Goal: Task Accomplishment & Management: Manage account settings

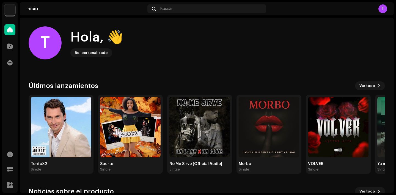
click at [10, 7] on img at bounding box center [9, 9] width 11 height 11
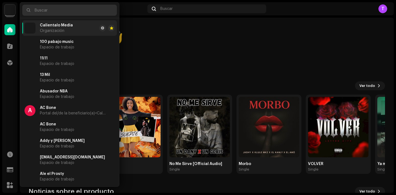
click at [51, 10] on input "text" at bounding box center [69, 10] width 95 height 11
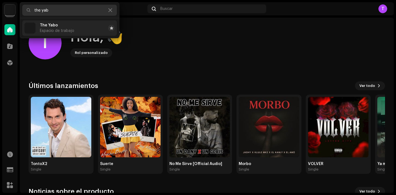
type input "the yab"
click at [59, 32] on span "Espacio de trabajo" at bounding box center [57, 31] width 34 height 4
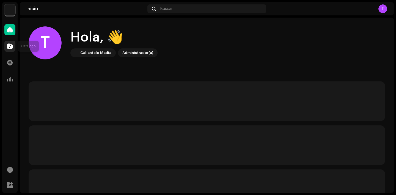
click at [6, 48] on div at bounding box center [9, 46] width 11 height 11
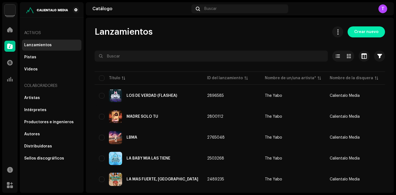
click at [361, 31] on span "Crear nuevo" at bounding box center [366, 31] width 24 height 11
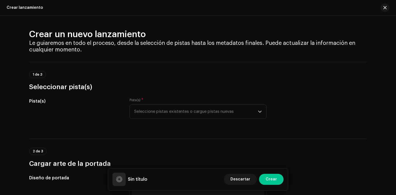
click at [189, 119] on div "Pista(s) * Seleccione pistas existentes o cargue pistas nuevas" at bounding box center [198, 112] width 137 height 28
click at [189, 110] on span "Seleccione pistas existentes o cargue pistas nuevas" at bounding box center [196, 112] width 124 height 14
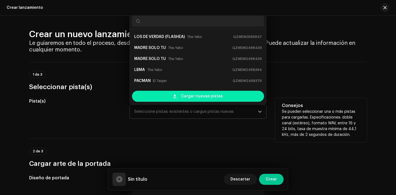
click at [183, 95] on span "Cargar nuevas pistas" at bounding box center [202, 96] width 42 height 11
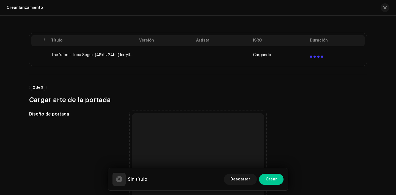
scroll to position [168, 0]
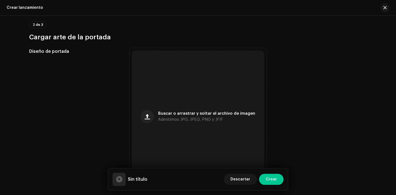
click at [202, 106] on div "Buscar o arrastrar y soltar el archivo de imagen Admitimos JPG, JPEG, PNG y JFIF" at bounding box center [198, 116] width 133 height 133
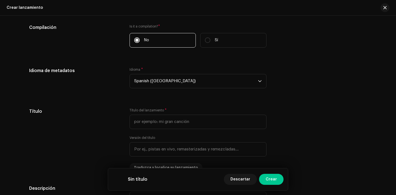
scroll to position [444, 0]
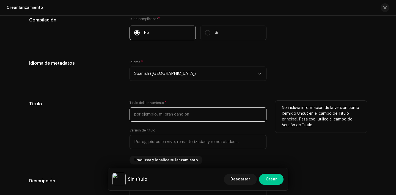
click at [170, 110] on input "text" at bounding box center [198, 114] width 137 height 14
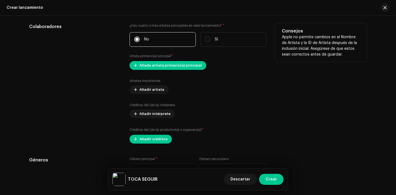
scroll to position [662, 0]
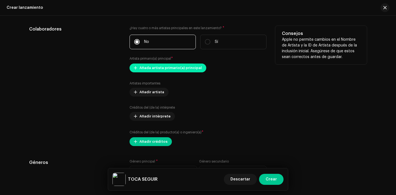
type input "TOCA SEGUIR"
click at [170, 70] on span "Añada artista primario(a) principal" at bounding box center [171, 67] width 62 height 11
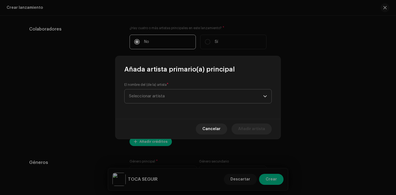
click at [156, 92] on span "Seleccionar artista" at bounding box center [196, 96] width 134 height 14
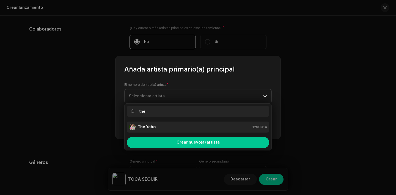
type input "the"
click at [162, 130] on div "The Yabo 1290014" at bounding box center [198, 127] width 138 height 7
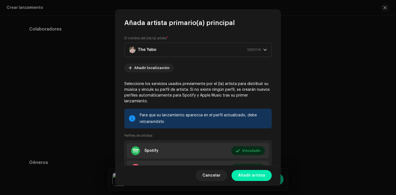
click at [253, 179] on span "Añadir artista" at bounding box center [251, 175] width 27 height 11
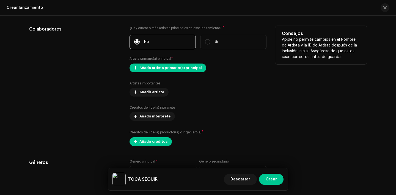
scroll to position [717, 0]
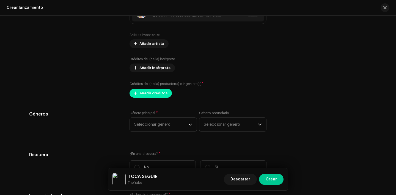
click at [146, 94] on span "Añadir créditos" at bounding box center [154, 93] width 28 height 11
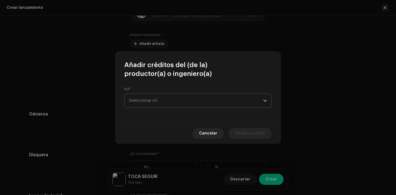
click at [153, 105] on span "Seleccionar rol" at bounding box center [196, 101] width 134 height 14
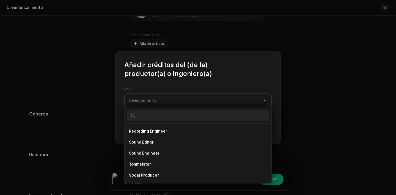
scroll to position [212, 0]
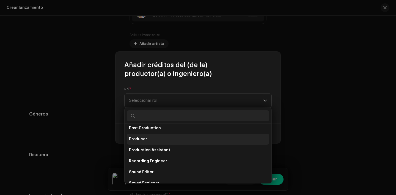
click at [157, 137] on li "Producer" at bounding box center [198, 139] width 143 height 11
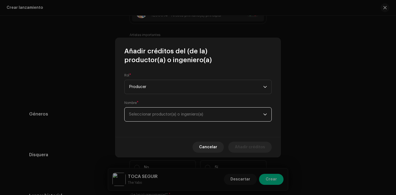
click at [163, 120] on span "Seleccionar productor(a) o ingeniero(a)" at bounding box center [196, 115] width 134 height 14
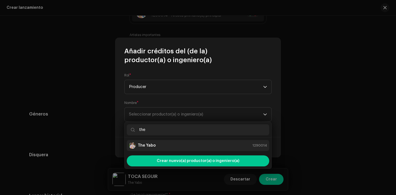
type input "the"
click at [162, 146] on div "The Yabo 1290014" at bounding box center [198, 145] width 138 height 7
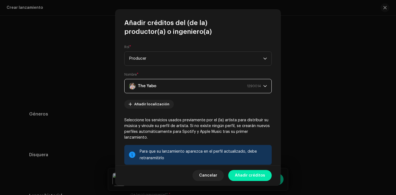
click at [257, 175] on span "Añadir créditos" at bounding box center [250, 175] width 30 height 11
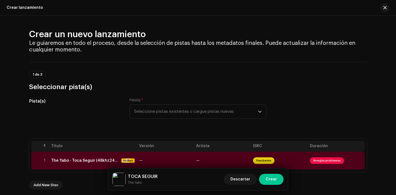
scroll to position [41, 0]
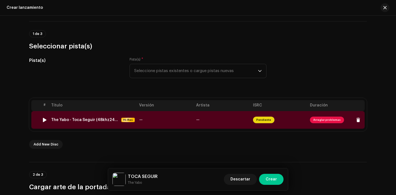
click at [329, 121] on span "Arreglar problemas" at bounding box center [327, 120] width 34 height 7
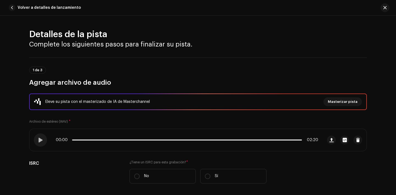
scroll to position [50, 0]
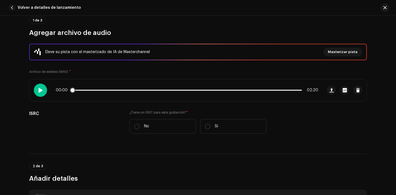
click at [41, 88] on span at bounding box center [40, 90] width 5 height 4
drag, startPoint x: 73, startPoint y: 90, endPoint x: 144, endPoint y: 88, distance: 71.3
click at [80, 88] on span at bounding box center [78, 91] width 6 height 6
drag, startPoint x: 147, startPoint y: 91, endPoint x: 175, endPoint y: 91, distance: 27.5
click at [153, 91] on span at bounding box center [150, 91] width 6 height 6
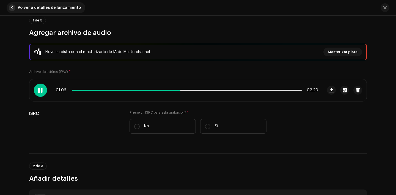
click at [11, 6] on span "button" at bounding box center [12, 7] width 7 height 7
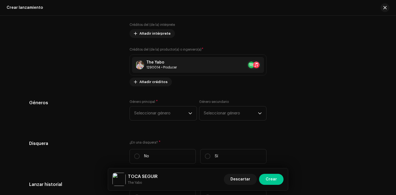
scroll to position [755, 0]
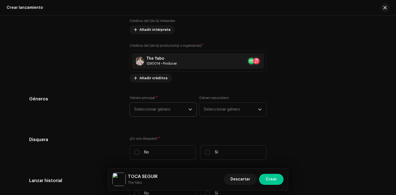
click at [166, 105] on span "Seleccionar género" at bounding box center [161, 110] width 54 height 14
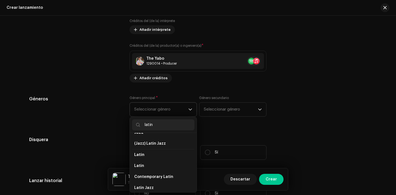
scroll to position [34, 0]
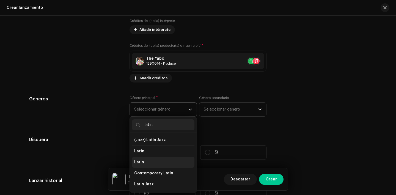
type input "latin"
click at [163, 163] on li "Latin" at bounding box center [163, 162] width 62 height 11
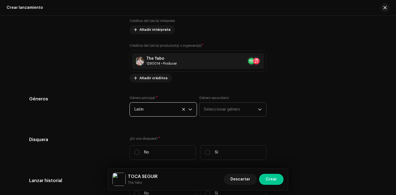
click at [235, 109] on span "Seleccionar género" at bounding box center [231, 110] width 54 height 14
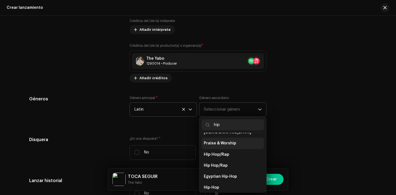
scroll to position [36, 0]
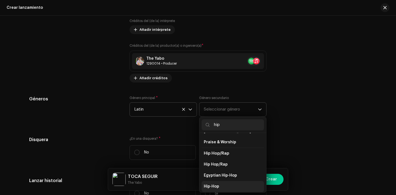
type input "hip"
click at [228, 181] on li "Hip-Hop" at bounding box center [233, 186] width 62 height 11
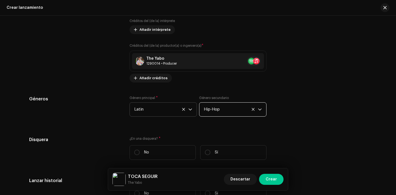
scroll to position [821, 0]
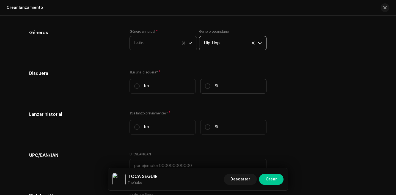
click at [206, 94] on label "Sí" at bounding box center [233, 86] width 66 height 15
click at [206, 89] on input "Sí" at bounding box center [208, 86] width 6 height 6
radio input "true"
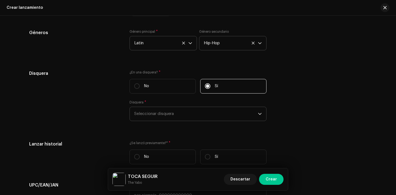
click at [197, 110] on span "Seleccionar disquera" at bounding box center [196, 114] width 124 height 14
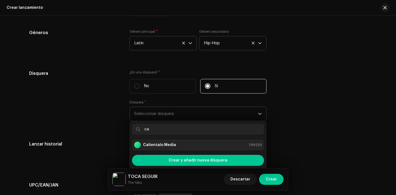
type input "ca"
click at [181, 147] on div "Calientalo Media 799233" at bounding box center [198, 145] width 128 height 7
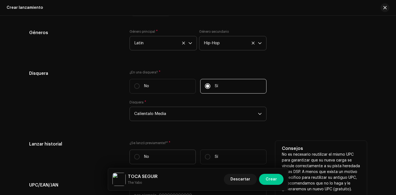
click at [146, 155] on p "No" at bounding box center [146, 157] width 5 height 6
click at [140, 155] on input "No" at bounding box center [137, 157] width 6 height 6
radio input "true"
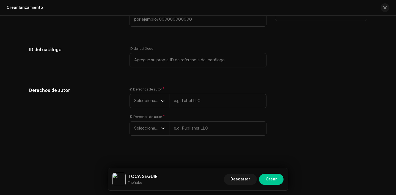
scroll to position [999, 0]
click at [148, 104] on span "Seleccionar año" at bounding box center [147, 101] width 27 height 14
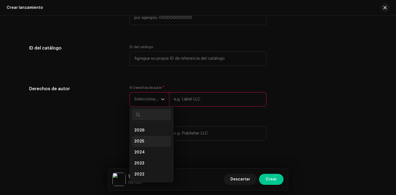
click at [149, 142] on li "2025" at bounding box center [151, 141] width 39 height 11
click at [149, 142] on span "Seleccionar año" at bounding box center [147, 138] width 27 height 14
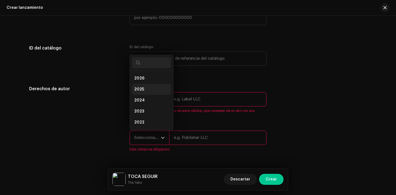
click at [148, 89] on li "2025" at bounding box center [151, 89] width 39 height 11
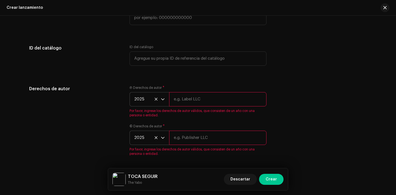
click at [193, 100] on input "text" at bounding box center [217, 99] width 97 height 14
type input "Calientalo Media"
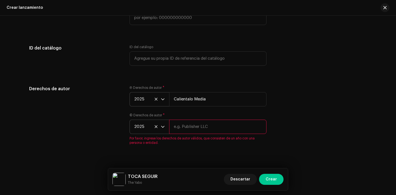
click at [203, 125] on input "text" at bounding box center [217, 127] width 97 height 14
type input "Calientalo Media"
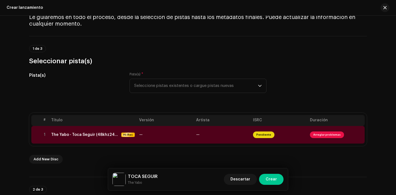
scroll to position [48, 0]
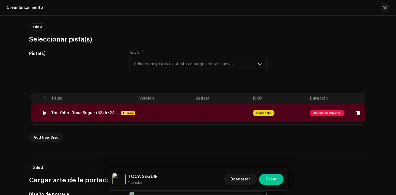
click at [333, 114] on span "Arreglar problemas" at bounding box center [327, 113] width 34 height 7
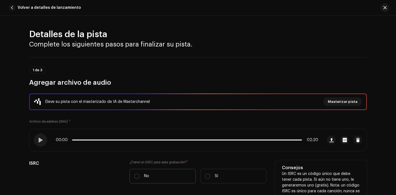
click at [136, 173] on label "No" at bounding box center [163, 176] width 66 height 15
click at [136, 174] on input "No" at bounding box center [137, 177] width 6 height 6
radio input "true"
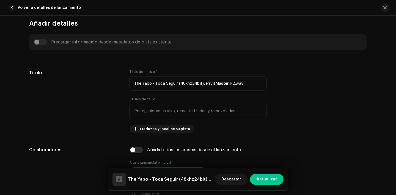
scroll to position [223, 0]
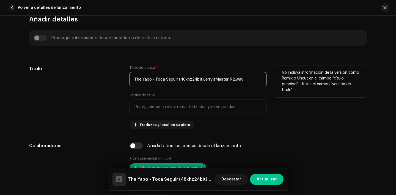
drag, startPoint x: 255, startPoint y: 79, endPoint x: 94, endPoint y: 80, distance: 161.3
click at [94, 80] on div "Título Título de la pista * The Yabo - Toca Seguir (48khz24bit)JerryitMaster R2…" at bounding box center [198, 97] width 338 height 64
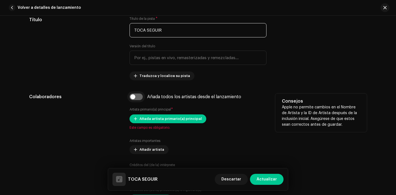
type input "TOCA SEGUIR"
click at [131, 96] on input "checkbox" at bounding box center [136, 97] width 13 height 7
checkbox input "true"
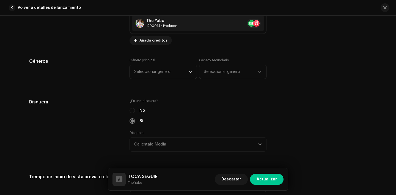
scroll to position [458, 0]
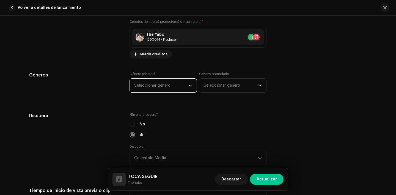
click at [145, 90] on span "Seleccionar género" at bounding box center [161, 86] width 54 height 14
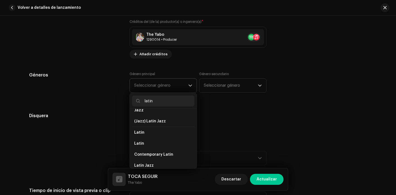
scroll to position [31, 0]
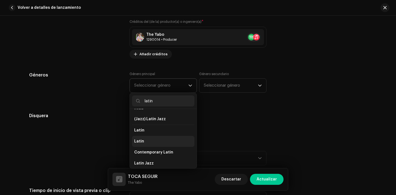
type input "latin"
click at [157, 143] on li "Latin" at bounding box center [163, 141] width 62 height 11
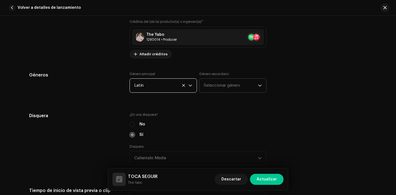
click at [222, 87] on span "Seleccionar género" at bounding box center [231, 86] width 54 height 14
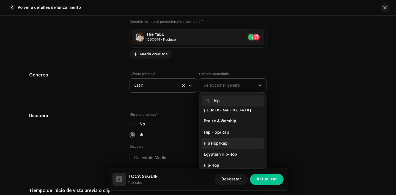
scroll to position [52, 0]
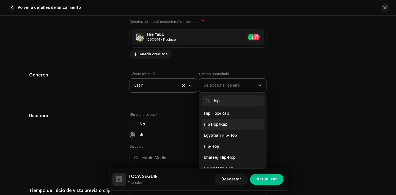
type input "hip"
click at [218, 143] on li "Hip-Hop" at bounding box center [233, 146] width 62 height 11
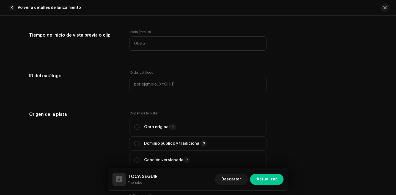
scroll to position [615, 0]
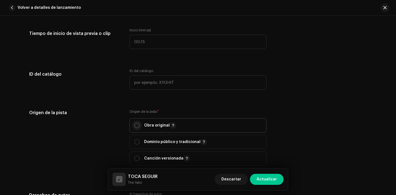
click at [136, 125] on input "radio" at bounding box center [137, 126] width 6 height 6
radio input "true"
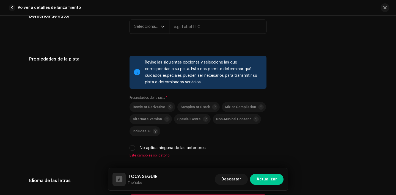
scroll to position [773, 0]
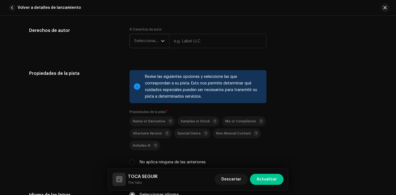
click at [148, 37] on span "Seleccionar año" at bounding box center [147, 41] width 27 height 14
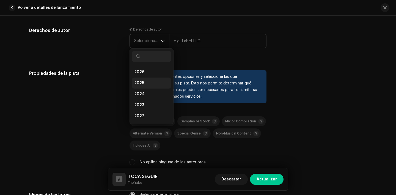
click at [148, 82] on li "2025" at bounding box center [151, 83] width 39 height 11
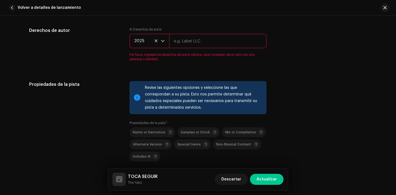
click at [207, 38] on input "text" at bounding box center [217, 41] width 97 height 14
type input "Calientalo Media"
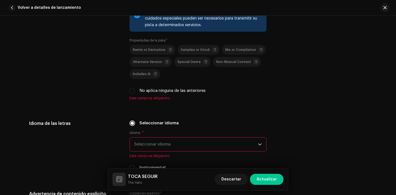
scroll to position [849, 0]
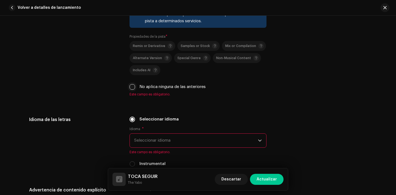
click at [130, 90] on input "No aplica ninguna de las anteriores" at bounding box center [133, 87] width 6 height 6
checkbox input "true"
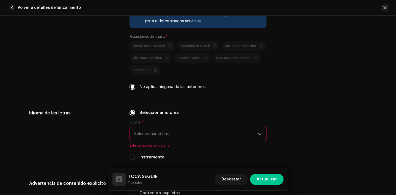
click at [157, 131] on span "Seleccionar idioma" at bounding box center [196, 134] width 124 height 14
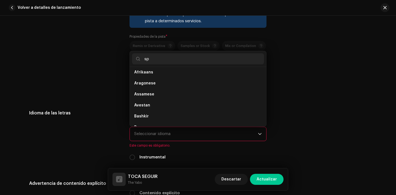
scroll to position [0, 0]
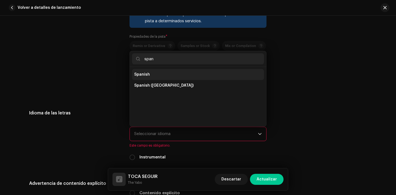
type input "span"
click at [147, 74] on span "Spanish" at bounding box center [142, 75] width 16 height 6
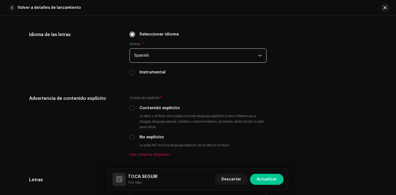
scroll to position [927, 0]
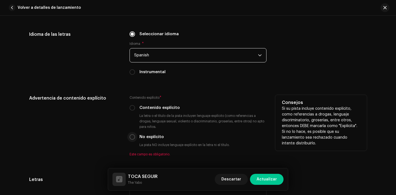
click at [131, 140] on input "No explícito" at bounding box center [133, 137] width 6 height 6
radio input "true"
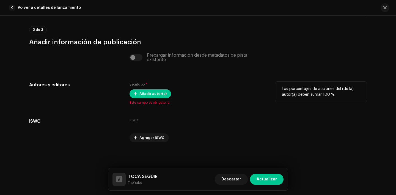
click at [147, 99] on div "Escrito por * Añadir autor(a) Este campo es obligatorio." at bounding box center [198, 93] width 137 height 23
click at [148, 94] on span "Añadir autor(a)" at bounding box center [153, 93] width 27 height 11
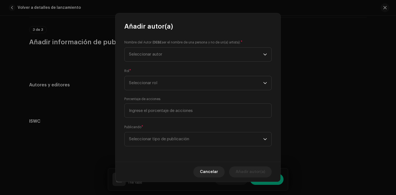
click at [159, 46] on div "Nombre del Autor ( DEBE ser el nombre de una persona y no de un(a) artista). * …" at bounding box center [197, 51] width 147 height 22
click at [159, 57] on span "Seleccionar autor" at bounding box center [196, 55] width 134 height 14
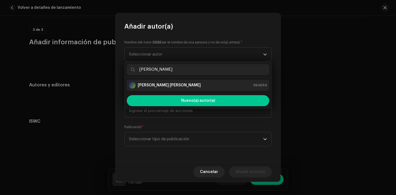
type input "luis"
click at [158, 85] on strong "Luis Angel Legon Mora" at bounding box center [169, 86] width 63 height 6
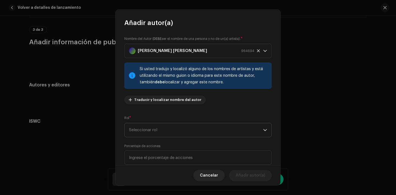
click at [159, 130] on span "Seleccionar rol" at bounding box center [196, 130] width 134 height 14
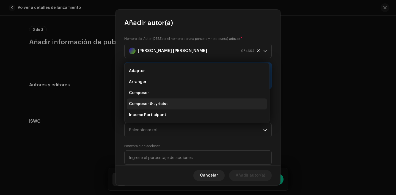
scroll to position [9, 0]
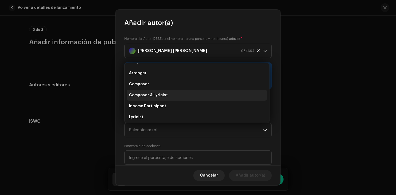
click at [159, 91] on li "Composer & Lyricist" at bounding box center [197, 95] width 140 height 11
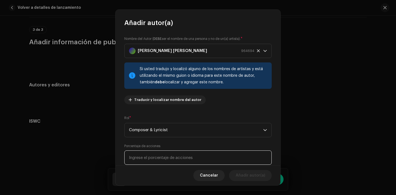
click at [154, 155] on input at bounding box center [197, 158] width 147 height 14
type input "100,00"
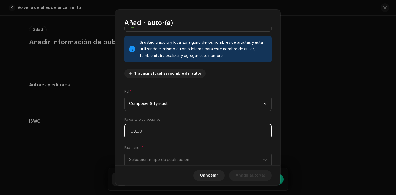
scroll to position [44, 0]
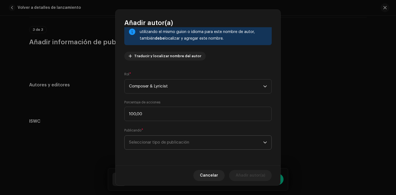
click at [165, 144] on span "Seleccionar tipo de publicación" at bounding box center [196, 143] width 134 height 14
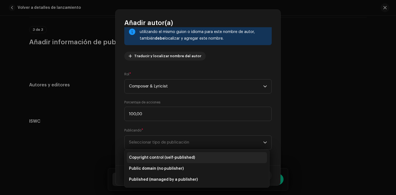
click at [172, 157] on span "Copyright control (self-published)" at bounding box center [162, 158] width 66 height 6
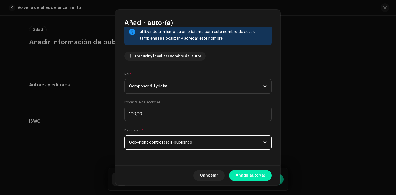
click at [258, 172] on span "Añadir autor(a)" at bounding box center [250, 175] width 29 height 11
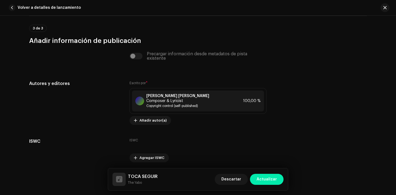
click at [269, 178] on span "Actualizar" at bounding box center [267, 179] width 20 height 11
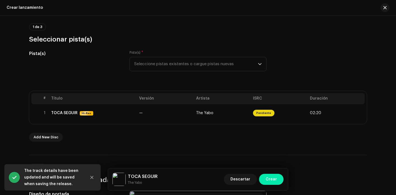
click at [272, 179] on span "Crear" at bounding box center [271, 179] width 11 height 11
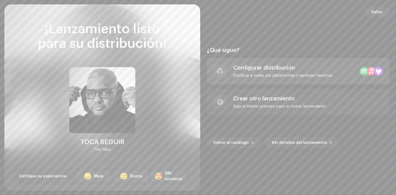
click at [290, 77] on div "Distribuir a todas sus plataformas y servicios favoritos" at bounding box center [282, 75] width 99 height 4
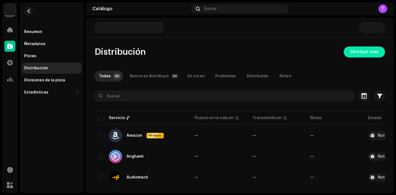
click at [356, 52] on span "Distribuir todo" at bounding box center [365, 52] width 28 height 11
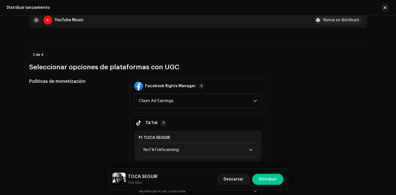
scroll to position [610, 0]
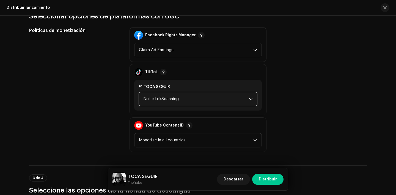
click at [181, 99] on span "NoTikTokScanning" at bounding box center [196, 99] width 106 height 14
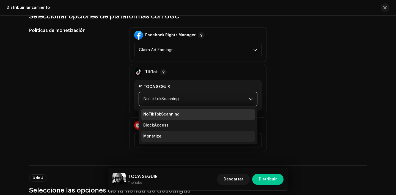
click at [168, 136] on li "Monetize" at bounding box center [198, 136] width 114 height 11
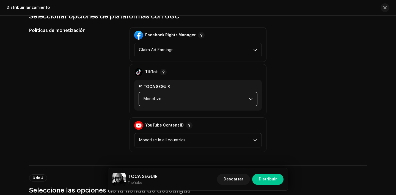
scroll to position [901, 0]
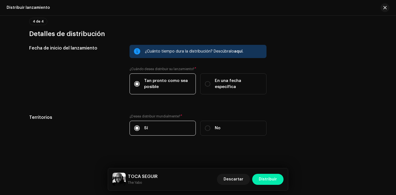
click at [259, 181] on button "Distribuir" at bounding box center [267, 179] width 31 height 11
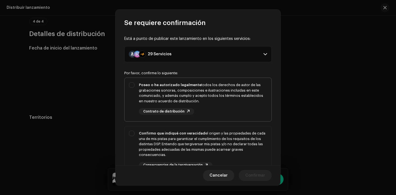
click at [214, 106] on div "Poseo o he autorizado legalmente todos los derechos de autor de las grabaciones…" at bounding box center [203, 98] width 128 height 32
checkbox input "true"
click at [222, 157] on div "Confirmo que indiqué con veracidad el origen y las propiedades de cada una de m…" at bounding box center [203, 144] width 128 height 27
checkbox input "true"
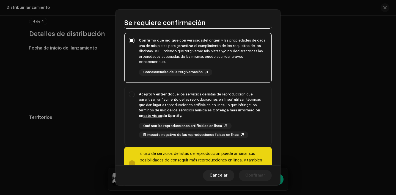
scroll to position [93, 0]
click at [225, 114] on div "Acepto y entiendo que los servicios de listas de reproducción que garantizan un…" at bounding box center [203, 104] width 128 height 27
checkbox input "true"
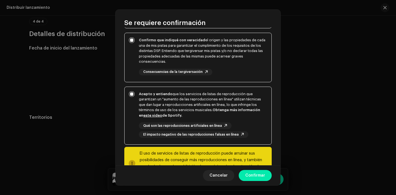
click at [252, 179] on span "Confirmar" at bounding box center [255, 175] width 20 height 11
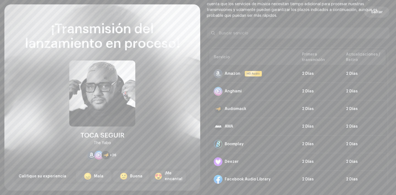
click at [371, 14] on span "Saltar" at bounding box center [377, 12] width 12 height 11
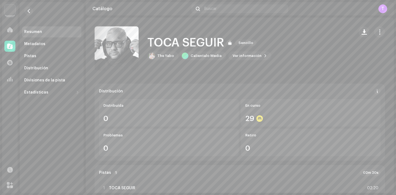
click at [11, 15] on img at bounding box center [9, 9] width 11 height 11
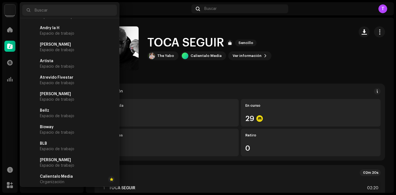
scroll to position [349, 0]
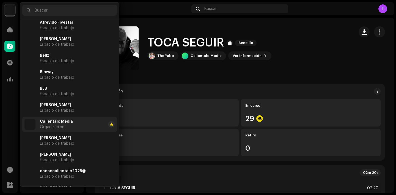
click at [54, 125] on span "Organización" at bounding box center [52, 127] width 24 height 4
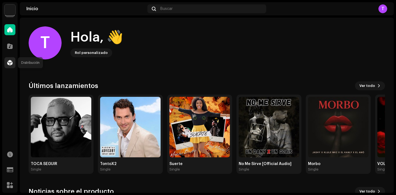
click at [8, 61] on span at bounding box center [10, 63] width 6 height 4
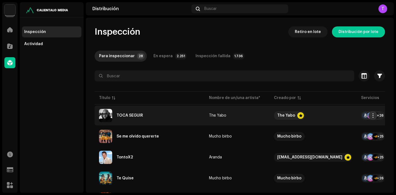
click at [373, 115] on span "button" at bounding box center [373, 115] width 4 height 4
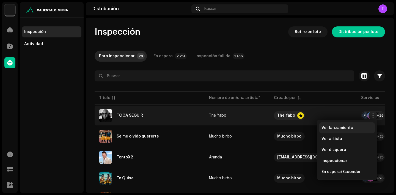
click at [339, 127] on span "Ver lanzamiento" at bounding box center [338, 128] width 32 height 4
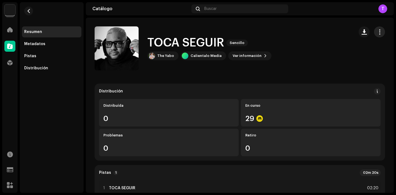
click at [378, 33] on span "button" at bounding box center [379, 32] width 5 height 4
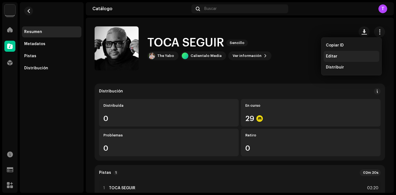
click at [346, 55] on div "Editar" at bounding box center [351, 56] width 51 height 4
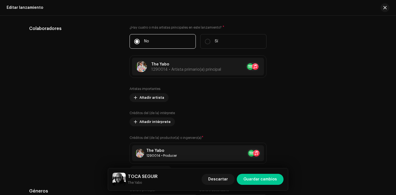
scroll to position [655, 0]
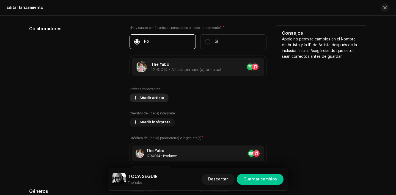
click at [146, 96] on span "Añadir artista" at bounding box center [152, 97] width 25 height 11
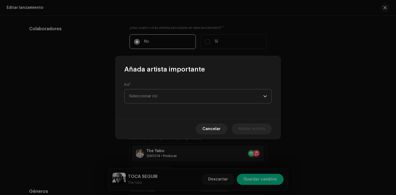
click at [155, 91] on span "Seleccionar rol" at bounding box center [196, 96] width 134 height 14
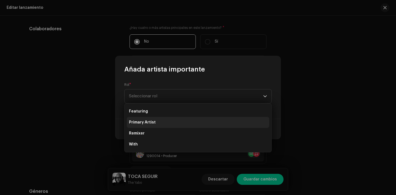
click at [151, 121] on span "Primary Artist" at bounding box center [142, 123] width 27 height 6
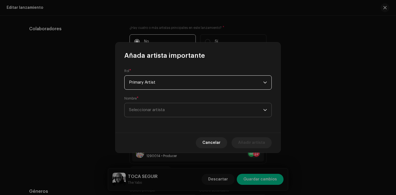
click at [157, 109] on span "Seleccionar artista" at bounding box center [147, 110] width 36 height 4
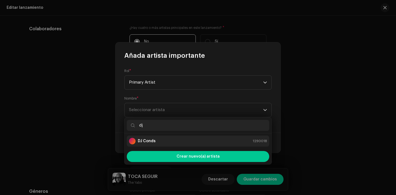
type input "dj"
click at [160, 140] on div "DJ Conds 1290018" at bounding box center [198, 141] width 138 height 7
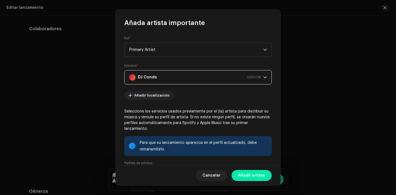
click at [253, 176] on span "Añadir artista" at bounding box center [251, 175] width 27 height 11
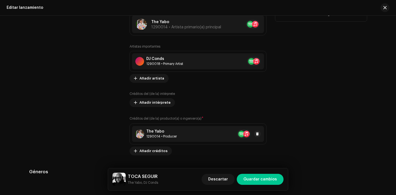
scroll to position [701, 0]
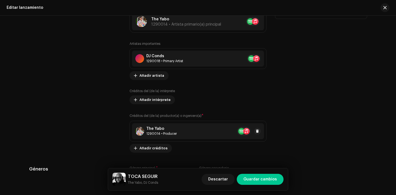
click at [156, 149] on span "Añadir créditos" at bounding box center [154, 148] width 28 height 11
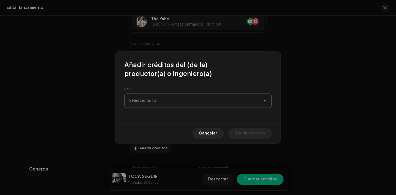
click at [159, 98] on span "Seleccionar rol" at bounding box center [196, 101] width 134 height 14
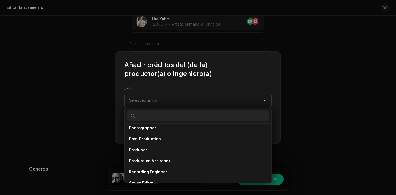
scroll to position [202, 0]
click at [159, 149] on li "Producer" at bounding box center [198, 149] width 143 height 11
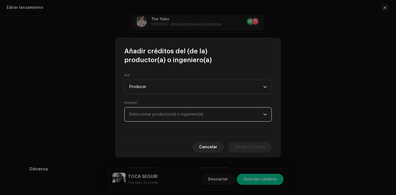
click at [169, 109] on span "Seleccionar productor(a) o ingeniero(a)" at bounding box center [196, 115] width 134 height 14
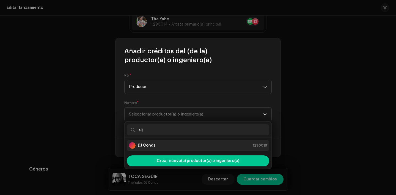
type input "dj"
click at [166, 143] on div "DJ Conds 1290018" at bounding box center [198, 145] width 138 height 7
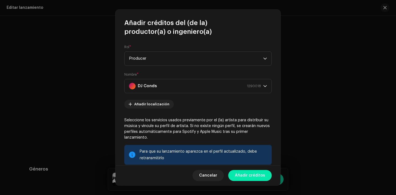
click at [244, 176] on span "Añadir créditos" at bounding box center [250, 175] width 30 height 11
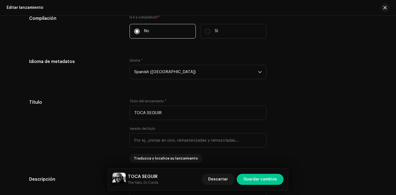
scroll to position [439, 0]
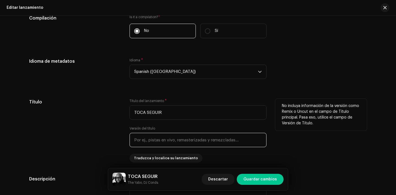
click at [187, 140] on input "text" at bounding box center [198, 140] width 137 height 14
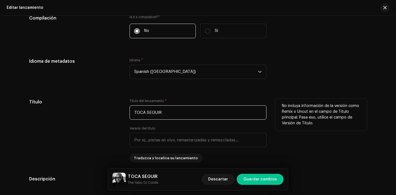
click at [203, 117] on input "TOCA SEGUIR" at bounding box center [198, 112] width 137 height 14
type input "TOCA SEGUIR"
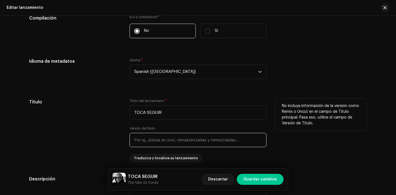
click at [187, 140] on input "text" at bounding box center [198, 140] width 137 height 14
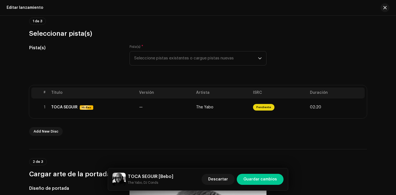
scroll to position [0, 0]
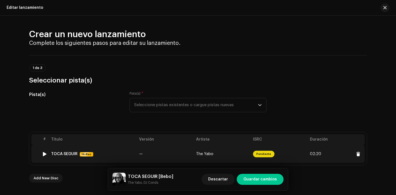
type input "Bebo"
click at [63, 153] on div "TOCA SEGUIR" at bounding box center [64, 154] width 26 height 4
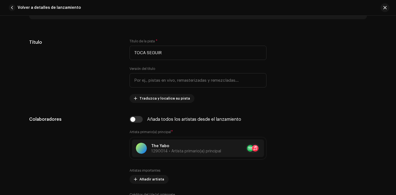
scroll to position [258, 0]
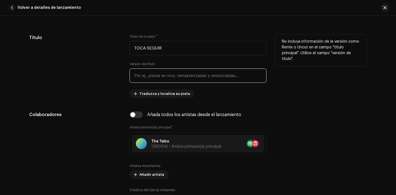
click at [169, 78] on input "text" at bounding box center [198, 76] width 137 height 14
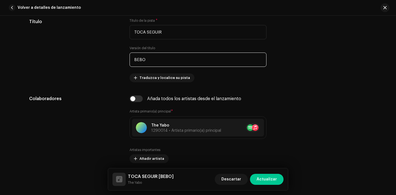
scroll to position [275, 0]
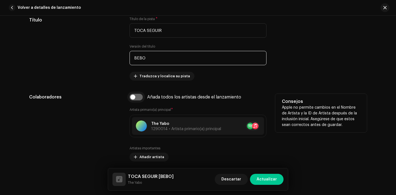
type input "BEBO"
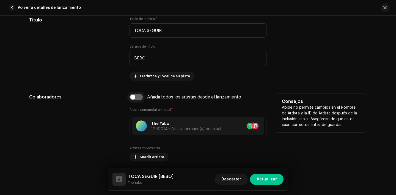
click at [138, 98] on input "checkbox" at bounding box center [136, 97] width 13 height 7
checkbox input "true"
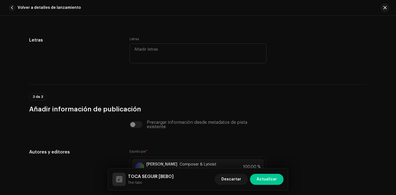
scroll to position [1190, 0]
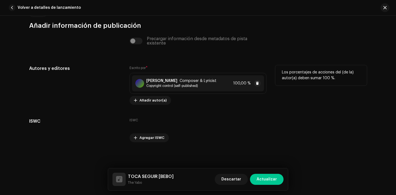
click at [166, 84] on span "Copyright control (self-published)" at bounding box center [181, 86] width 70 height 4
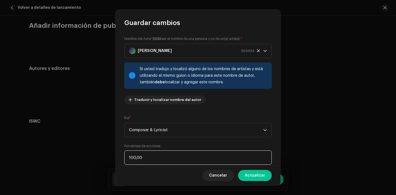
drag, startPoint x: 133, startPoint y: 158, endPoint x: 117, endPoint y: 158, distance: 16.0
click at [117, 158] on div "Nombre del Autor ( DEBE ser el nombre de una persona y no de un(a) artista). * …" at bounding box center [198, 96] width 165 height 138
type input "50,00"
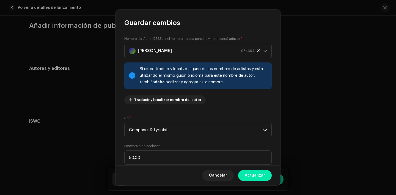
click at [259, 177] on span "Actualizar" at bounding box center [255, 175] width 20 height 11
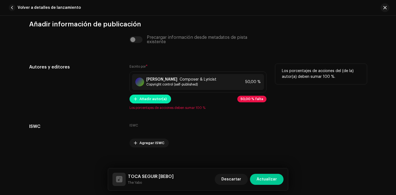
click at [142, 100] on span "Añadir autor(a)" at bounding box center [153, 99] width 27 height 11
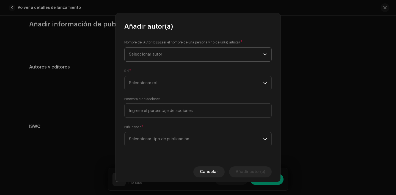
click at [161, 55] on span "Seleccionar autor" at bounding box center [145, 54] width 33 height 4
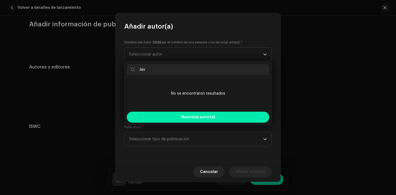
type input "Jav"
click at [163, 119] on button "Nuevo(a) autor(a)" at bounding box center [198, 117] width 143 height 11
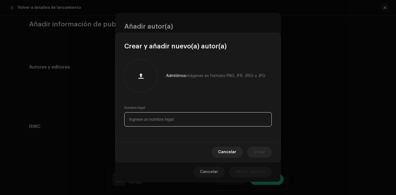
click at [152, 113] on input "text" at bounding box center [197, 119] width 147 height 14
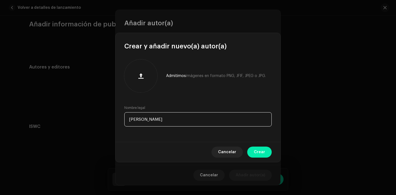
type input "Javier Conde"
click at [257, 147] on span "Crear" at bounding box center [259, 152] width 11 height 11
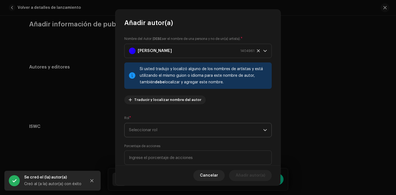
click at [142, 132] on span "Seleccionar rol" at bounding box center [196, 130] width 134 height 14
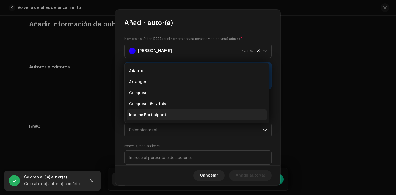
scroll to position [9, 0]
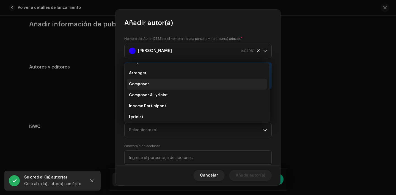
click at [143, 86] on span "Composer" at bounding box center [139, 84] width 20 height 6
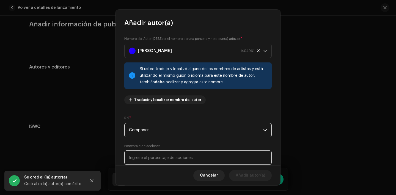
click at [159, 159] on input at bounding box center [197, 158] width 147 height 14
type input "50,00"
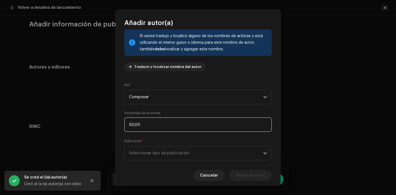
scroll to position [44, 0]
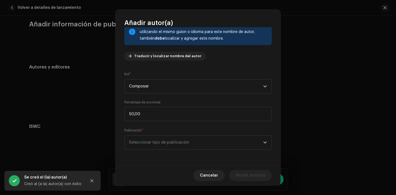
click at [182, 144] on span "Seleccionar tipo de publicación" at bounding box center [196, 143] width 134 height 14
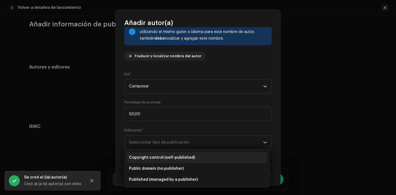
click at [184, 155] on span "Copyright control (self-published)" at bounding box center [162, 158] width 66 height 6
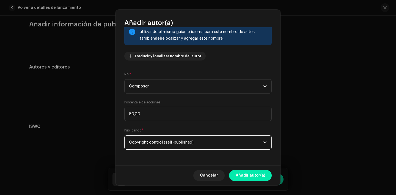
click at [266, 179] on button "Añadir autor(a)" at bounding box center [250, 175] width 43 height 11
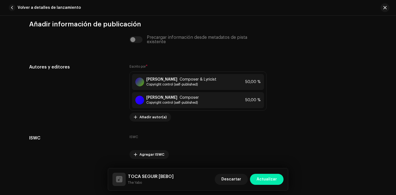
click at [270, 180] on span "Actualizar" at bounding box center [267, 179] width 20 height 11
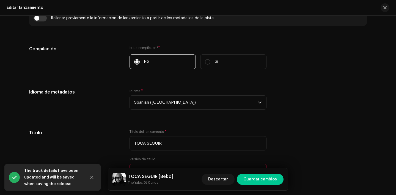
scroll to position [436, 0]
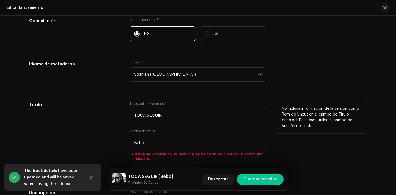
drag, startPoint x: 157, startPoint y: 142, endPoint x: 134, endPoint y: 142, distance: 22.8
click at [133, 142] on input "Bebo" at bounding box center [198, 143] width 137 height 14
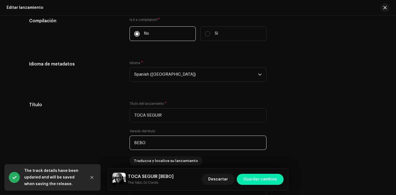
type input "BEBO"
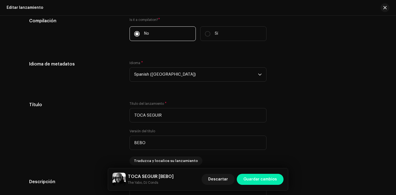
click at [258, 175] on span "Guardar cambios" at bounding box center [261, 179] width 34 height 11
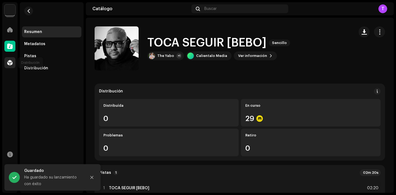
click at [9, 64] on span at bounding box center [10, 63] width 6 height 4
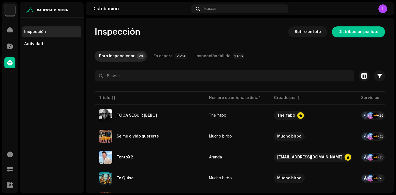
click at [10, 12] on img at bounding box center [9, 9] width 11 height 11
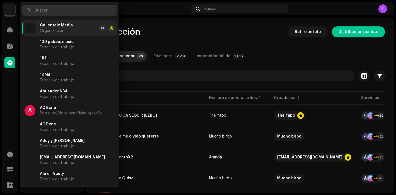
click at [41, 12] on input "text" at bounding box center [69, 10] width 95 height 11
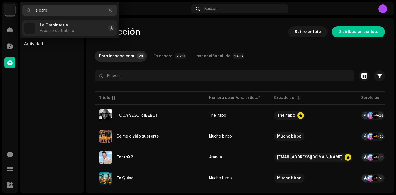
type input "la carp"
click at [55, 22] on li "La Carpinteria Espacio de trabajo" at bounding box center [69, 27] width 95 height 15
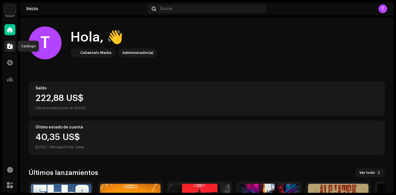
click at [5, 42] on div at bounding box center [9, 46] width 11 height 11
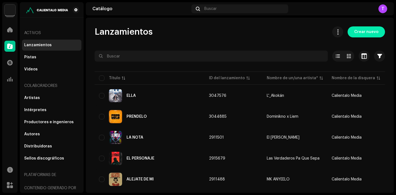
click at [358, 35] on span "Crear nuevo" at bounding box center [366, 31] width 24 height 11
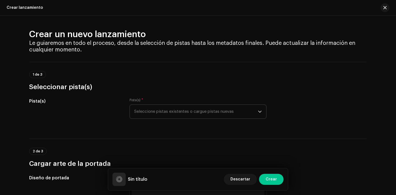
click at [223, 111] on span "Seleccione pistas existentes o cargue pistas nuevas" at bounding box center [196, 112] width 124 height 14
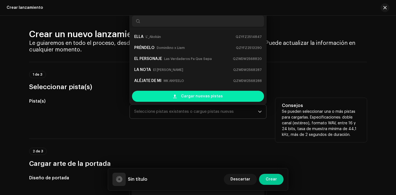
click at [218, 96] on span "Cargar nuevas pistas" at bounding box center [202, 96] width 42 height 11
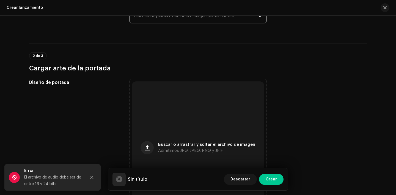
scroll to position [169, 0]
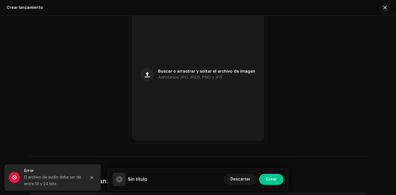
click at [190, 102] on div "Buscar o arrastrar y soltar el archivo de imagen Admitimos JPG, JPEG, PNG y JFIF" at bounding box center [198, 74] width 133 height 133
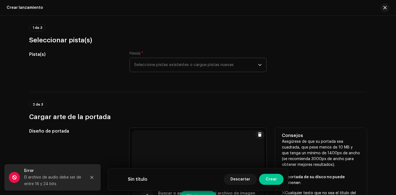
scroll to position [60, 0]
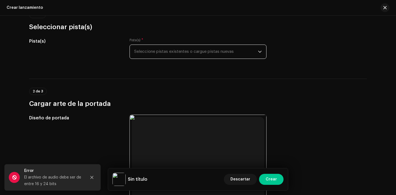
click at [170, 53] on span "Seleccione pistas existentes o cargue pistas nuevas" at bounding box center [196, 52] width 124 height 14
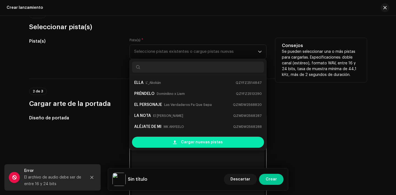
scroll to position [9, 0]
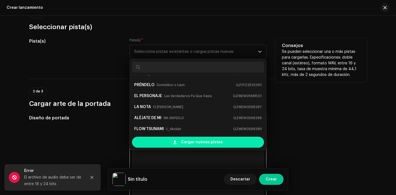
click at [188, 142] on span "Cargar nuevas pistas" at bounding box center [202, 142] width 42 height 11
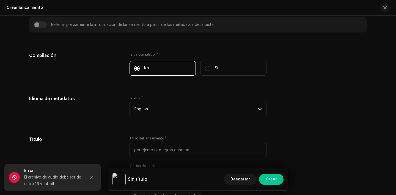
scroll to position [386, 0]
click at [178, 112] on span "English" at bounding box center [196, 109] width 124 height 14
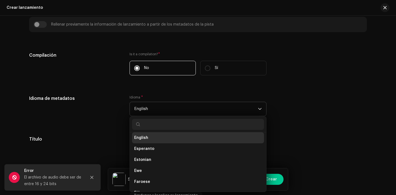
scroll to position [408, 0]
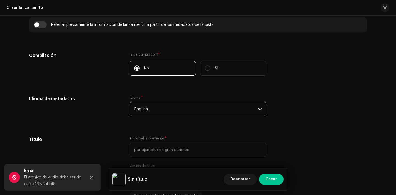
click at [178, 111] on span "English" at bounding box center [196, 109] width 124 height 14
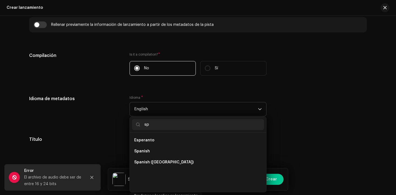
scroll to position [0, 0]
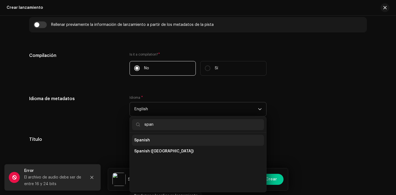
type input "span"
click at [168, 139] on li "Spanish" at bounding box center [198, 140] width 132 height 11
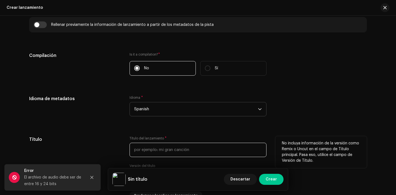
click at [168, 145] on input "text" at bounding box center [198, 150] width 137 height 14
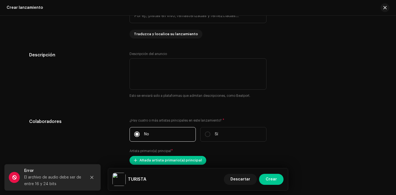
scroll to position [600, 0]
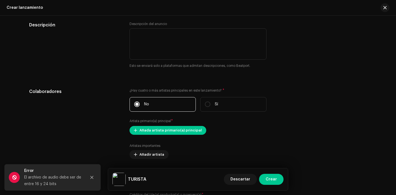
type input "TURISTA"
click at [187, 131] on span "Añada artista primario(a) principal" at bounding box center [171, 130] width 62 height 11
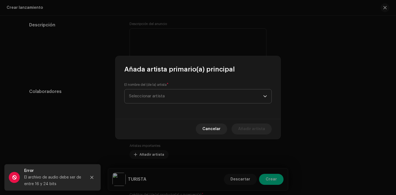
click at [171, 96] on span "Seleccionar artista" at bounding box center [196, 96] width 134 height 14
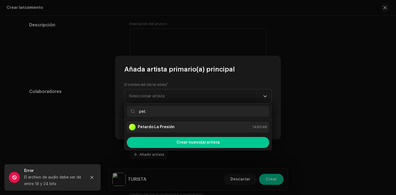
type input "pet"
click at [171, 130] on div "Petardo La Presión" at bounding box center [152, 127] width 46 height 7
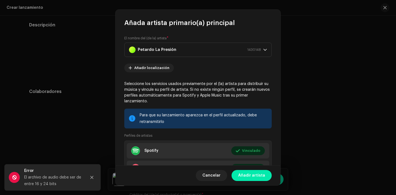
click at [251, 178] on span "Añadir artista" at bounding box center [251, 175] width 27 height 11
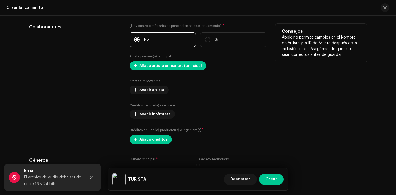
scroll to position [665, 0]
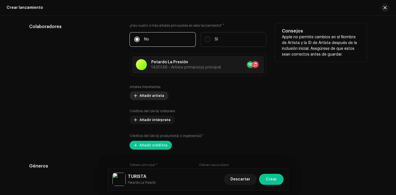
click at [145, 98] on span "Añadir artista" at bounding box center [152, 95] width 25 height 11
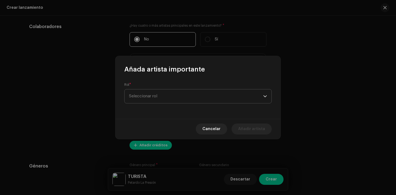
click at [155, 94] on span "Seleccionar rol" at bounding box center [196, 96] width 134 height 14
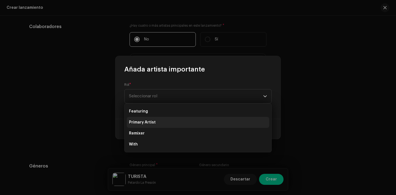
click at [147, 121] on span "Primary Artist" at bounding box center [142, 123] width 27 height 6
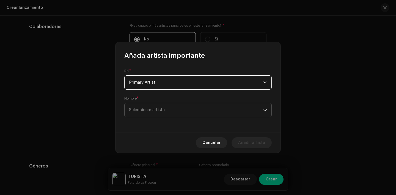
click at [155, 111] on span "Seleccionar artista" at bounding box center [147, 110] width 36 height 4
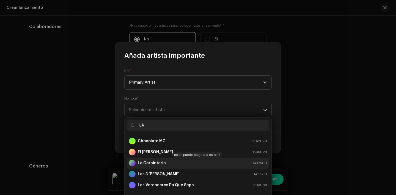
type input "LA"
click at [160, 164] on strong "La Carpintería" at bounding box center [152, 163] width 28 height 6
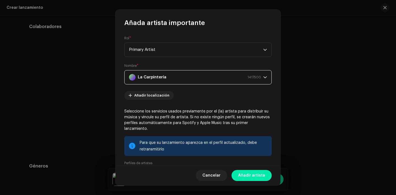
click at [263, 172] on span "Añadir artista" at bounding box center [251, 175] width 27 height 11
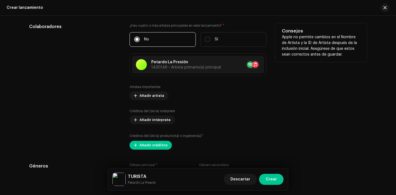
scroll to position [706, 0]
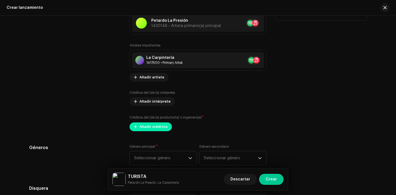
click at [146, 126] on span "Añadir créditos" at bounding box center [154, 126] width 28 height 11
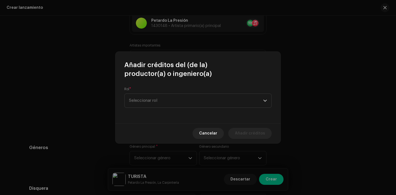
click at [149, 88] on div "Rol * Seleccionar rol" at bounding box center [197, 97] width 147 height 21
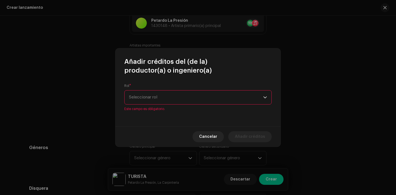
click at [149, 91] on span "Seleccionar rol" at bounding box center [196, 98] width 134 height 14
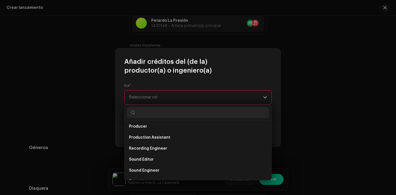
scroll to position [217, 0]
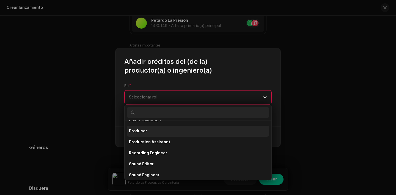
click at [155, 128] on li "Producer" at bounding box center [198, 131] width 143 height 11
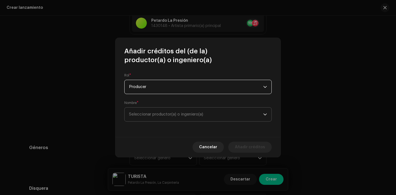
click at [159, 113] on span "Seleccionar productor(a) o ingeniero(a)" at bounding box center [166, 114] width 74 height 4
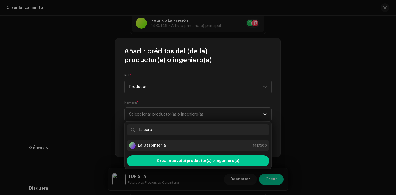
type input "la carp"
click at [159, 146] on strong "La Carpintería" at bounding box center [152, 146] width 28 height 6
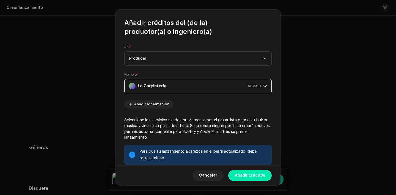
click at [251, 176] on span "Añadir créditos" at bounding box center [250, 175] width 30 height 11
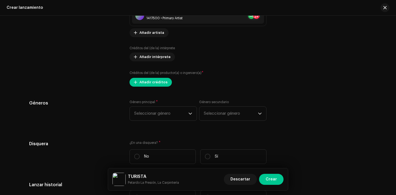
scroll to position [751, 0]
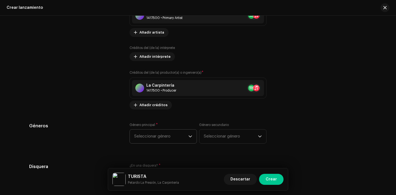
click at [147, 135] on span "Seleccionar género" at bounding box center [161, 137] width 54 height 14
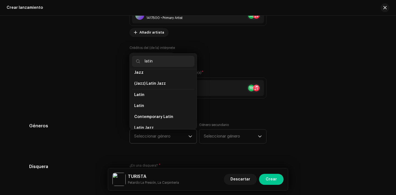
scroll to position [27, 0]
type input "latin"
click at [147, 106] on li "Latin" at bounding box center [163, 105] width 62 height 11
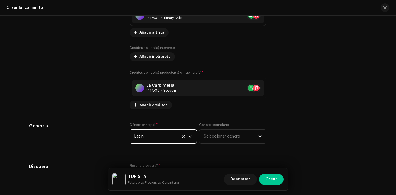
click at [159, 134] on span "Latin" at bounding box center [161, 137] width 54 height 14
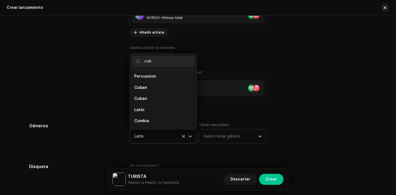
scroll to position [0, 0]
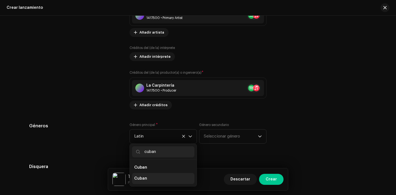
type input "cuban"
click at [154, 179] on li "Cuban" at bounding box center [163, 178] width 62 height 11
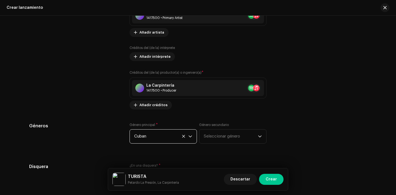
click at [233, 128] on div "Género secundario Seleccionar género" at bounding box center [232, 133] width 67 height 21
click at [233, 136] on span "Seleccionar género" at bounding box center [231, 137] width 54 height 14
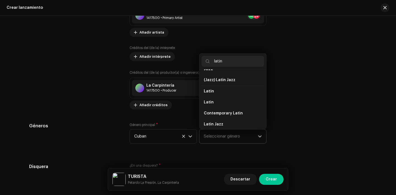
scroll to position [30, 0]
type input "latin"
click at [231, 103] on li "Latin" at bounding box center [233, 102] width 62 height 11
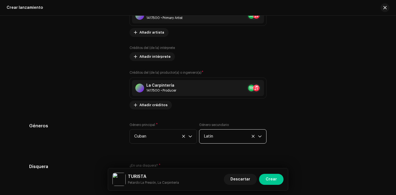
scroll to position [829, 0]
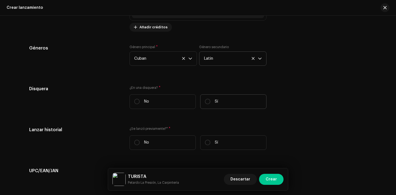
click at [220, 107] on label "Sí" at bounding box center [233, 101] width 66 height 15
click at [211, 104] on input "Sí" at bounding box center [208, 102] width 6 height 6
radio input "true"
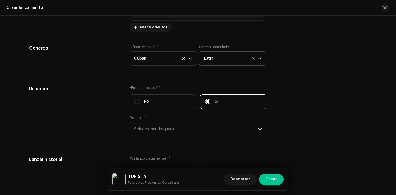
click at [206, 136] on p-select "Seleccionar disquera" at bounding box center [198, 129] width 137 height 14
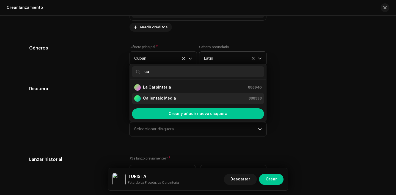
type input "ca"
click at [179, 99] on div "Calientalo Media 888398" at bounding box center [198, 98] width 128 height 7
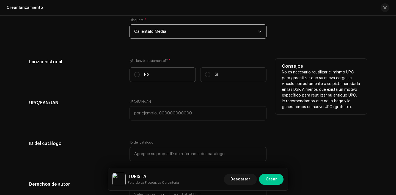
click at [148, 73] on label "No" at bounding box center [163, 74] width 66 height 15
click at [140, 73] on input "No" at bounding box center [137, 75] width 6 height 6
radio input "true"
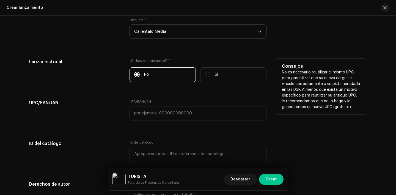
scroll to position [1022, 0]
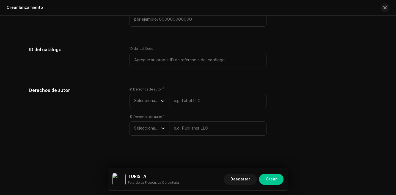
click at [142, 110] on div "Ⓟ Derechos de autor * Seleccionar año © Derechos de autor * Seleccionar año" at bounding box center [198, 114] width 137 height 55
click at [143, 100] on span "Seleccionar año" at bounding box center [147, 101] width 27 height 14
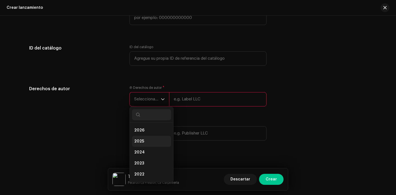
click at [146, 145] on li "2025" at bounding box center [151, 141] width 39 height 11
click at [146, 145] on span "Seleccionar año" at bounding box center [147, 138] width 27 height 14
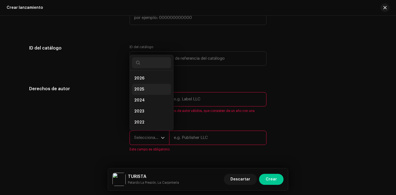
click at [140, 89] on span "2025" at bounding box center [139, 90] width 10 height 6
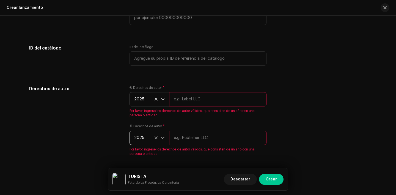
click at [179, 103] on input "text" at bounding box center [217, 99] width 97 height 14
type input "Calientalo Media"
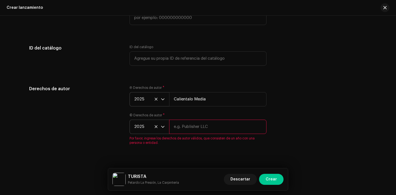
click at [200, 130] on input "text" at bounding box center [217, 127] width 97 height 14
type input "Calientalo Media"
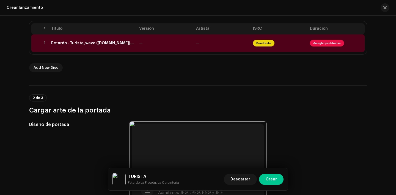
scroll to position [101, 0]
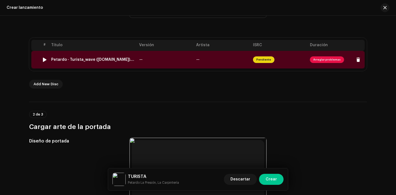
click at [322, 61] on span "Arreglar problemas" at bounding box center [327, 59] width 34 height 7
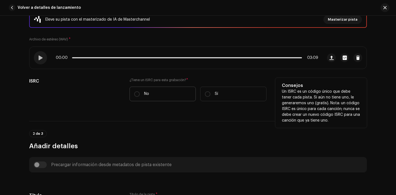
click at [139, 94] on label "No" at bounding box center [163, 94] width 66 height 15
click at [139, 94] on input "No" at bounding box center [137, 94] width 6 height 6
radio input "true"
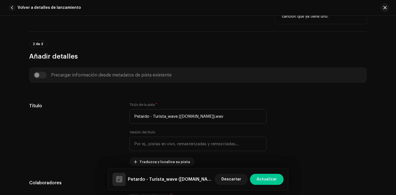
scroll to position [240, 0]
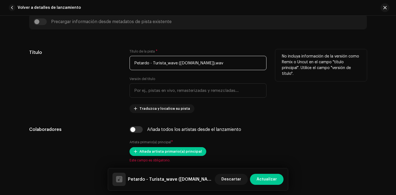
drag, startPoint x: 248, startPoint y: 63, endPoint x: 112, endPoint y: 58, distance: 136.3
click at [112, 58] on div "Título Título de la pista * Petardo - Turista_wave (online-audio-converter.com)…" at bounding box center [198, 81] width 338 height 64
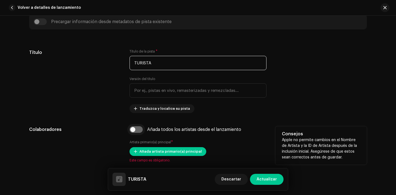
type input "TURISTA"
click at [133, 132] on input "checkbox" at bounding box center [136, 129] width 13 height 7
checkbox input "true"
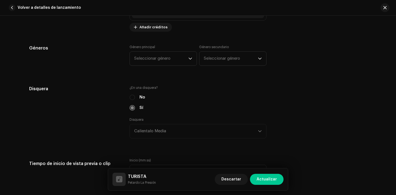
scroll to position [520, 0]
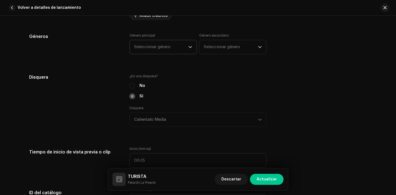
click at [163, 47] on span "Seleccionar género" at bounding box center [161, 47] width 54 height 14
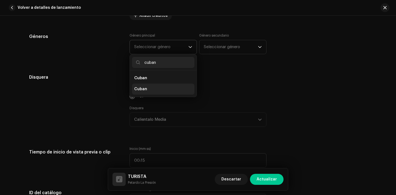
type input "cuban"
click at [169, 87] on li "Cuban" at bounding box center [163, 89] width 62 height 11
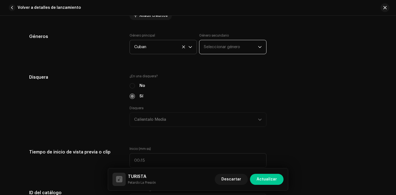
click at [223, 53] on span "Seleccionar género" at bounding box center [231, 47] width 54 height 14
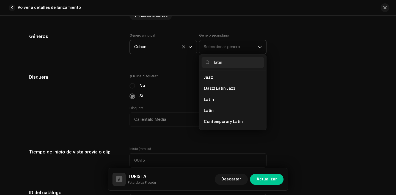
scroll to position [23, 0]
type input "latin"
click at [218, 108] on li "Latin" at bounding box center [233, 110] width 62 height 11
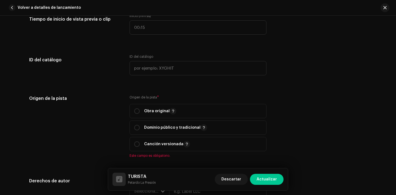
scroll to position [659, 0]
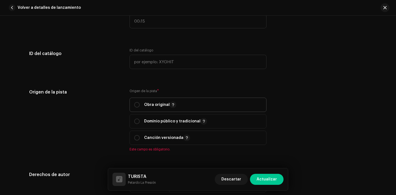
click at [140, 103] on div "Obra original" at bounding box center [155, 105] width 42 height 7
radio input "true"
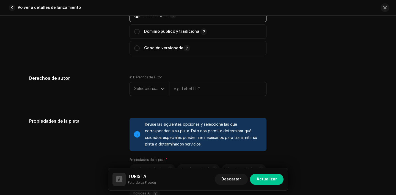
scroll to position [751, 0]
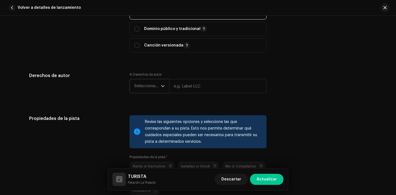
click at [141, 92] on span "Seleccionar año" at bounding box center [147, 86] width 27 height 14
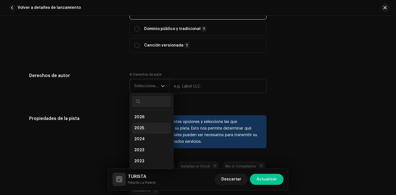
click at [146, 126] on li "2025" at bounding box center [151, 128] width 39 height 11
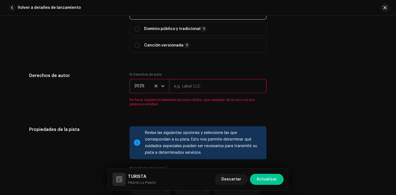
click at [192, 82] on input "text" at bounding box center [217, 86] width 97 height 14
type input "Calientalo Media"
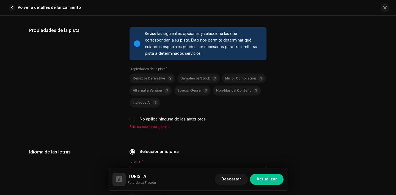
scroll to position [877, 0]
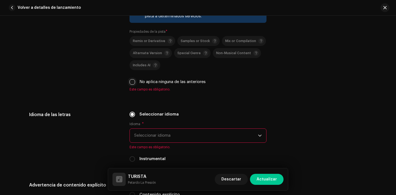
click at [131, 85] on input "No aplica ninguna de las anteriores" at bounding box center [133, 82] width 6 height 6
checkbox input "true"
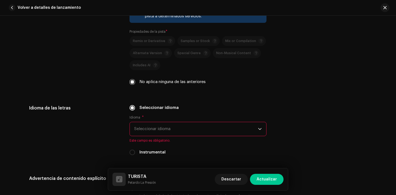
click at [160, 129] on span "Seleccionar idioma" at bounding box center [196, 129] width 124 height 14
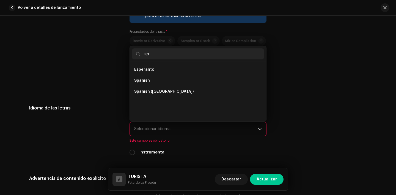
scroll to position [0, 0]
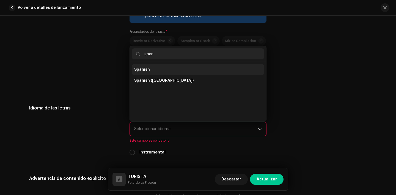
type input "span"
click at [148, 70] on li "Spanish" at bounding box center [198, 69] width 132 height 11
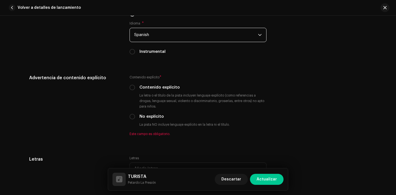
scroll to position [987, 0]
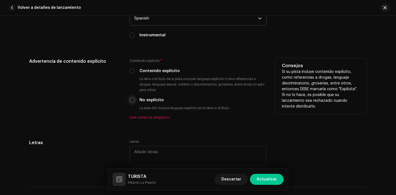
click at [131, 100] on input "No explícito" at bounding box center [133, 100] width 6 height 6
radio input "true"
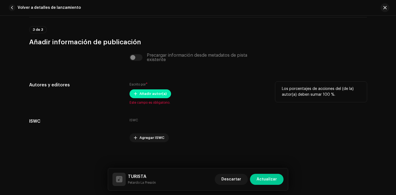
click at [142, 95] on span "Añadir autor(a)" at bounding box center [153, 93] width 27 height 11
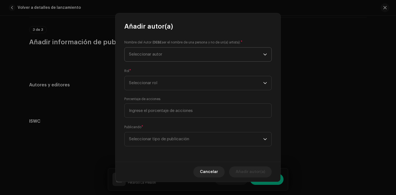
click at [164, 53] on span "Seleccionar autor" at bounding box center [196, 55] width 134 height 14
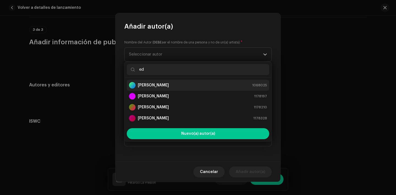
type input "ed"
click at [160, 85] on strong "Eduardo Alfonso Cabrera" at bounding box center [153, 86] width 31 height 6
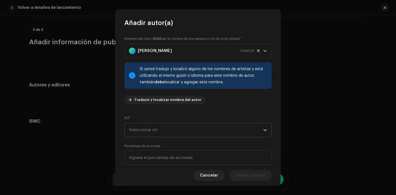
click at [158, 131] on span "Seleccionar rol" at bounding box center [196, 130] width 134 height 14
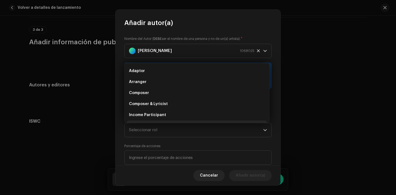
scroll to position [9, 0]
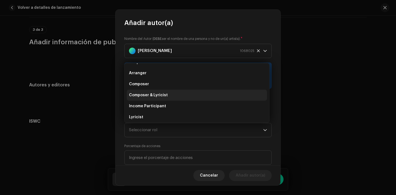
click at [158, 97] on span "Composer & Lyricist" at bounding box center [148, 95] width 39 height 6
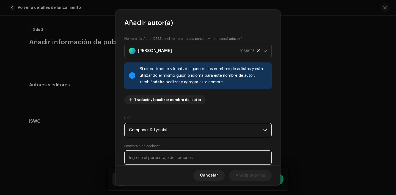
click at [159, 161] on input at bounding box center [197, 158] width 147 height 14
type input "100,00"
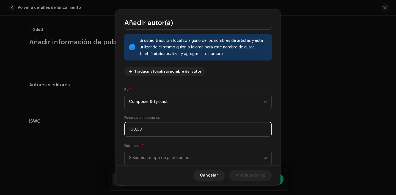
scroll to position [44, 0]
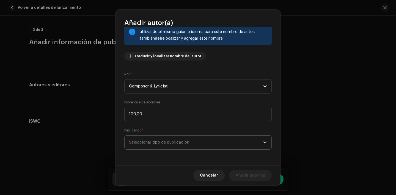
click at [188, 144] on span "Seleccionar tipo de publicación" at bounding box center [196, 143] width 134 height 14
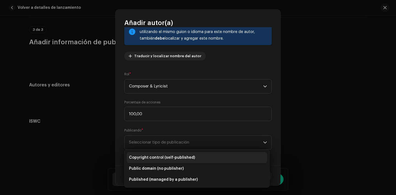
click at [192, 157] on li "Copyright control (self-published)" at bounding box center [197, 157] width 140 height 11
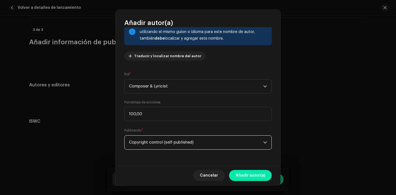
click at [253, 174] on span "Añadir autor(a)" at bounding box center [250, 175] width 29 height 11
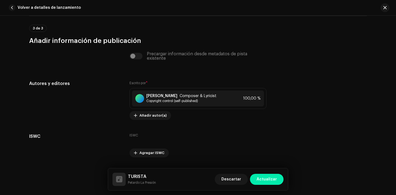
click at [265, 177] on span "Actualizar" at bounding box center [267, 179] width 20 height 11
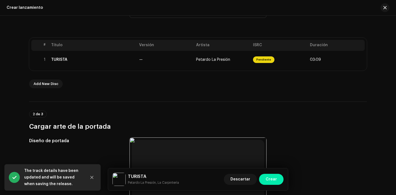
click at [268, 178] on span "Crear" at bounding box center [271, 179] width 11 height 11
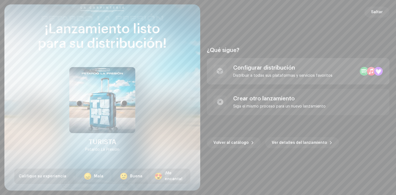
click at [250, 78] on div "Configurar distribución Distribuir a todas sus plataformas y servicios favoritos" at bounding box center [298, 71] width 183 height 26
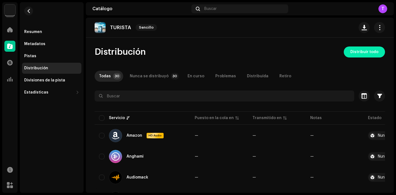
click at [351, 53] on span "Distribuir todo" at bounding box center [365, 52] width 28 height 11
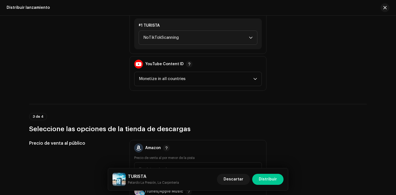
scroll to position [671, 0]
click at [174, 37] on span "NoTikTokScanning" at bounding box center [196, 38] width 106 height 14
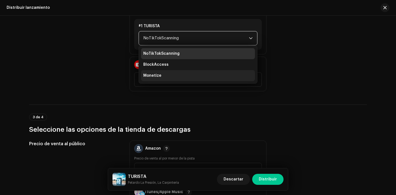
click at [176, 75] on li "Monetize" at bounding box center [198, 75] width 114 height 11
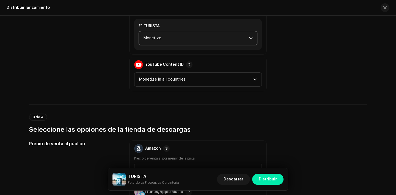
click at [276, 181] on span "Distribuir" at bounding box center [268, 179] width 18 height 11
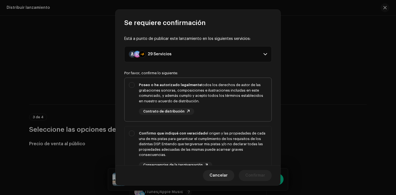
click at [210, 102] on div "Poseo o he autorizado legalmente todos los derechos de autor de las grabaciones…" at bounding box center [203, 92] width 128 height 21
checkbox input "true"
click at [221, 140] on div "Confirmo que indiqué con veracidad el origen y las propiedades de cada una de m…" at bounding box center [203, 144] width 128 height 27
checkbox input "true"
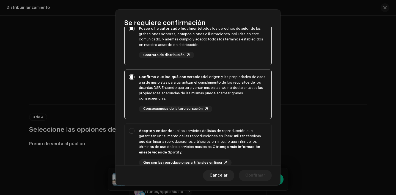
scroll to position [63, 0]
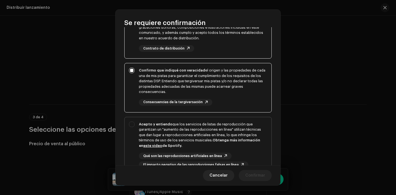
click at [221, 139] on strong "Obtenga más información en este video de Spotify." at bounding box center [199, 142] width 121 height 9
checkbox input "true"
click at [253, 177] on span "Confirmar" at bounding box center [255, 175] width 20 height 11
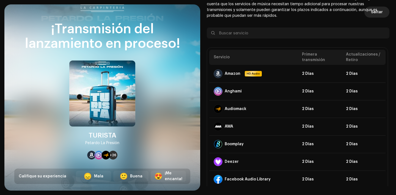
click at [380, 14] on span "Saltar" at bounding box center [377, 12] width 12 height 11
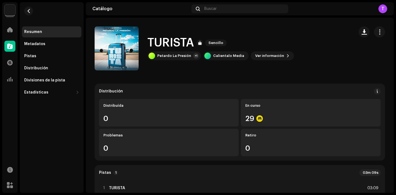
click at [6, 12] on img at bounding box center [9, 9] width 11 height 11
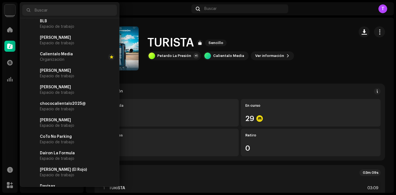
scroll to position [433, 0]
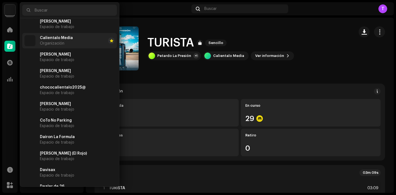
click at [78, 43] on li "Calientalo Media Organización" at bounding box center [69, 40] width 95 height 15
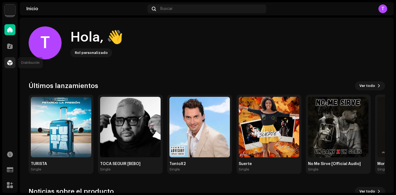
click at [7, 61] on div at bounding box center [9, 62] width 11 height 11
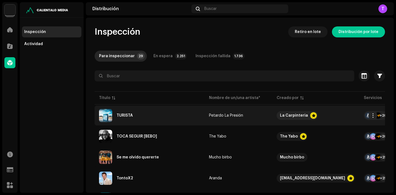
click at [141, 116] on div "TURISTA" at bounding box center [149, 115] width 101 height 13
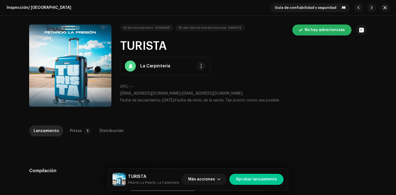
click at [77, 125] on div "Inspección / TURISTA Guía de confiabilidad y seguridad ID de lanzamiento: 30494…" at bounding box center [198, 97] width 396 height 195
click at [80, 126] on p-tab "Pistas 1" at bounding box center [79, 130] width 28 height 11
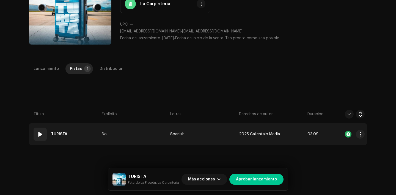
scroll to position [70, 0]
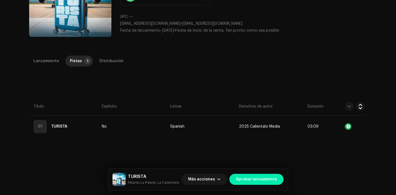
click at [253, 177] on span "Aprobar lanzamiento" at bounding box center [256, 179] width 41 height 11
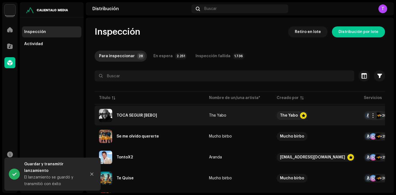
click at [146, 116] on div "TOCA SEGUIR [BEBO]" at bounding box center [137, 116] width 40 height 4
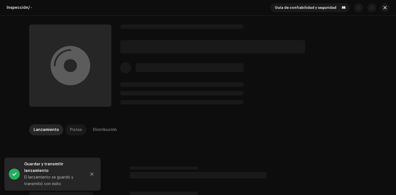
click at [77, 128] on div "Pistas" at bounding box center [76, 129] width 12 height 11
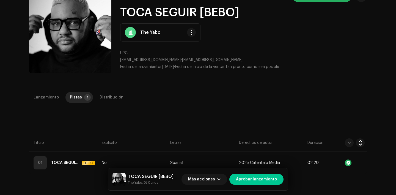
scroll to position [34, 0]
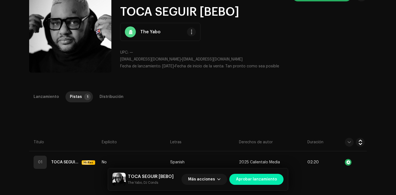
click at [248, 180] on span "Aprobar lanzamiento" at bounding box center [256, 179] width 41 height 11
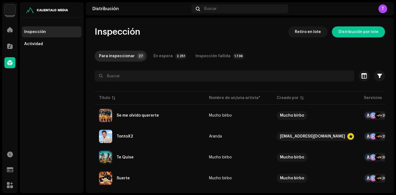
click at [11, 9] on img at bounding box center [9, 9] width 11 height 11
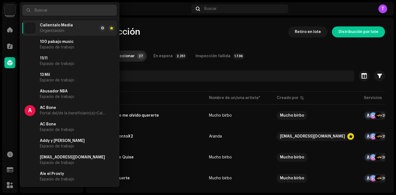
click at [46, 12] on input "text" at bounding box center [69, 10] width 95 height 11
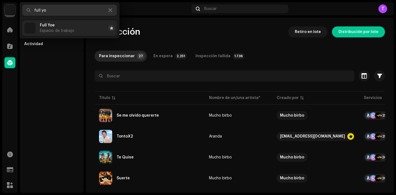
type input "full yo"
click at [47, 33] on span "Espacio de trabajo" at bounding box center [57, 31] width 34 height 4
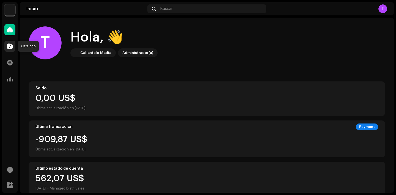
click at [10, 46] on span at bounding box center [10, 46] width 6 height 4
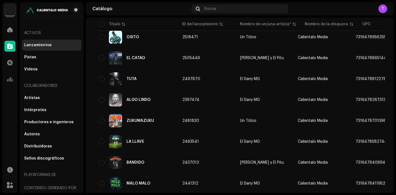
scroll to position [355, 0]
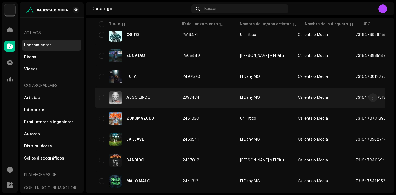
click at [142, 98] on div "ALGO LINDO" at bounding box center [139, 98] width 24 height 4
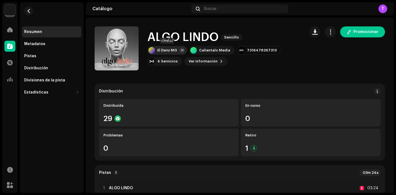
click at [170, 52] on div "El Dany MG" at bounding box center [167, 50] width 20 height 4
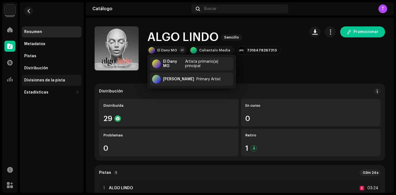
click at [71, 83] on div "Divisiones de la pista" at bounding box center [51, 80] width 59 height 11
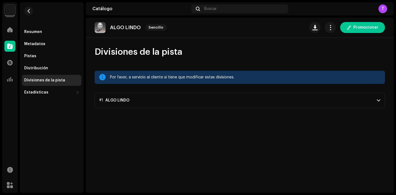
click at [184, 99] on p-accordion-header "#1 ALGO LINDO" at bounding box center [240, 100] width 291 height 15
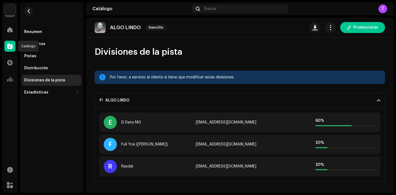
click at [11, 46] on span at bounding box center [10, 46] width 6 height 4
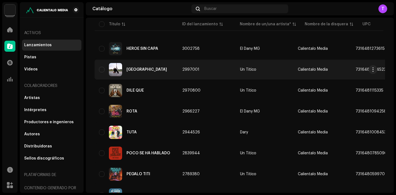
scroll to position [56, 0]
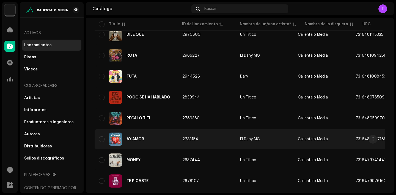
click at [137, 142] on div "AY AMOR" at bounding box center [136, 139] width 75 height 13
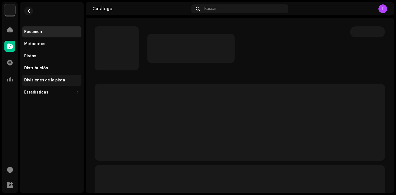
click at [72, 83] on div "Divisiones de la pista" at bounding box center [51, 80] width 59 height 11
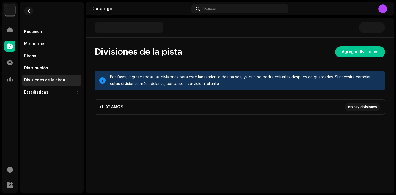
click at [157, 101] on p-accordion "#1 AY AMOR No hay divisiones" at bounding box center [240, 106] width 291 height 15
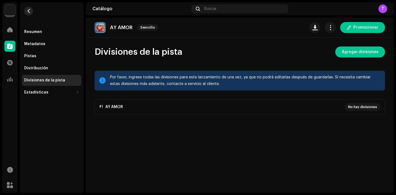
click at [28, 8] on button "button" at bounding box center [28, 11] width 9 height 9
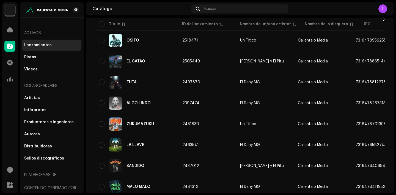
scroll to position [351, 0]
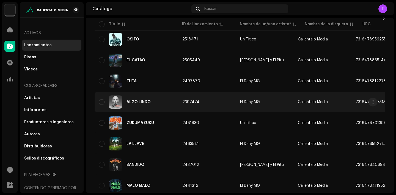
click at [142, 107] on div "ALGO LINDO" at bounding box center [136, 101] width 75 height 13
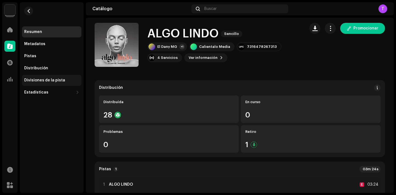
scroll to position [1, 0]
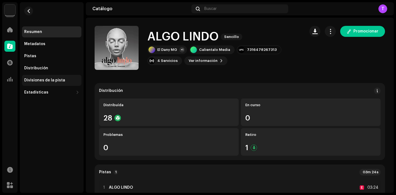
click at [64, 78] on div "Divisiones de la pista" at bounding box center [51, 80] width 55 height 4
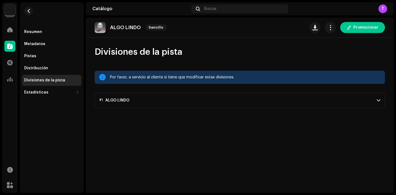
click at [160, 100] on p-accordion-header "#1 ALGO LINDO" at bounding box center [240, 100] width 291 height 15
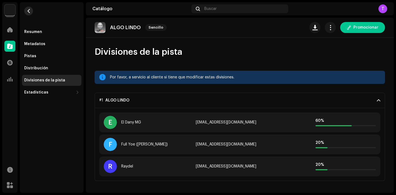
click at [30, 14] on button "button" at bounding box center [28, 11] width 9 height 9
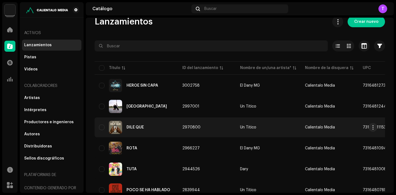
scroll to position [14, 0]
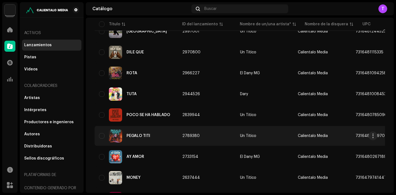
click at [141, 135] on div "PEGALO TITI" at bounding box center [139, 136] width 24 height 4
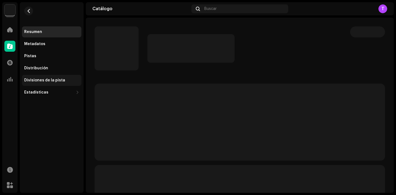
click at [60, 76] on div "Divisiones de la pista" at bounding box center [51, 80] width 59 height 11
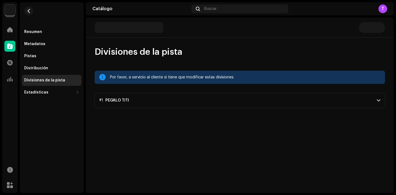
click at [201, 100] on p-accordion-header "#1 PEGALO TITI" at bounding box center [240, 100] width 291 height 15
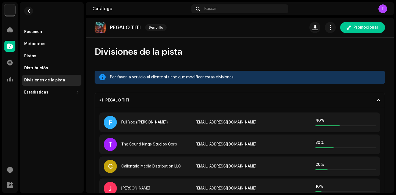
scroll to position [10, 0]
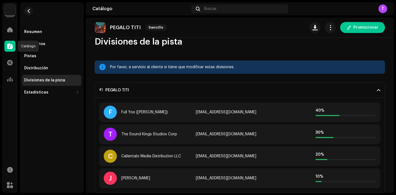
click at [13, 43] on div at bounding box center [9, 46] width 11 height 11
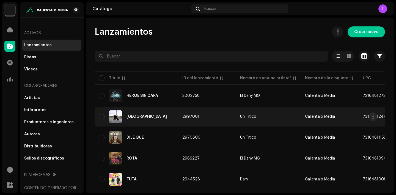
click at [154, 117] on div "[GEOGRAPHIC_DATA]" at bounding box center [136, 116] width 75 height 13
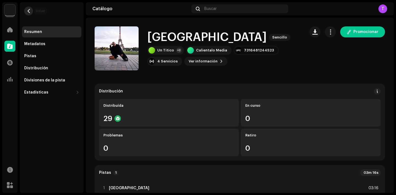
click at [30, 10] on span "button" at bounding box center [29, 11] width 4 height 4
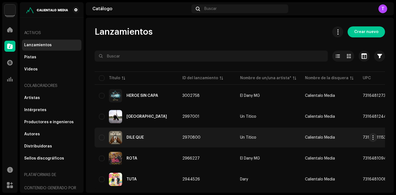
click at [141, 141] on div "DILE QUE" at bounding box center [136, 137] width 75 height 13
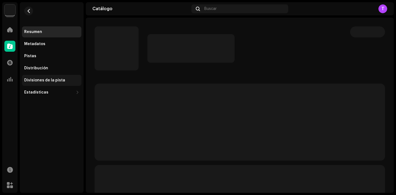
click at [42, 80] on div "Divisiones de la pista" at bounding box center [44, 80] width 41 height 4
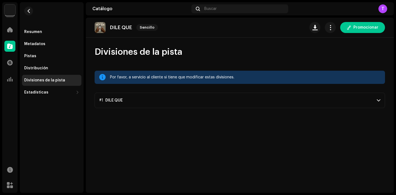
click at [182, 103] on p-accordion-header "#1 DILE QUE" at bounding box center [240, 100] width 291 height 15
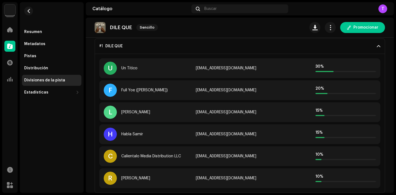
scroll to position [53, 0]
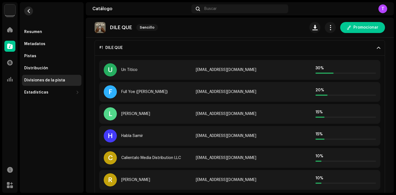
click at [28, 14] on button "button" at bounding box center [28, 11] width 9 height 9
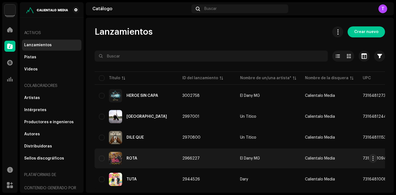
click at [136, 158] on div "ROTA" at bounding box center [132, 159] width 11 height 4
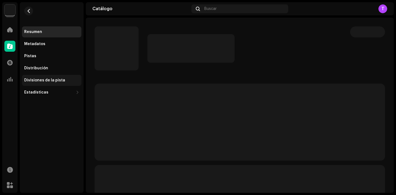
click at [69, 81] on div "Divisiones de la pista" at bounding box center [51, 80] width 55 height 4
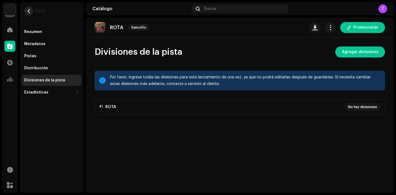
click at [27, 10] on span "button" at bounding box center [29, 11] width 4 height 4
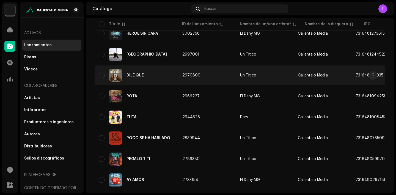
scroll to position [62, 0]
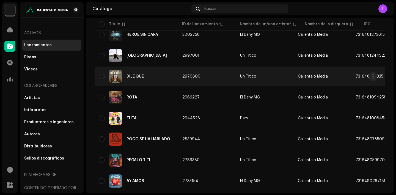
click at [149, 138] on div "POCO SE HA HABLADO" at bounding box center [149, 139] width 44 height 4
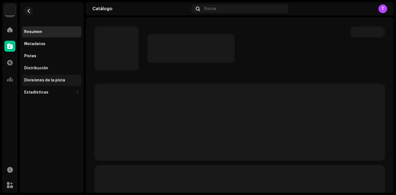
click at [72, 80] on div "Divisiones de la pista" at bounding box center [51, 80] width 55 height 4
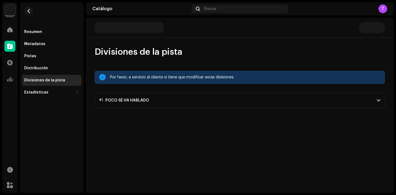
click at [133, 98] on p-accordion-header "#1 POCO SE HA HABLADO" at bounding box center [240, 100] width 291 height 15
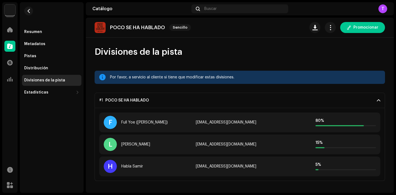
click at [28, 6] on re-m-nav-back at bounding box center [28, 14] width 13 height 24
click at [29, 9] on span "button" at bounding box center [29, 11] width 4 height 4
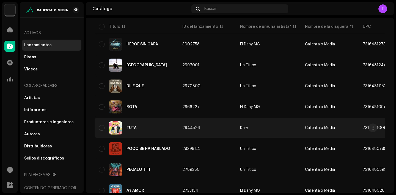
click at [134, 127] on div "TUTA" at bounding box center [132, 128] width 10 height 4
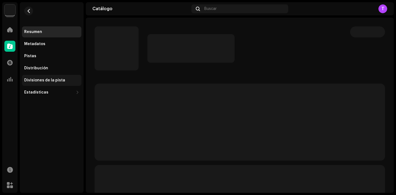
click at [49, 81] on div "Divisiones de la pista" at bounding box center [44, 80] width 41 height 4
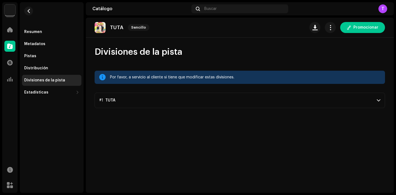
click at [168, 101] on p-accordion-header "#1 TUTA" at bounding box center [240, 100] width 291 height 15
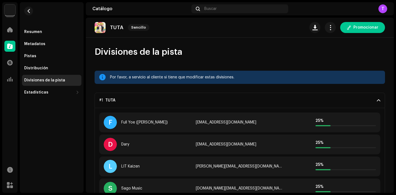
scroll to position [10, 0]
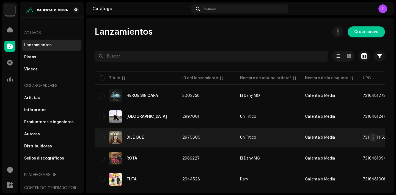
click at [130, 134] on div "DILE QUE" at bounding box center [136, 137] width 75 height 13
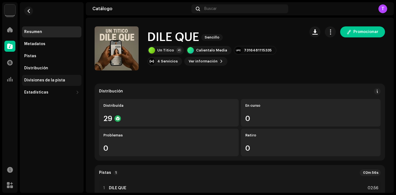
click at [62, 83] on div "Divisiones de la pista" at bounding box center [51, 80] width 59 height 11
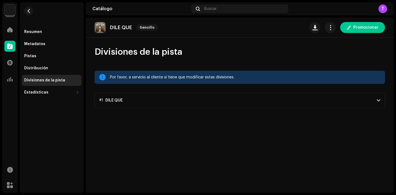
click at [156, 105] on p-accordion-header "#1 DILE QUE" at bounding box center [240, 100] width 291 height 15
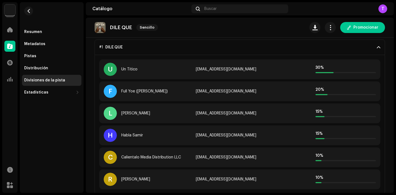
scroll to position [54, 0]
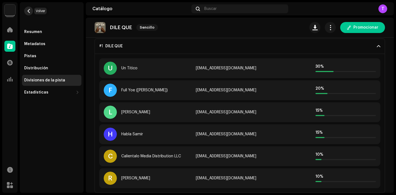
click at [30, 14] on button "button" at bounding box center [28, 11] width 9 height 9
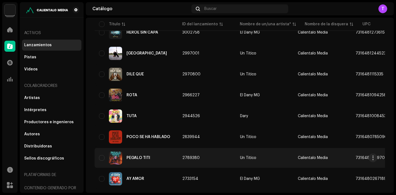
click at [143, 155] on div "PEGALO TITI" at bounding box center [136, 157] width 75 height 13
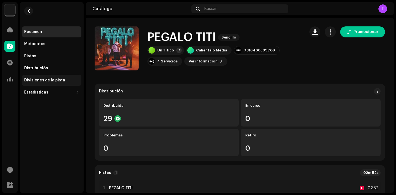
click at [42, 76] on div "Divisiones de la pista" at bounding box center [51, 80] width 59 height 11
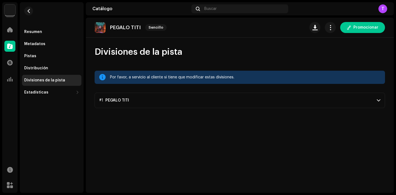
click at [138, 100] on p-accordion-header "#1 PEGALO TITI" at bounding box center [240, 100] width 291 height 15
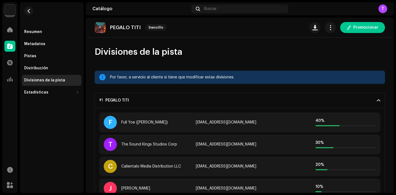
scroll to position [10, 0]
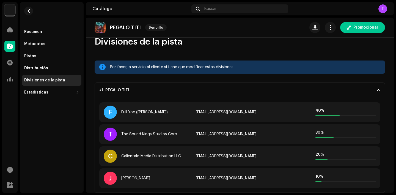
click at [14, 13] on img at bounding box center [9, 9] width 11 height 11
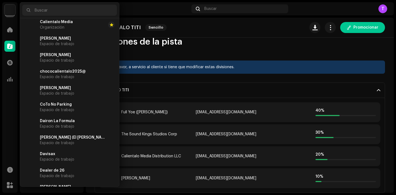
scroll to position [399, 0]
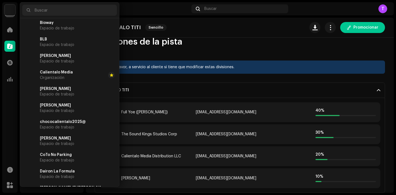
click at [65, 78] on div "Calientalo Media Organización" at bounding box center [56, 75] width 33 height 10
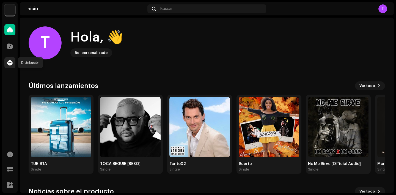
click at [10, 64] on span at bounding box center [10, 63] width 6 height 4
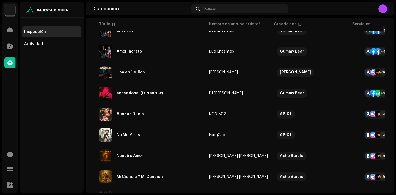
scroll to position [431, 0]
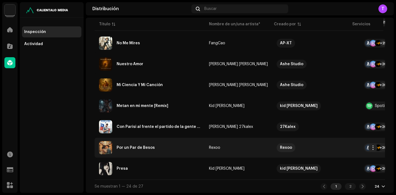
click at [137, 142] on div "Por un Par de Besos" at bounding box center [149, 147] width 101 height 13
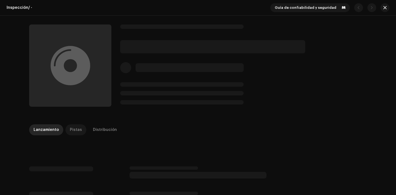
click at [65, 129] on p-tab "Pistas" at bounding box center [75, 129] width 21 height 11
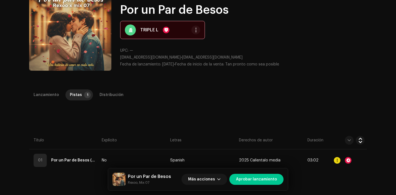
scroll to position [45, 0]
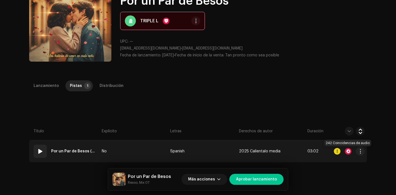
click at [349, 151] on div at bounding box center [348, 151] width 7 height 7
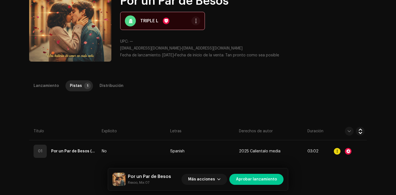
click at [305, 87] on div "Reconocimiento de audio por Remezclas o muestras 234 Canción versionada 8 Todos…" at bounding box center [198, 97] width 396 height 195
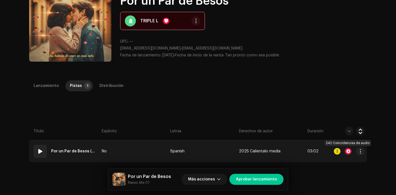
click at [346, 151] on div at bounding box center [348, 151] width 7 height 7
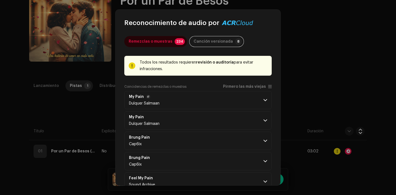
click at [236, 103] on p-accordion-header "My Pain Dulquer Salmaan" at bounding box center [197, 100] width 147 height 18
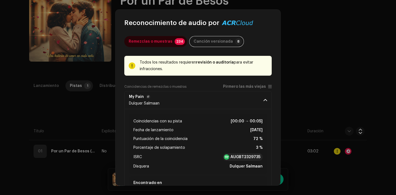
click at [235, 102] on p-accordion-header "My Pain Dulquer Salmaan" at bounding box center [197, 100] width 147 height 18
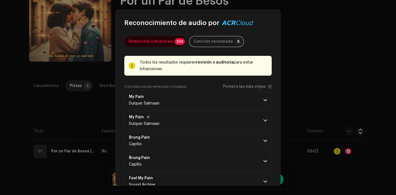
click at [244, 122] on p-accordion-header "My Pain Dulquer Salmaan" at bounding box center [197, 120] width 147 height 18
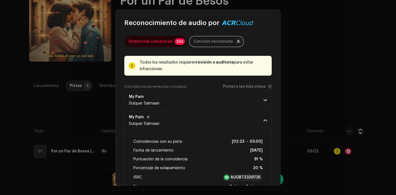
click at [244, 122] on p-accordion-header "My Pain Dulquer Salmaan" at bounding box center [197, 120] width 147 height 18
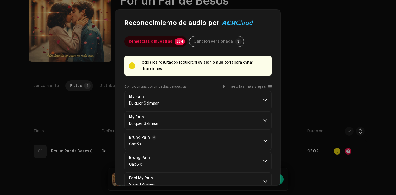
click at [255, 139] on p-accordion-header "Brung Pain Cap6ix" at bounding box center [197, 141] width 147 height 18
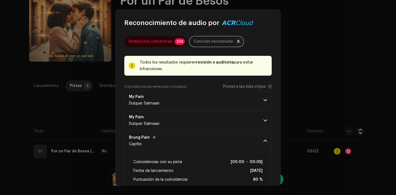
click at [255, 139] on p-accordion-header "Brung Pain Cap6ix" at bounding box center [197, 141] width 147 height 18
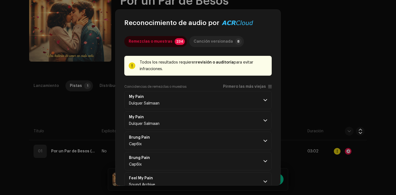
click at [218, 37] on div "Canción versionada" at bounding box center [213, 41] width 39 height 11
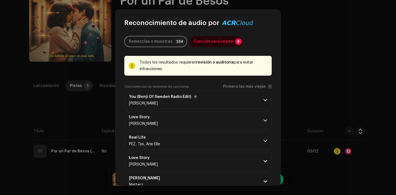
scroll to position [75, 0]
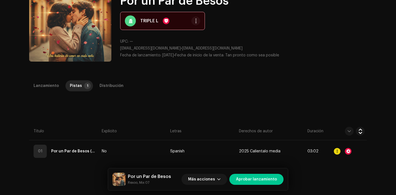
click at [332, 95] on div "Reconocimiento de audio por Remezclas o muestras 234 Canción versionada 8 Todos…" at bounding box center [198, 97] width 396 height 195
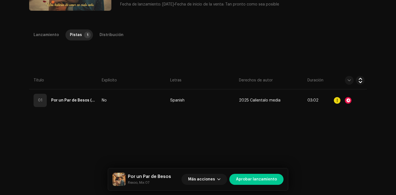
scroll to position [96, 0]
click at [206, 177] on span "Más acciones" at bounding box center [201, 179] width 27 height 11
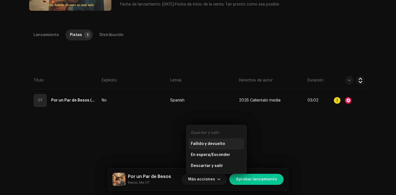
click at [200, 144] on span "Fallido y devuelto" at bounding box center [208, 144] width 34 height 4
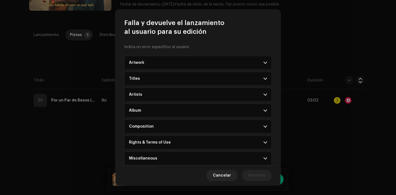
click at [164, 139] on p-accordion-header "Rights & Terms of Use" at bounding box center [197, 143] width 147 height 14
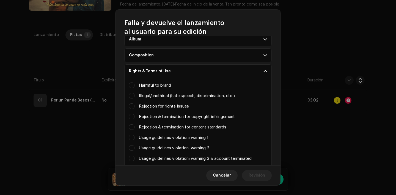
scroll to position [159, 0]
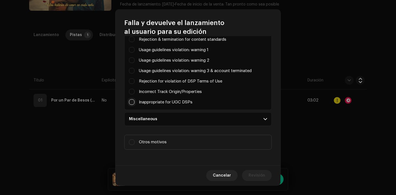
click at [131, 102] on input "Parental advisory on art, but not explicit in metadata" at bounding box center [132, 102] width 6 height 6
checkbox input "true"
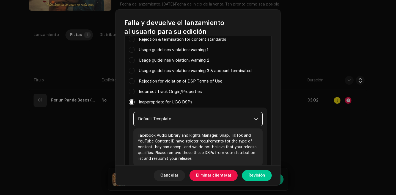
click at [143, 117] on span "Default Template" at bounding box center [196, 119] width 116 height 14
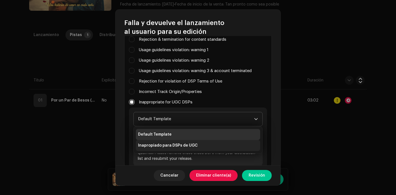
click at [170, 146] on span "Inapropiado para DSPs de UGC" at bounding box center [168, 146] width 60 height 6
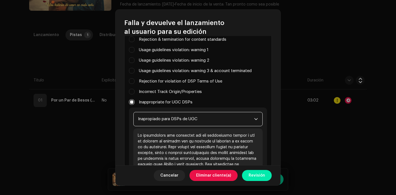
click at [260, 180] on span "Revisión" at bounding box center [257, 175] width 17 height 11
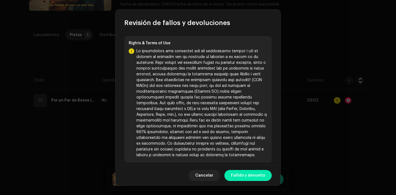
click at [252, 174] on span "Fallido y devuelto" at bounding box center [248, 175] width 34 height 11
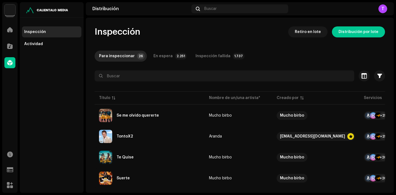
click at [13, 9] on img at bounding box center [9, 9] width 11 height 11
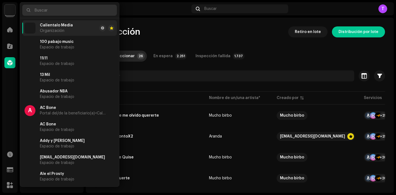
click at [62, 11] on input "text" at bounding box center [69, 10] width 95 height 11
click at [51, 11] on input "text" at bounding box center [69, 10] width 95 height 11
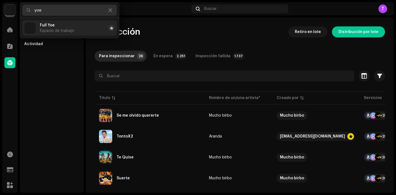
type input "yoe"
click at [54, 26] on span "Full Yoe" at bounding box center [47, 25] width 15 height 4
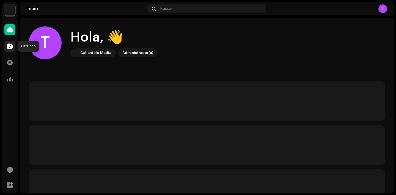
click at [13, 47] on div at bounding box center [9, 46] width 11 height 11
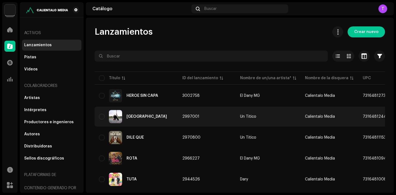
click at [140, 118] on div "[GEOGRAPHIC_DATA]" at bounding box center [147, 117] width 40 height 4
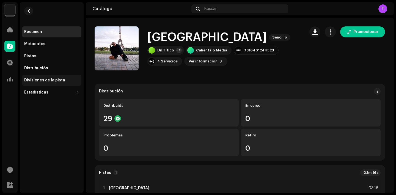
click at [66, 81] on div "Divisiones de la pista" at bounding box center [51, 80] width 55 height 4
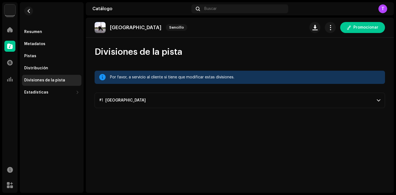
click at [364, 98] on p-accordion-header "#1 [GEOGRAPHIC_DATA]" at bounding box center [240, 100] width 291 height 15
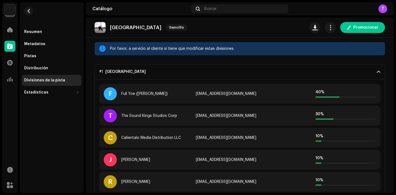
scroll to position [32, 0]
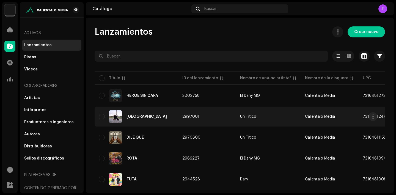
click at [146, 113] on div "[GEOGRAPHIC_DATA]" at bounding box center [136, 116] width 75 height 13
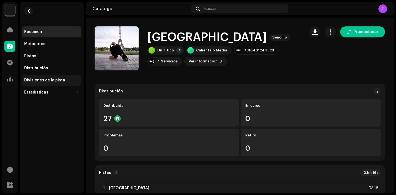
click at [52, 78] on div "Divisiones de la pista" at bounding box center [44, 80] width 41 height 4
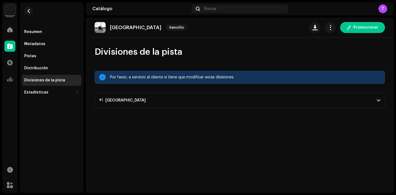
click at [163, 100] on p-accordion-header "#1 [GEOGRAPHIC_DATA]" at bounding box center [240, 100] width 291 height 15
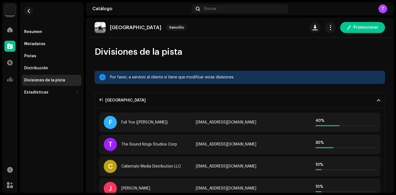
scroll to position [32, 0]
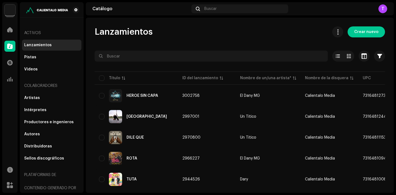
click at [13, 4] on img at bounding box center [9, 9] width 11 height 11
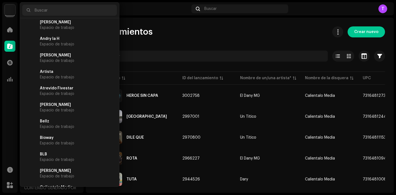
scroll to position [417, 0]
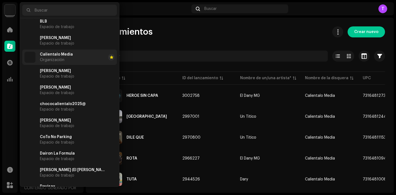
click at [82, 58] on li "Calientalo Media Organización" at bounding box center [69, 57] width 95 height 15
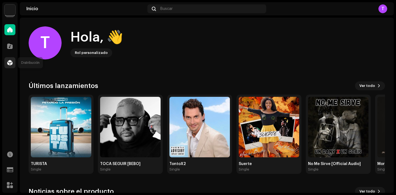
click at [15, 66] on div at bounding box center [9, 62] width 11 height 11
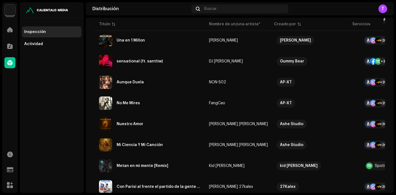
scroll to position [431, 0]
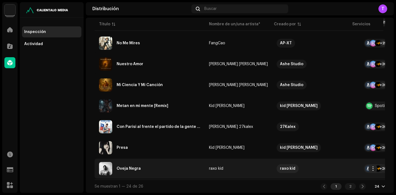
click at [125, 168] on div "Oveja Negra" at bounding box center [129, 169] width 24 height 4
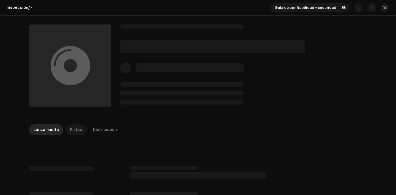
click at [76, 126] on div "Pistas" at bounding box center [76, 129] width 12 height 11
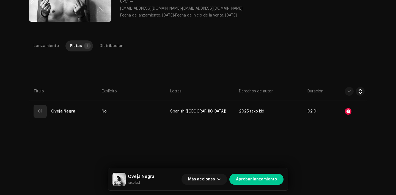
scroll to position [86, 0]
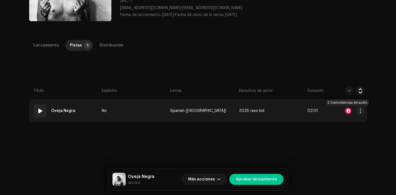
click at [347, 110] on div at bounding box center [348, 111] width 7 height 7
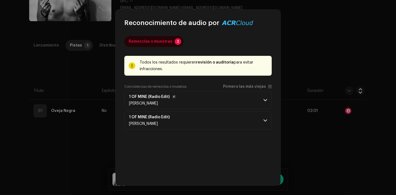
click at [184, 104] on p-accordion-header "1 OF MINE (Radio Edit) [PERSON_NAME]" at bounding box center [197, 100] width 147 height 18
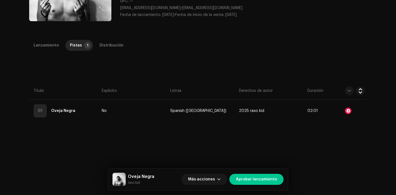
click at [300, 132] on div "Reconocimiento de audio por Remezclas o muestras 2 Todos los resultados requier…" at bounding box center [198, 97] width 396 height 195
click at [205, 180] on span "Más acciones" at bounding box center [201, 179] width 27 height 11
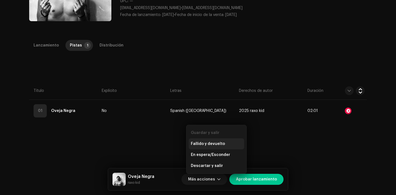
click at [206, 141] on div "Fallido y devuelto" at bounding box center [217, 143] width 56 height 11
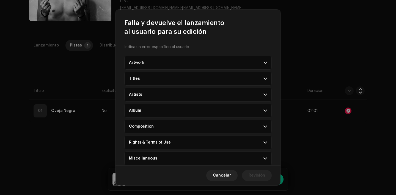
click at [162, 142] on div "Rights & Terms of Use" at bounding box center [150, 142] width 42 height 4
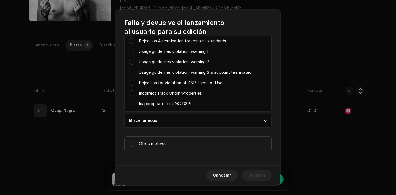
scroll to position [159, 0]
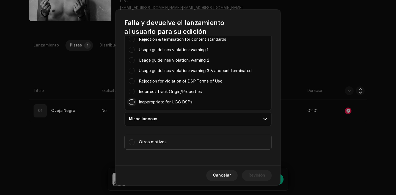
click at [132, 103] on input "Parental advisory on art, but not explicit in metadata" at bounding box center [132, 102] width 6 height 6
checkbox input "true"
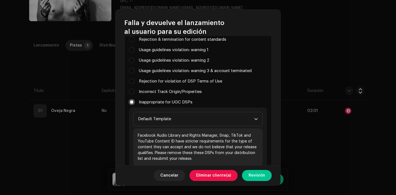
click at [158, 132] on p "Facebook Audio Library and Rights Manager, Snap, TikTok and YouTube Content ID …" at bounding box center [197, 148] width 129 height 38
click at [159, 119] on span "Default Template" at bounding box center [196, 119] width 116 height 14
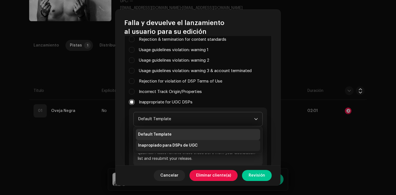
click at [168, 143] on span "Inapropiado para DSPs de UGC" at bounding box center [168, 146] width 60 height 6
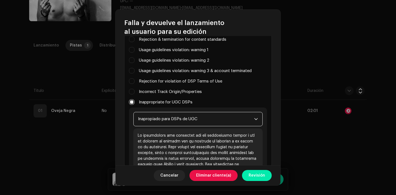
click at [265, 176] on span "Revisión" at bounding box center [257, 175] width 17 height 11
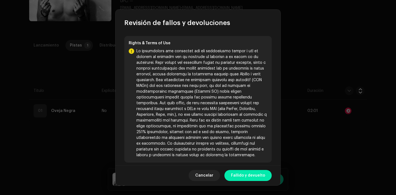
click at [242, 173] on span "Fallido y devuelto" at bounding box center [248, 175] width 34 height 11
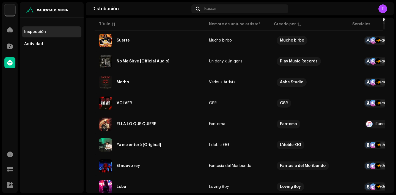
scroll to position [431, 0]
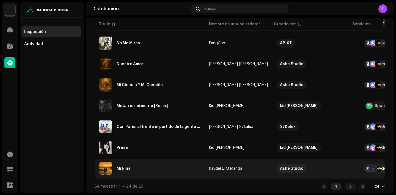
click at [119, 168] on div "Mi Niña" at bounding box center [149, 168] width 101 height 13
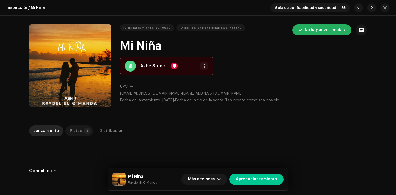
click at [84, 131] on p-badge "1" at bounding box center [87, 131] width 7 height 7
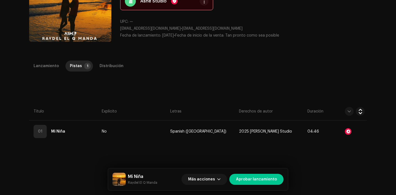
scroll to position [65, 0]
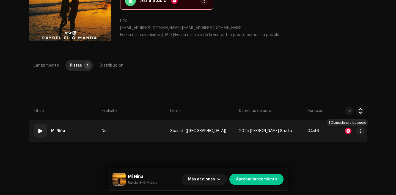
click at [346, 129] on div at bounding box center [348, 131] width 7 height 7
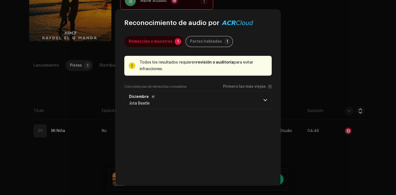
click at [242, 96] on p-accordion-header "Diciembre Jota Beatle" at bounding box center [197, 100] width 147 height 18
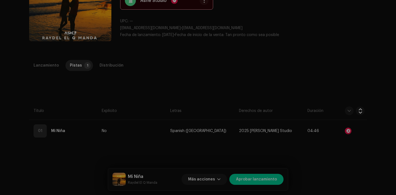
click at [295, 118] on div "Reconocimiento de audio por Remezclas o muestras 1 Partes habladas ! Todos los …" at bounding box center [198, 97] width 396 height 195
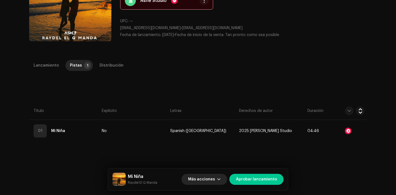
click at [211, 181] on span "Más acciones" at bounding box center [201, 179] width 27 height 11
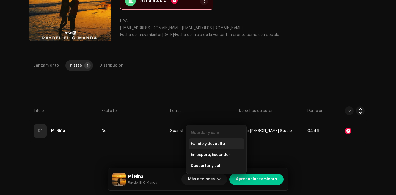
click at [200, 140] on div "Fallido y devuelto" at bounding box center [217, 143] width 56 height 11
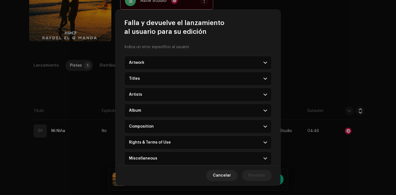
scroll to position [39, 0]
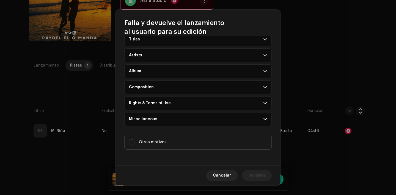
click at [149, 105] on p-accordion-header "Rights & Terms of Use" at bounding box center [197, 103] width 147 height 14
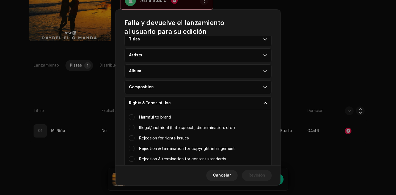
scroll to position [159, 0]
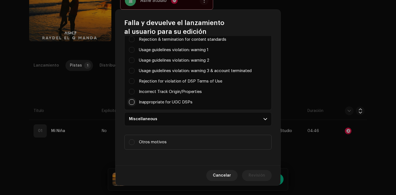
click at [132, 101] on input "Parental advisory on art, but not explicit in metadata" at bounding box center [132, 102] width 6 height 6
checkbox input "true"
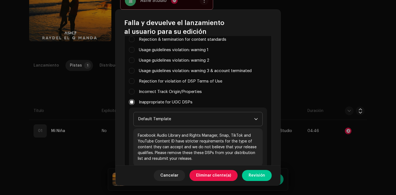
click at [155, 122] on span "Default Template" at bounding box center [196, 119] width 116 height 14
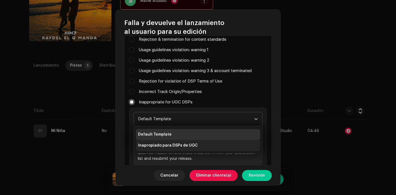
click at [168, 143] on span "Inapropiado para DSPs de UGC" at bounding box center [168, 146] width 60 height 6
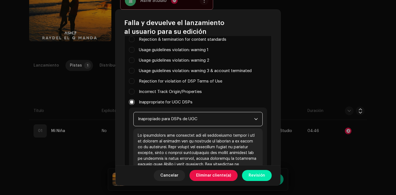
click at [253, 174] on span "Revisión" at bounding box center [257, 175] width 17 height 11
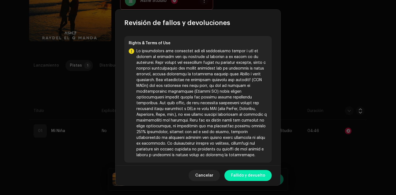
click at [255, 176] on span "Fallido y devuelto" at bounding box center [248, 175] width 34 height 11
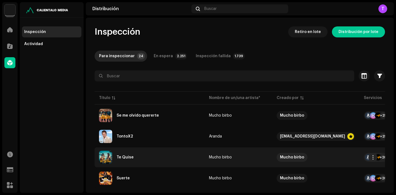
scroll to position [431, 0]
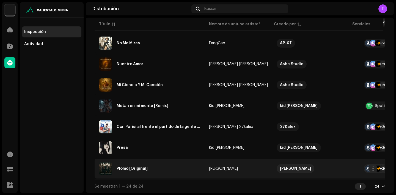
click at [133, 167] on div "Plomo [Original]" at bounding box center [132, 169] width 31 height 4
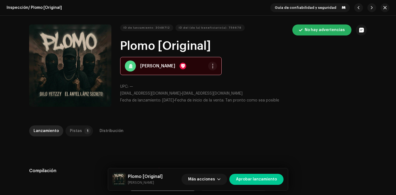
click at [72, 129] on div "Pistas" at bounding box center [76, 130] width 12 height 11
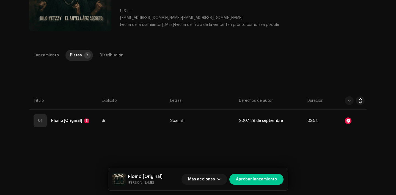
scroll to position [76, 0]
click at [205, 177] on span "Más acciones" at bounding box center [201, 179] width 27 height 11
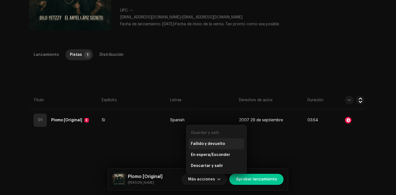
click at [196, 144] on span "Fallido y devuelto" at bounding box center [208, 144] width 34 height 4
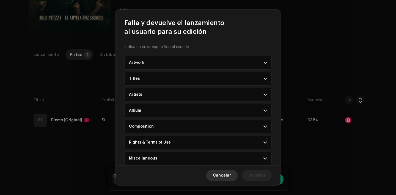
click at [223, 174] on span "Cancelar" at bounding box center [222, 175] width 18 height 11
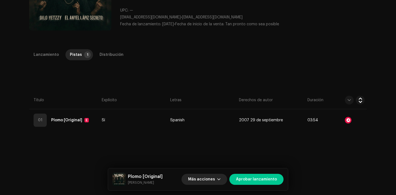
click at [212, 177] on span "Más acciones" at bounding box center [201, 179] width 27 height 11
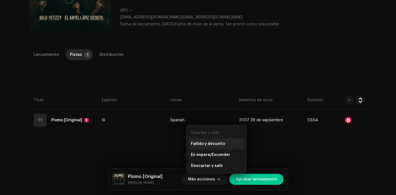
click at [212, 144] on span "Fallido y devuelto" at bounding box center [208, 144] width 34 height 4
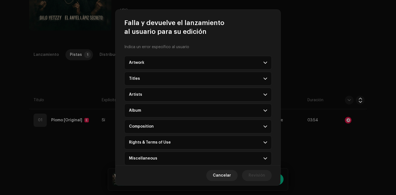
click at [149, 143] on div "Rights & Terms of Use" at bounding box center [150, 142] width 42 height 4
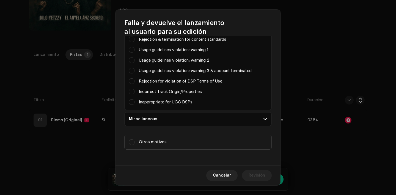
click at [134, 105] on div "Inappropriate for UGC DSPs" at bounding box center [198, 102] width 138 height 6
click at [131, 102] on input "Parental advisory on art, but not explicit in metadata" at bounding box center [132, 102] width 6 height 6
checkbox input "true"
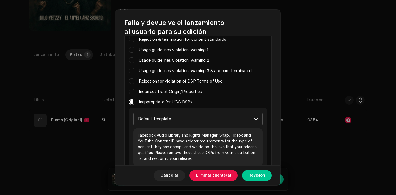
click at [155, 120] on span "Default Template" at bounding box center [196, 119] width 116 height 14
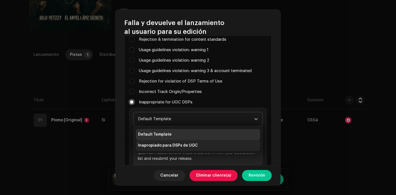
click at [172, 147] on span "Inapropiado para DSPs de UGC" at bounding box center [168, 146] width 60 height 6
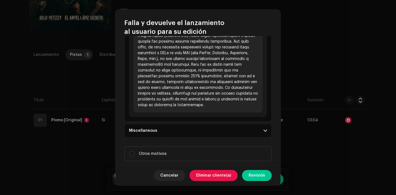
scroll to position [317, 0]
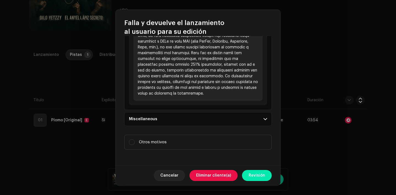
click at [265, 177] on span "Revisión" at bounding box center [257, 175] width 17 height 11
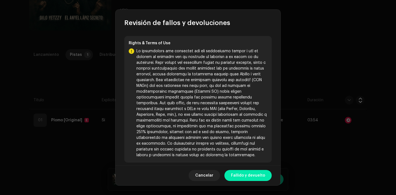
click at [265, 177] on span "Fallido y devuelto" at bounding box center [248, 175] width 34 height 11
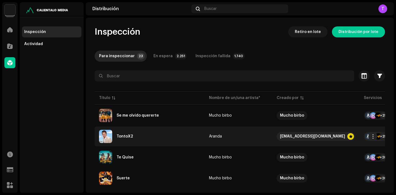
scroll to position [411, 0]
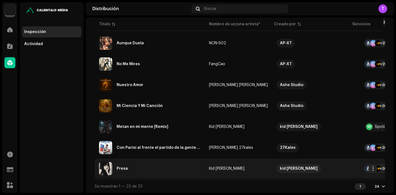
click at [123, 167] on div "Presa" at bounding box center [122, 169] width 11 height 4
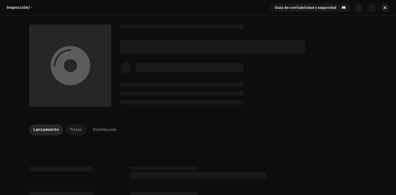
click at [73, 127] on div "Pistas" at bounding box center [76, 129] width 12 height 11
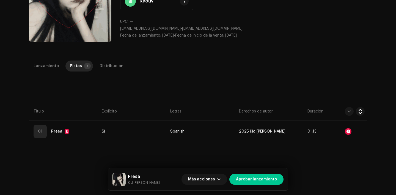
scroll to position [68, 0]
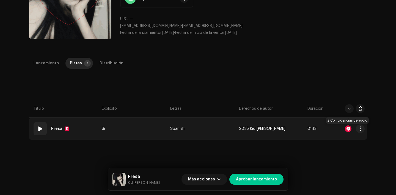
click at [348, 127] on div at bounding box center [348, 128] width 7 height 7
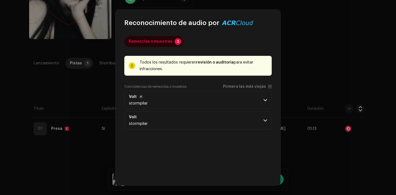
click at [250, 100] on p-accordion-header "Volt stormpilar" at bounding box center [197, 100] width 147 height 18
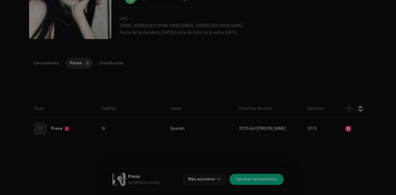
click at [293, 90] on div "Reconocimiento de audio por Remezclas o muestras 2 Todos los resultados requier…" at bounding box center [198, 97] width 396 height 195
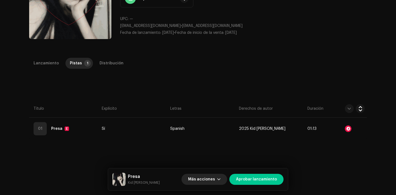
click at [204, 177] on span "Más acciones" at bounding box center [201, 179] width 27 height 11
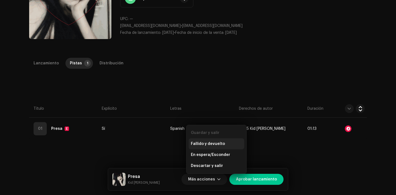
click at [202, 141] on div "Fallido y devuelto" at bounding box center [217, 143] width 56 height 11
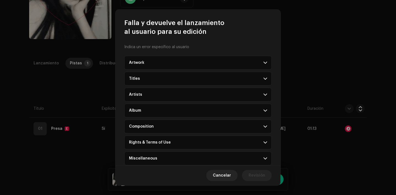
click at [147, 143] on div "Rights & Terms of Use" at bounding box center [150, 142] width 42 height 4
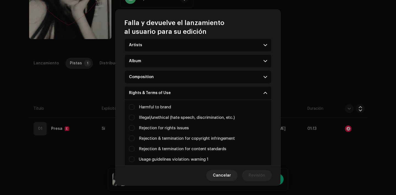
scroll to position [159, 0]
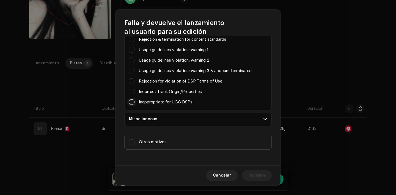
click at [132, 102] on input "Parental advisory on art, but not explicit in metadata" at bounding box center [132, 102] width 6 height 6
checkbox input "true"
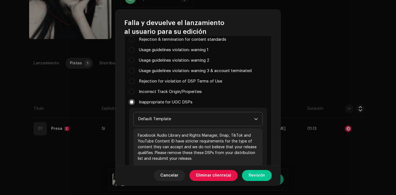
click at [152, 123] on span "Default Template" at bounding box center [196, 119] width 116 height 14
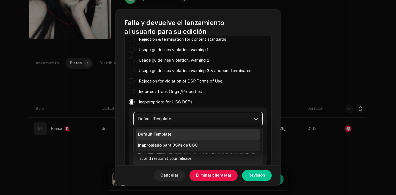
click at [168, 148] on span "Inapropiado para DSPs de UGC" at bounding box center [168, 146] width 60 height 6
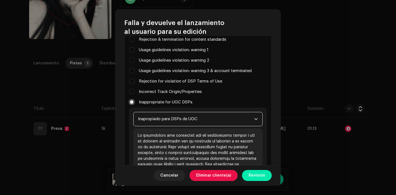
click at [258, 178] on span "Revisión" at bounding box center [257, 175] width 17 height 11
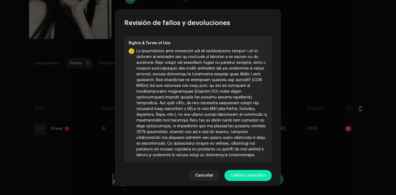
click at [258, 177] on span "Fallido y devuelto" at bounding box center [248, 175] width 34 height 11
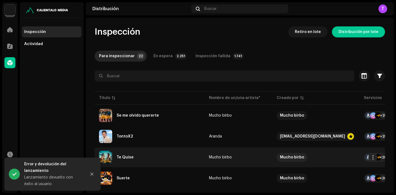
scroll to position [390, 0]
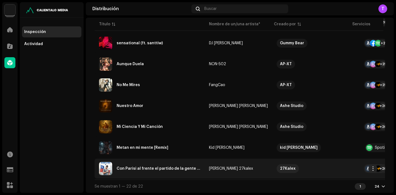
click at [138, 168] on div "Con Parisi al frente el partido de la gente [Con Parisi al frente el partido de…" at bounding box center [159, 169] width 84 height 4
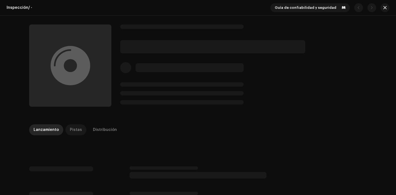
click at [78, 135] on div "Pistas" at bounding box center [76, 129] width 12 height 11
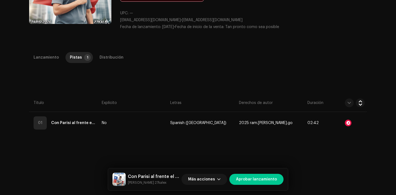
scroll to position [83, 0]
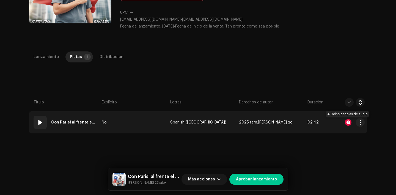
click at [348, 123] on div at bounding box center [348, 122] width 7 height 7
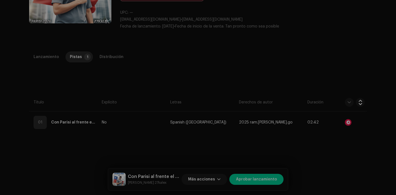
click at [313, 115] on div "Reconocimiento de audio por Remezclas o muestras 4 Todos los resultados requier…" at bounding box center [198, 97] width 396 height 195
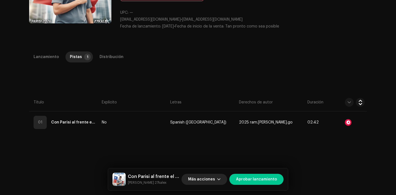
click at [211, 180] on span "Más acciones" at bounding box center [201, 179] width 27 height 11
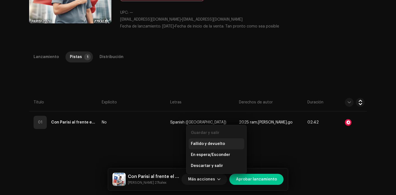
click at [208, 141] on div "Fallido y devuelto" at bounding box center [217, 143] width 56 height 11
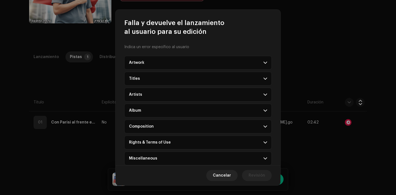
click at [168, 142] on div "Rights & Terms of Use" at bounding box center [150, 142] width 42 height 4
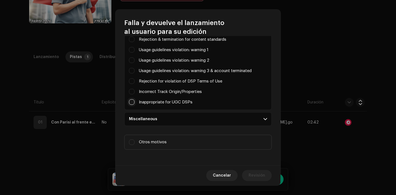
click at [132, 103] on input "Parental advisory on art, but not explicit in metadata" at bounding box center [132, 102] width 6 height 6
checkbox input "true"
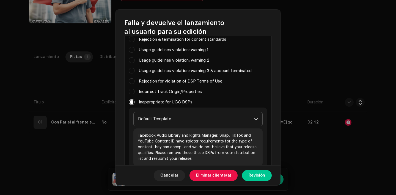
click at [146, 118] on span "Default Template" at bounding box center [196, 119] width 116 height 14
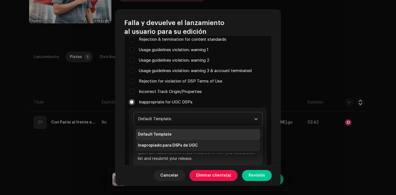
click at [157, 143] on li "Inapropiado para DSPs de UGC" at bounding box center [198, 145] width 124 height 11
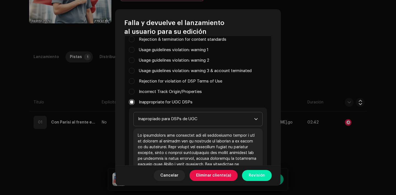
click at [258, 177] on span "Revisión" at bounding box center [257, 175] width 17 height 11
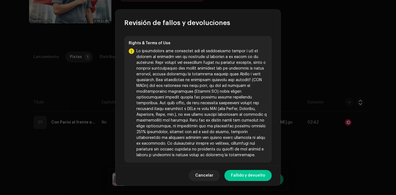
click at [258, 177] on span "Fallido y devuelto" at bounding box center [248, 175] width 34 height 11
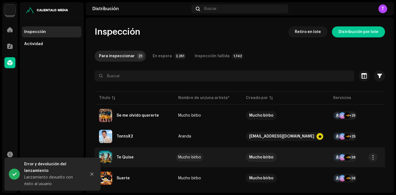
scroll to position [369, 0]
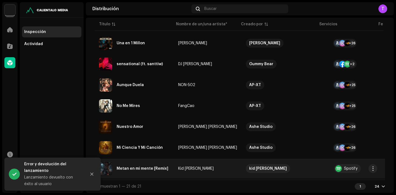
click at [139, 168] on div "Metan en mi mente [Remix]" at bounding box center [134, 168] width 70 height 13
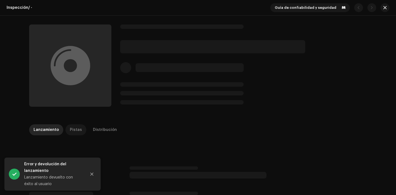
click at [74, 133] on div "Pistas" at bounding box center [76, 129] width 12 height 11
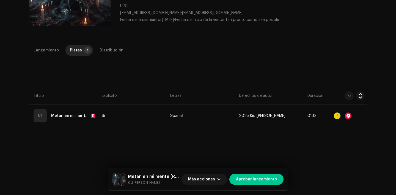
scroll to position [85, 0]
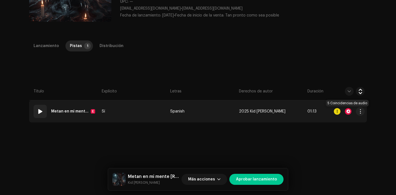
click at [345, 112] on div at bounding box center [348, 111] width 7 height 7
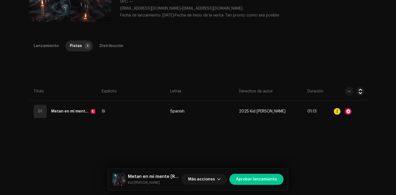
click at [346, 134] on div "Reconocimiento de audio por Remezclas o muestras 1 Canción versionada 4 Todos l…" at bounding box center [198, 97] width 396 height 195
click at [200, 178] on span "Más acciones" at bounding box center [201, 179] width 27 height 11
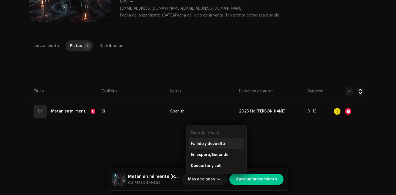
click at [198, 143] on span "Fallido y devuelto" at bounding box center [208, 144] width 34 height 4
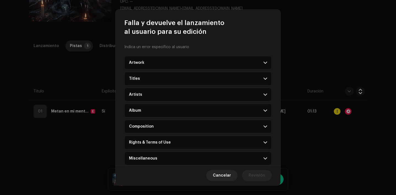
click at [140, 141] on div "Rights & Terms of Use" at bounding box center [150, 142] width 42 height 4
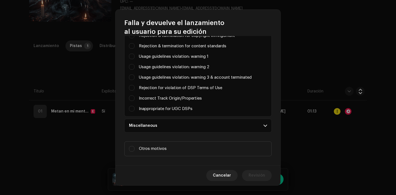
scroll to position [159, 0]
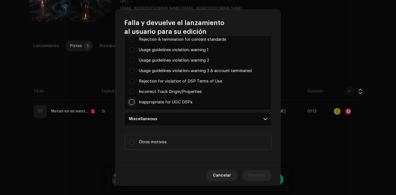
click at [132, 103] on input "Parental advisory on art, but not explicit in metadata" at bounding box center [132, 102] width 6 height 6
checkbox input "true"
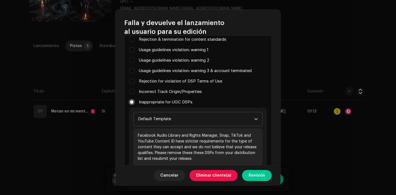
click at [143, 116] on span "Default Template" at bounding box center [196, 119] width 116 height 14
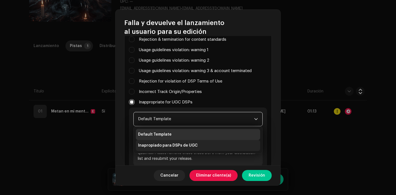
click at [162, 146] on span "Inapropiado para DSPs de UGC" at bounding box center [168, 146] width 60 height 6
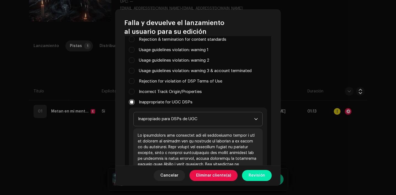
click at [261, 174] on span "Revisión" at bounding box center [257, 175] width 17 height 11
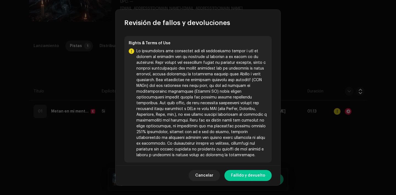
click at [261, 174] on span "Fallido y devuelto" at bounding box center [248, 175] width 34 height 11
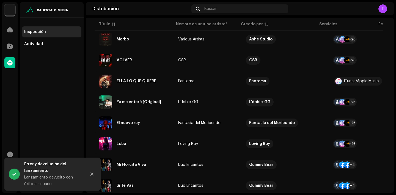
scroll to position [348, 0]
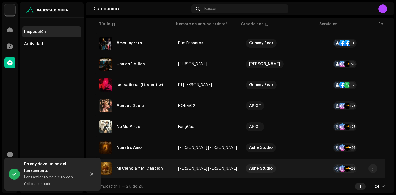
click at [134, 167] on div "Mi Ciencia Y Mi Canción" at bounding box center [140, 169] width 46 height 4
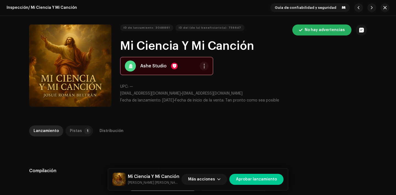
click at [73, 127] on div "Pistas" at bounding box center [76, 130] width 12 height 11
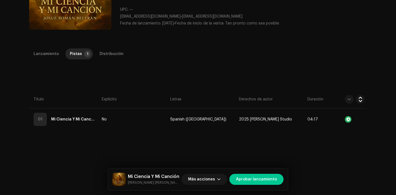
scroll to position [78, 0]
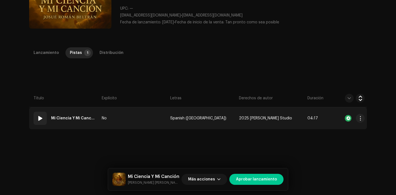
click at [43, 116] on div "01" at bounding box center [40, 118] width 13 height 13
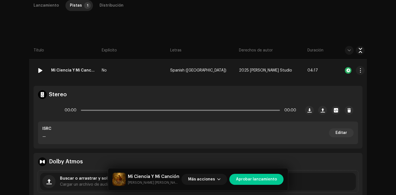
scroll to position [125, 0]
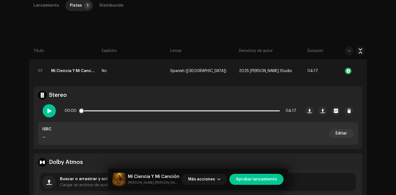
click at [44, 111] on div at bounding box center [49, 110] width 13 height 13
drag, startPoint x: 80, startPoint y: 112, endPoint x: 133, endPoint y: 103, distance: 53.7
click at [131, 104] on div "00:14 04:17" at bounding box center [169, 111] width 263 height 22
click at [47, 6] on div "Lanzamiento" at bounding box center [46, 5] width 25 height 11
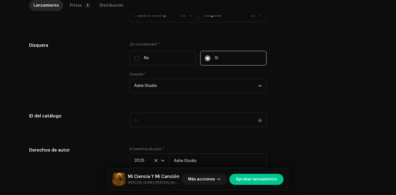
scroll to position [538, 0]
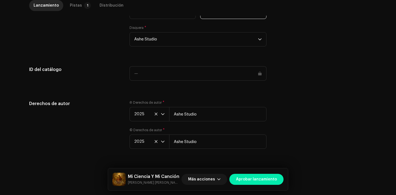
click at [270, 177] on span "Aprobar lanzamiento" at bounding box center [256, 179] width 41 height 11
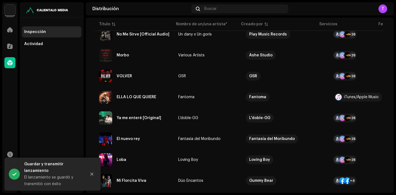
scroll to position [327, 0]
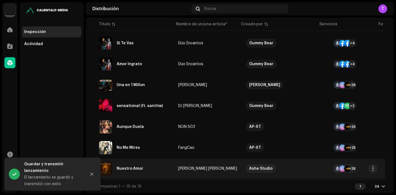
click at [128, 167] on div "Nuestro Amor" at bounding box center [130, 169] width 27 height 4
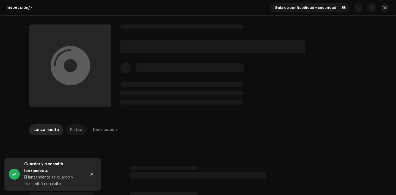
click at [72, 132] on div "Pistas" at bounding box center [76, 129] width 12 height 11
click at [91, 173] on icon "Close" at bounding box center [92, 174] width 3 height 3
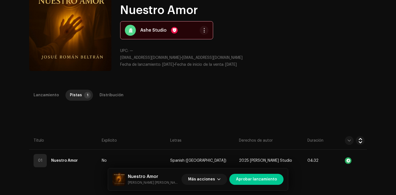
scroll to position [42, 0]
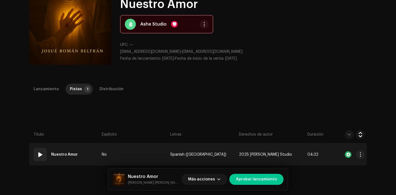
click at [38, 156] on span at bounding box center [40, 154] width 7 height 7
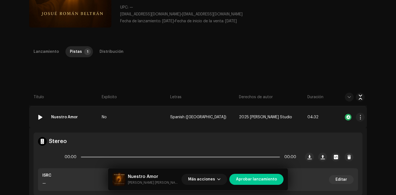
scroll to position [80, 0]
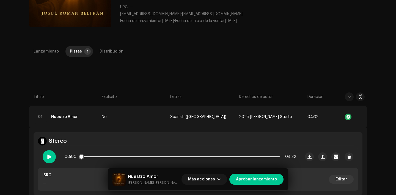
click at [44, 156] on div at bounding box center [49, 156] width 13 height 13
drag, startPoint x: 81, startPoint y: 156, endPoint x: 137, endPoint y: 143, distance: 57.3
click at [136, 143] on div "Stereo 00:01 04:32 ISRC — Editar" at bounding box center [198, 163] width 329 height 63
click at [47, 53] on div "Lanzamiento" at bounding box center [46, 51] width 25 height 11
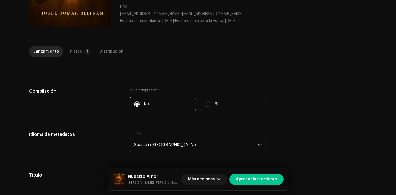
scroll to position [538, 0]
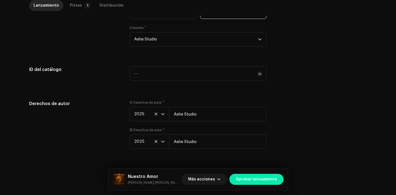
click at [263, 178] on span "Aprobar lanzamiento" at bounding box center [256, 179] width 41 height 11
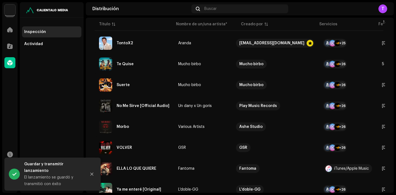
scroll to position [306, 0]
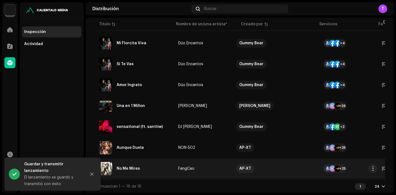
click at [125, 171] on div "No Me Mires" at bounding box center [134, 168] width 70 height 13
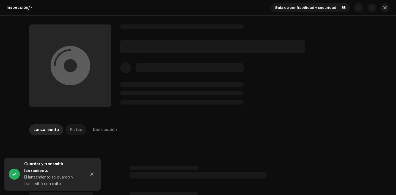
click at [80, 133] on p-tab "Pistas" at bounding box center [75, 129] width 21 height 11
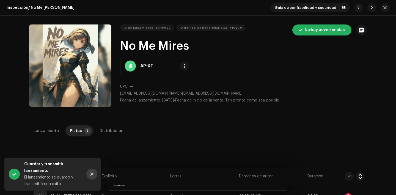
click at [92, 173] on icon "Close" at bounding box center [92, 174] width 4 height 4
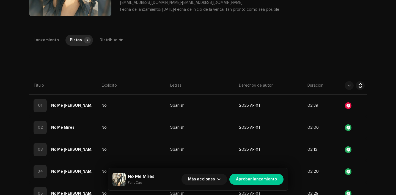
scroll to position [94, 0]
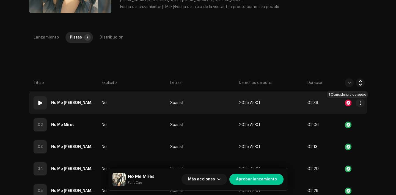
click at [347, 103] on div at bounding box center [348, 103] width 7 height 7
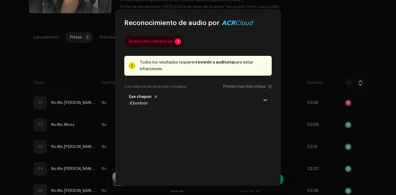
click at [253, 97] on p-accordion-header "Ese chapon JCbonbon" at bounding box center [197, 100] width 147 height 18
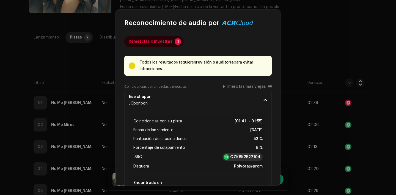
click at [245, 156] on strong "QZK6K2522104" at bounding box center [245, 157] width 30 height 6
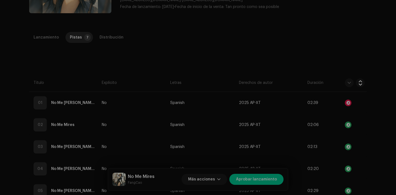
click at [103, 28] on div "Reconocimiento de audio por Remezclas o muestras 1 Todos los resultados requier…" at bounding box center [198, 97] width 396 height 195
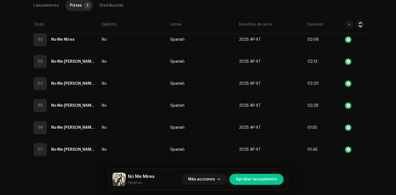
scroll to position [184, 0]
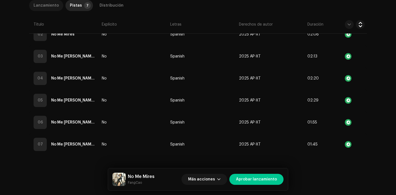
click at [51, 6] on div "Lanzamiento" at bounding box center [46, 5] width 25 height 11
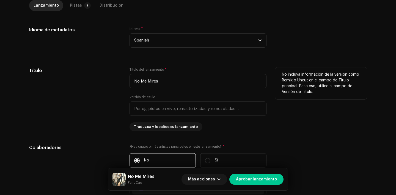
scroll to position [538, 0]
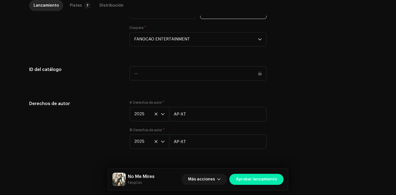
click at [263, 178] on span "Aprobar lanzamiento" at bounding box center [256, 179] width 41 height 11
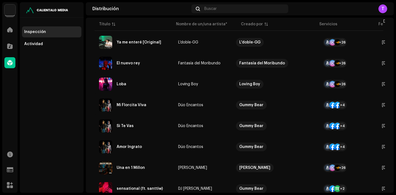
scroll to position [306, 0]
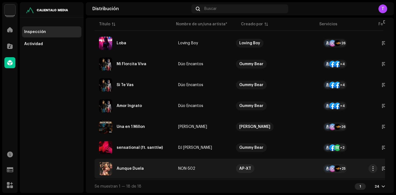
click at [122, 169] on div "Aunque Duela" at bounding box center [134, 168] width 70 height 13
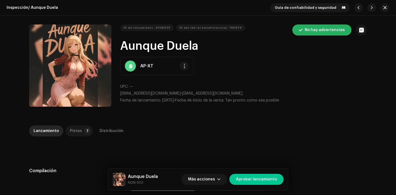
click at [77, 131] on div "Pistas" at bounding box center [76, 130] width 12 height 11
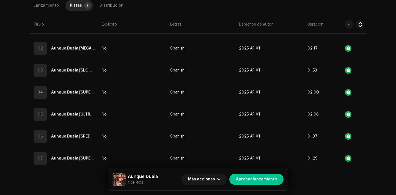
scroll to position [184, 0]
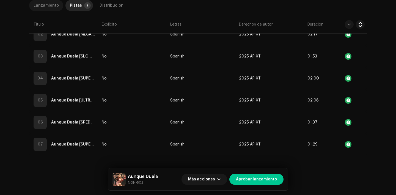
click at [43, 10] on div "Lanzamiento" at bounding box center [46, 5] width 25 height 11
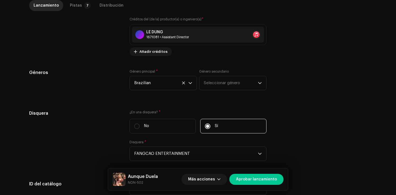
scroll to position [538, 0]
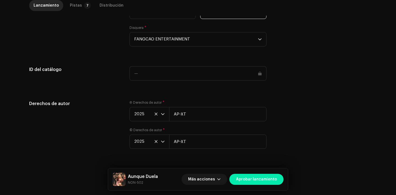
click at [263, 176] on span "Aprobar lanzamiento" at bounding box center [256, 179] width 41 height 11
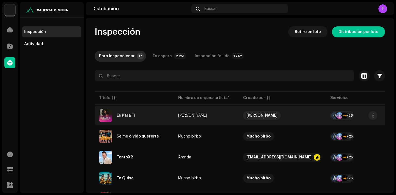
scroll to position [285, 0]
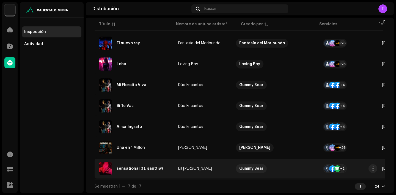
click at [140, 167] on div "sensational (ft. santtiw)" at bounding box center [140, 169] width 46 height 4
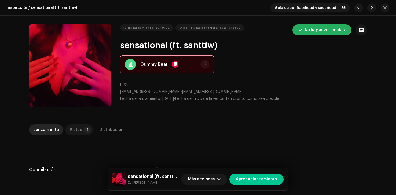
click at [74, 128] on div "Pistas" at bounding box center [76, 129] width 12 height 11
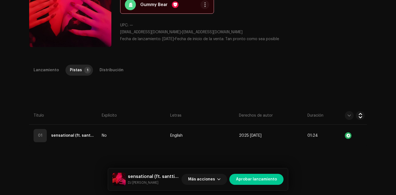
scroll to position [61, 0]
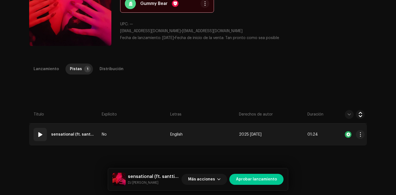
click at [40, 137] on span at bounding box center [40, 134] width 7 height 7
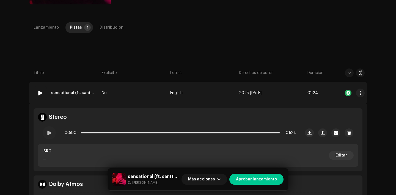
scroll to position [103, 0]
click at [47, 135] on span at bounding box center [49, 132] width 5 height 4
drag, startPoint x: 81, startPoint y: 131, endPoint x: 94, endPoint y: 128, distance: 13.2
click at [99, 128] on div "00:02 01:24" at bounding box center [181, 132] width 232 height 11
drag, startPoint x: 86, startPoint y: 130, endPoint x: 150, endPoint y: 122, distance: 64.1
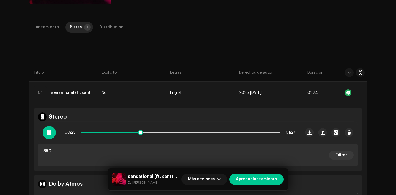
click at [150, 122] on div "00:25 01:24" at bounding box center [169, 133] width 263 height 22
click at [54, 132] on div at bounding box center [49, 132] width 13 height 13
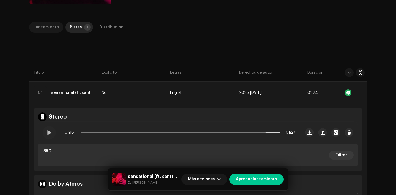
click at [41, 32] on div "Lanzamiento Pistas 1 Distribución" at bounding box center [198, 30] width 338 height 16
click at [53, 27] on div "Lanzamiento" at bounding box center [46, 27] width 25 height 11
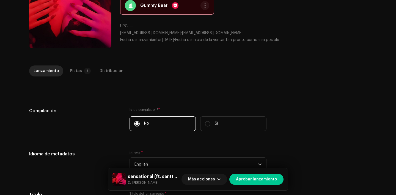
scroll to position [0, 0]
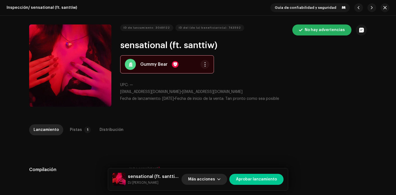
click at [212, 174] on span "Más acciones" at bounding box center [201, 179] width 27 height 11
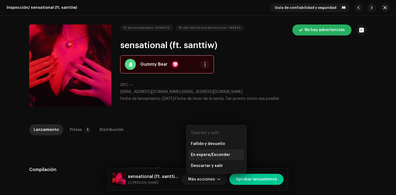
click at [212, 152] on div "En espera/Esconder" at bounding box center [217, 154] width 56 height 11
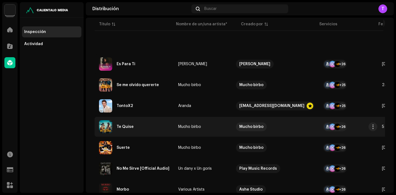
scroll to position [264, 0]
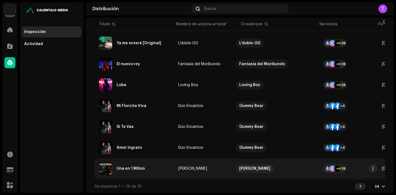
click at [140, 167] on div "Una en 1 Millon" at bounding box center [131, 169] width 28 height 4
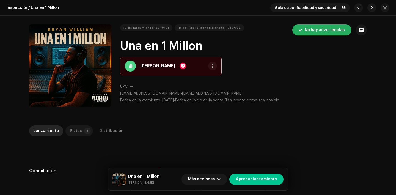
click at [70, 130] on div "Pistas" at bounding box center [76, 130] width 12 height 11
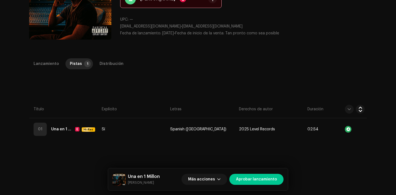
scroll to position [68, 0]
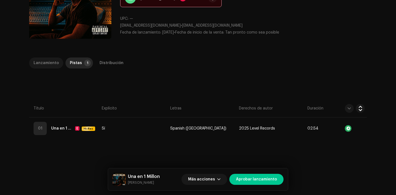
click at [34, 66] on div "Lanzamiento" at bounding box center [46, 63] width 25 height 11
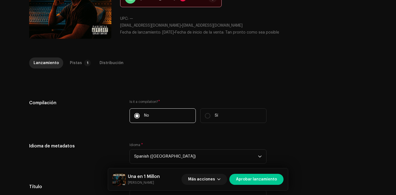
scroll to position [538, 0]
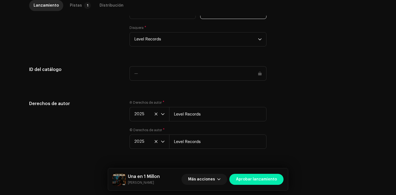
click at [244, 178] on span "Aprobar lanzamiento" at bounding box center [256, 179] width 41 height 11
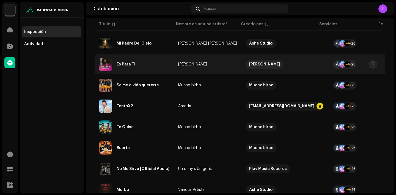
scroll to position [264, 0]
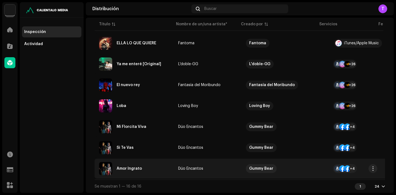
click at [128, 169] on div "Amor Ingrato" at bounding box center [134, 168] width 70 height 13
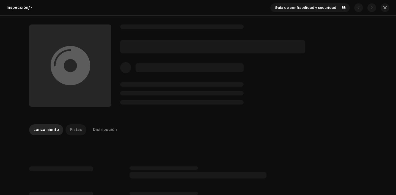
click at [74, 133] on div "Pistas" at bounding box center [76, 129] width 12 height 11
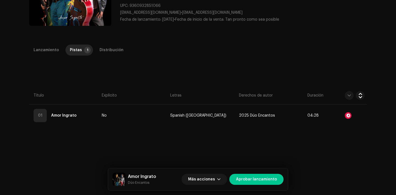
scroll to position [83, 0]
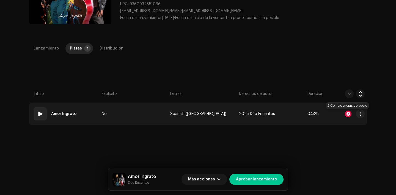
click at [348, 115] on div at bounding box center [348, 114] width 7 height 7
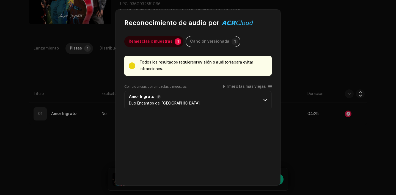
click at [232, 99] on p-accordion-header "Amor Ingrato Duo Encantos del Peru" at bounding box center [197, 100] width 147 height 18
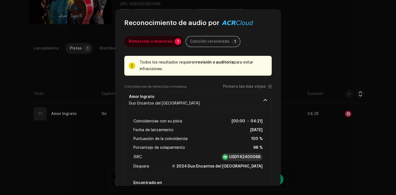
click at [245, 157] on strong "USDY42400068" at bounding box center [244, 157] width 31 height 6
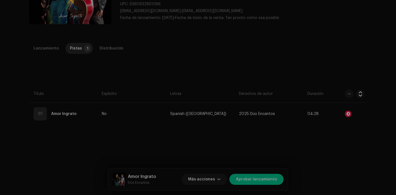
click at [93, 94] on div "Reconocimiento de audio por Remezclas o muestras 1 Canción versionada 1 Todos l…" at bounding box center [198, 97] width 396 height 195
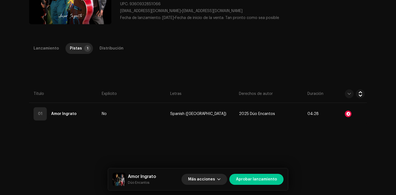
click at [203, 182] on span "Más acciones" at bounding box center [201, 179] width 27 height 11
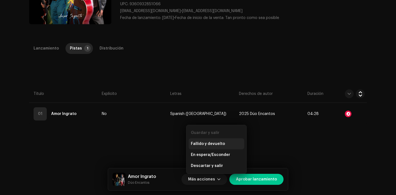
click at [208, 143] on span "Fallido y devuelto" at bounding box center [208, 144] width 34 height 4
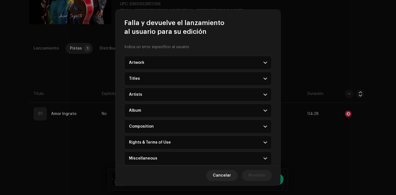
click at [144, 128] on div "Composition" at bounding box center [141, 126] width 25 height 4
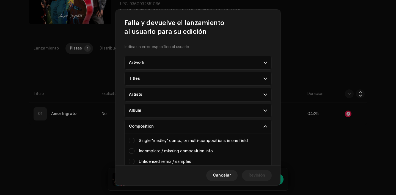
click at [157, 125] on p-accordion-header "Composition" at bounding box center [197, 127] width 147 height 14
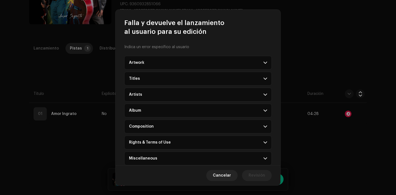
click at [157, 141] on div "Rights & Terms of Use" at bounding box center [150, 142] width 42 height 4
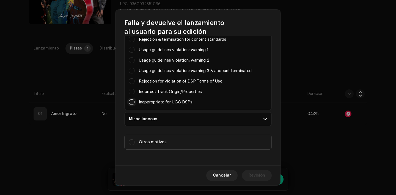
click at [134, 101] on input "Parental advisory on art, but not explicit in metadata" at bounding box center [132, 102] width 6 height 6
checkbox input "true"
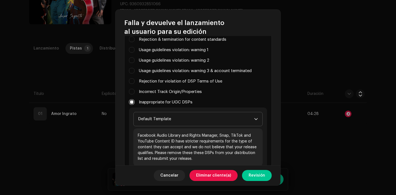
click at [147, 116] on span "Default Template" at bounding box center [196, 119] width 116 height 14
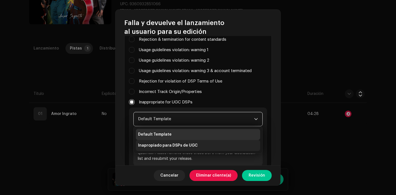
click at [163, 146] on span "Inapropiado para DSPs de UGC" at bounding box center [168, 146] width 60 height 6
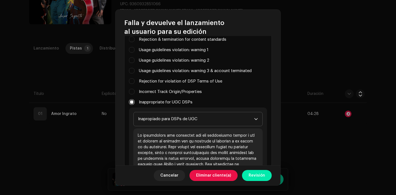
click at [252, 177] on span "Revisión" at bounding box center [257, 175] width 17 height 11
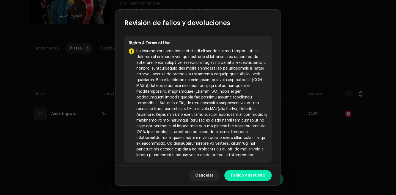
click at [252, 173] on span "Fallido y devuelto" at bounding box center [248, 175] width 34 height 11
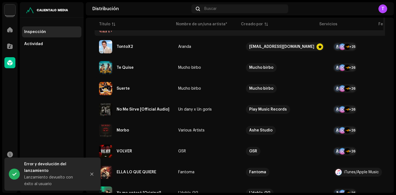
scroll to position [264, 0]
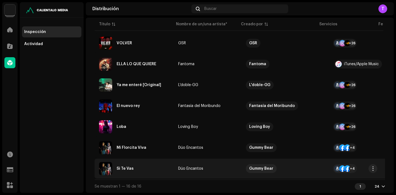
click at [125, 167] on div "Si Te Vas" at bounding box center [125, 169] width 17 height 4
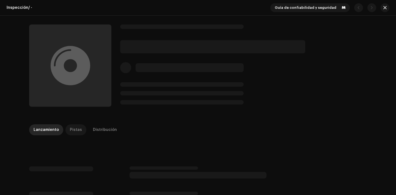
click at [71, 132] on div "Pistas" at bounding box center [76, 129] width 12 height 11
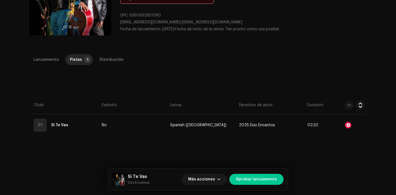
scroll to position [72, 0]
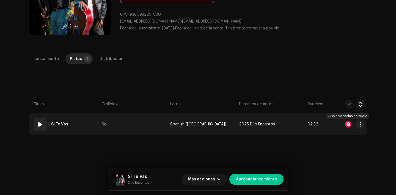
click at [350, 124] on div at bounding box center [348, 124] width 7 height 7
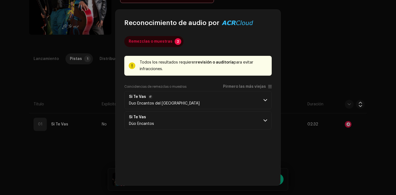
click at [258, 102] on p-accordion-header "Si Te Vas Duo Encantos del Peru" at bounding box center [197, 100] width 147 height 18
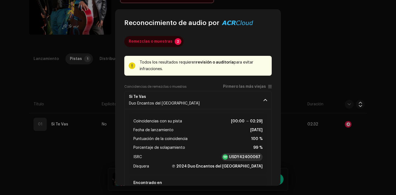
click at [242, 158] on strong "USDY42400067" at bounding box center [244, 157] width 31 height 6
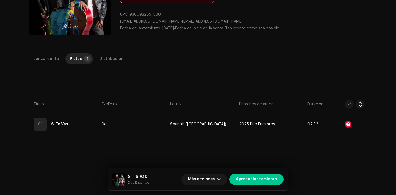
click at [333, 103] on div "Reconocimiento de audio por Remezclas o muestras 2 Todos los resultados requier…" at bounding box center [198, 97] width 396 height 195
click at [199, 179] on span "Más acciones" at bounding box center [201, 179] width 27 height 11
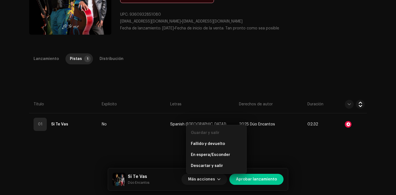
click at [201, 138] on div "Guardar y salir" at bounding box center [217, 132] width 56 height 11
click at [204, 145] on span "Fallido y devuelto" at bounding box center [208, 144] width 34 height 4
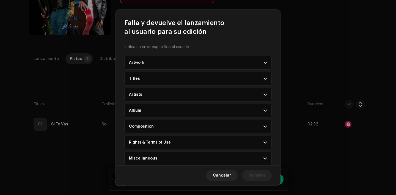
click at [163, 141] on div "Rights & Terms of Use" at bounding box center [150, 142] width 42 height 4
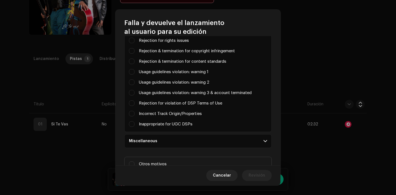
scroll to position [159, 0]
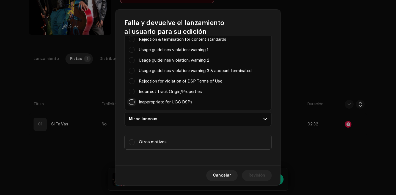
click at [131, 102] on input "Parental advisory on art, but not explicit in metadata" at bounding box center [132, 102] width 6 height 6
checkbox input "true"
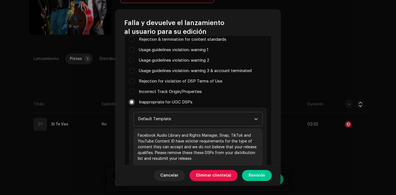
click at [146, 117] on span "Default Template" at bounding box center [196, 119] width 116 height 14
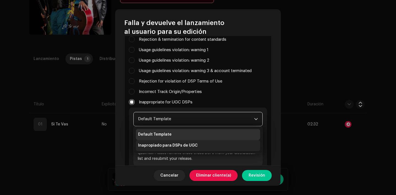
click at [161, 147] on span "Inapropiado para DSPs de UGC" at bounding box center [168, 146] width 60 height 6
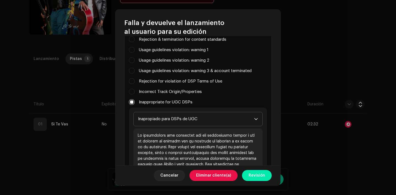
click at [252, 175] on span "Revisión" at bounding box center [257, 175] width 17 height 11
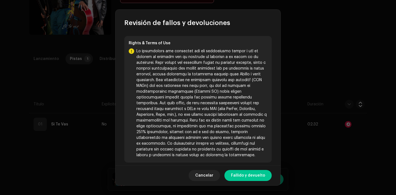
click at [252, 175] on span "Fallido y devuelto" at bounding box center [248, 175] width 34 height 11
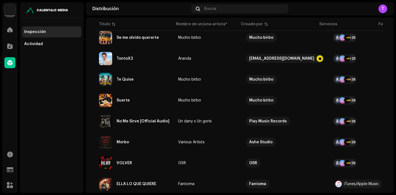
scroll to position [243, 0]
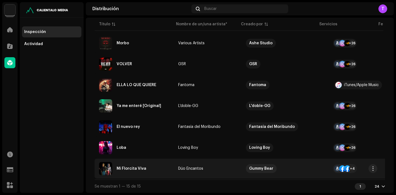
click at [130, 167] on div "Mi Florcita Viva" at bounding box center [132, 169] width 30 height 4
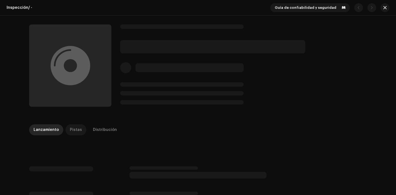
click at [74, 130] on div "Pistas" at bounding box center [76, 129] width 12 height 11
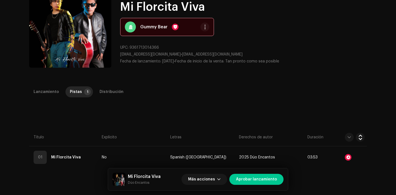
scroll to position [61, 0]
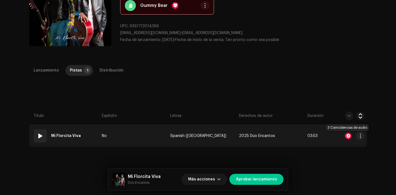
click at [348, 134] on div at bounding box center [348, 136] width 7 height 7
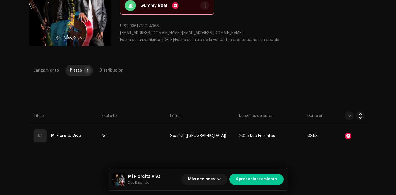
click at [329, 89] on div "Reconocimiento de audio por Remezclas o muestras 3 Todos los resultados requier…" at bounding box center [198, 97] width 396 height 195
click at [205, 179] on span "Más acciones" at bounding box center [201, 179] width 27 height 11
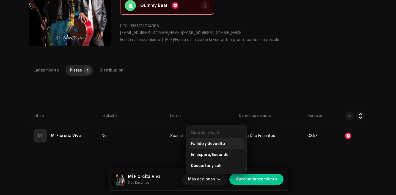
click at [199, 143] on span "Fallido y devuelto" at bounding box center [208, 144] width 34 height 4
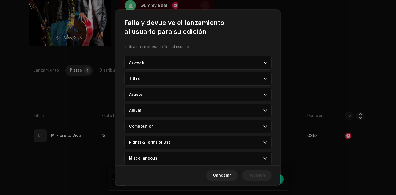
click at [177, 144] on p-accordion-header "Rights & Terms of Use" at bounding box center [197, 143] width 147 height 14
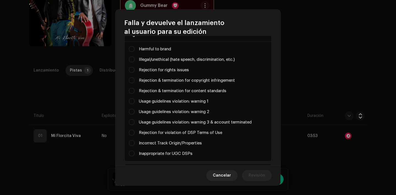
scroll to position [159, 0]
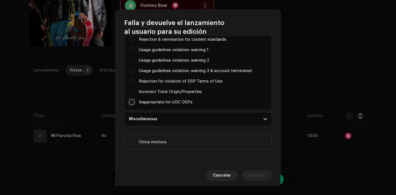
click at [131, 103] on input "Parental advisory on art, but not explicit in metadata" at bounding box center [132, 102] width 6 height 6
checkbox input "true"
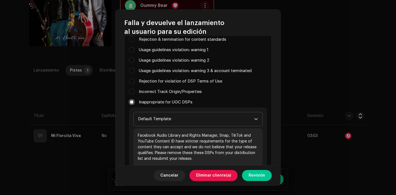
click at [155, 124] on span "Default Template" at bounding box center [196, 119] width 116 height 14
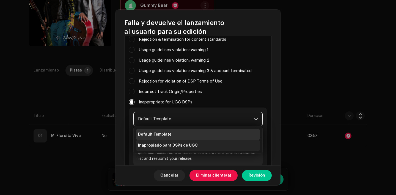
click at [167, 147] on span "Inapropiado para DSPs de UGC" at bounding box center [168, 146] width 60 height 6
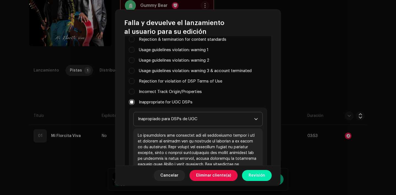
click at [259, 173] on span "Revisión" at bounding box center [257, 175] width 17 height 11
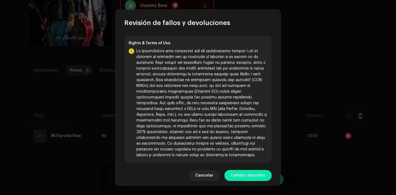
click at [255, 174] on span "Fallido y devuelto" at bounding box center [248, 175] width 34 height 11
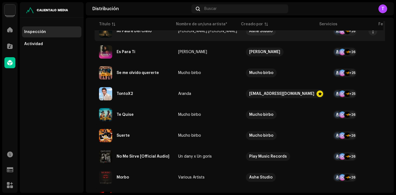
scroll to position [222, 0]
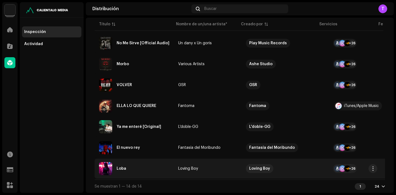
click at [115, 166] on div "Loba" at bounding box center [134, 168] width 70 height 13
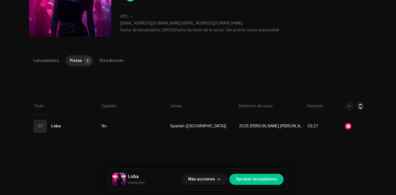
scroll to position [73, 0]
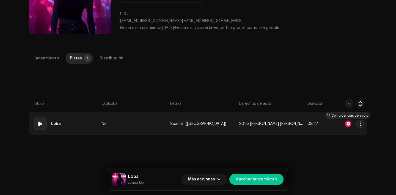
click at [345, 124] on div at bounding box center [348, 124] width 7 height 7
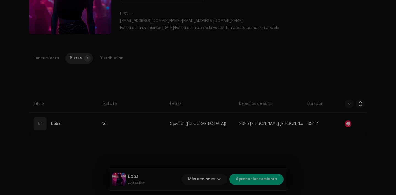
click at [340, 76] on div "Reconocimiento de audio por Remezclas o muestras 14 Todos los resultados requie…" at bounding box center [198, 97] width 396 height 195
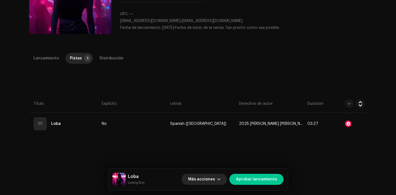
click at [221, 178] on span "button" at bounding box center [218, 179] width 3 height 4
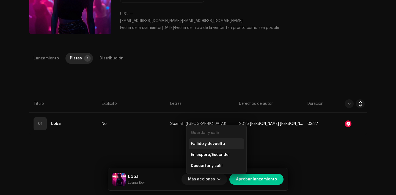
click at [209, 142] on span "Fallido y devuelto" at bounding box center [208, 144] width 34 height 4
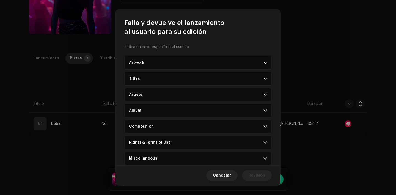
click at [161, 141] on div "Rights & Terms of Use" at bounding box center [150, 142] width 42 height 4
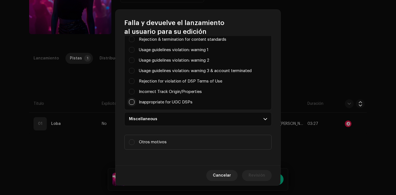
click at [132, 102] on input "Parental advisory on art, but not explicit in metadata" at bounding box center [132, 102] width 6 height 6
checkbox input "true"
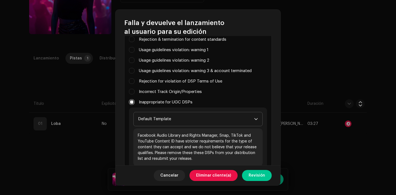
click at [151, 122] on span "Default Template" at bounding box center [196, 119] width 116 height 14
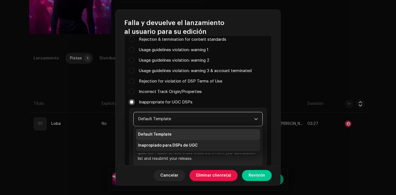
click at [166, 147] on span "Inapropiado para DSPs de UGC" at bounding box center [168, 146] width 60 height 6
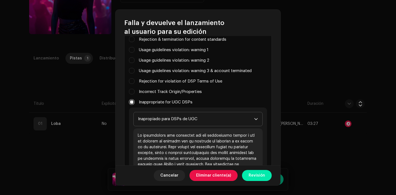
click at [247, 177] on button "Revisión" at bounding box center [257, 175] width 30 height 11
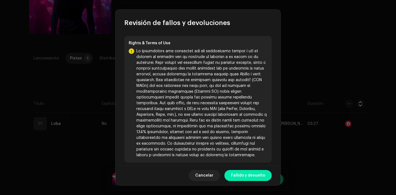
click at [248, 179] on span "Fallido y devuelto" at bounding box center [248, 175] width 34 height 11
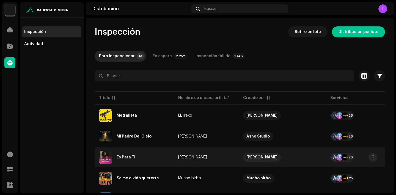
scroll to position [201, 0]
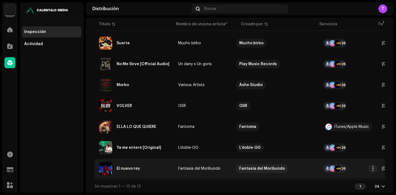
click at [130, 167] on div "El nuevo rey" at bounding box center [128, 169] width 23 height 4
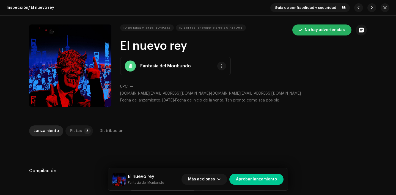
click at [70, 135] on div "Pistas" at bounding box center [76, 130] width 12 height 11
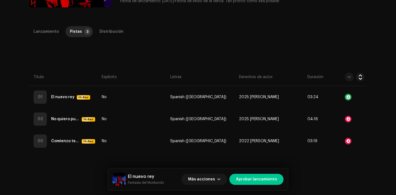
scroll to position [100, 0]
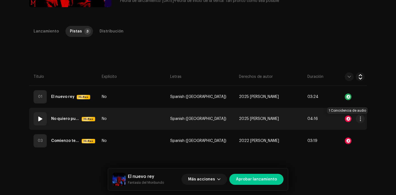
click at [349, 120] on div at bounding box center [348, 119] width 7 height 7
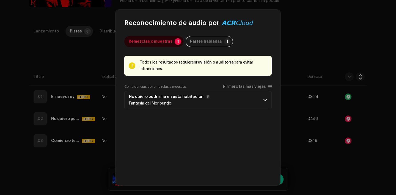
click at [255, 101] on p-accordion-header "No quiero pudrirme en esta habitación Fantasía del Moribundo" at bounding box center [197, 100] width 147 height 18
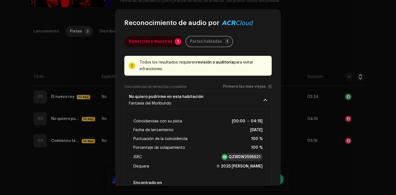
click at [243, 160] on div "QZWDW2595621" at bounding box center [242, 157] width 42 height 8
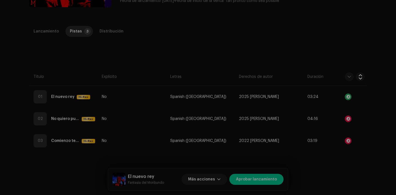
click at [296, 112] on div "Reconocimiento de audio por Remezclas o muestras 1 Partes habladas ! Todos los …" at bounding box center [198, 97] width 396 height 195
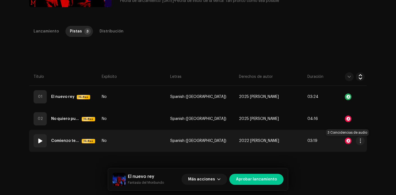
click at [348, 141] on div at bounding box center [348, 141] width 7 height 7
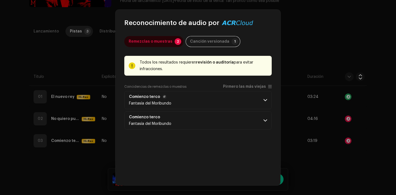
click at [214, 99] on p-accordion-header "Comienzo terco Fantasía del Moribundo" at bounding box center [197, 100] width 147 height 18
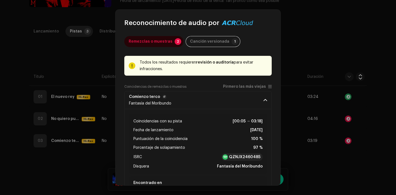
click at [214, 99] on p-accordion-header "Comienzo terco Fantasía del Moribundo" at bounding box center [197, 100] width 147 height 18
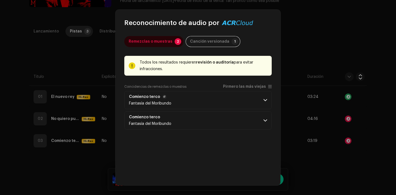
click at [214, 99] on p-accordion-header "Comienzo terco Fantasía del Moribundo" at bounding box center [197, 100] width 147 height 18
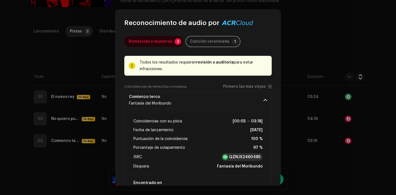
click at [242, 158] on strong "QZNJX2460485" at bounding box center [244, 157] width 31 height 6
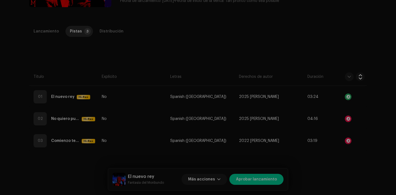
click at [82, 79] on div "Reconocimiento de audio por Remezclas o muestras 2 Canción versionada 1 Todos l…" at bounding box center [198, 97] width 396 height 195
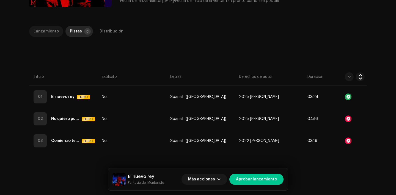
click at [43, 34] on div "Lanzamiento" at bounding box center [46, 31] width 25 height 11
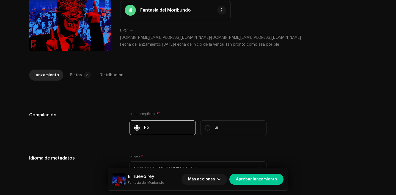
scroll to position [0, 0]
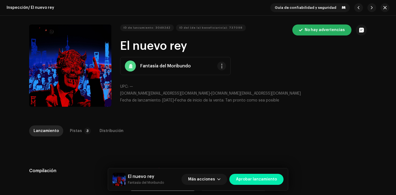
click at [270, 179] on span "Aprobar lanzamiento" at bounding box center [256, 179] width 41 height 11
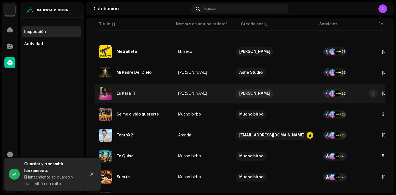
scroll to position [181, 0]
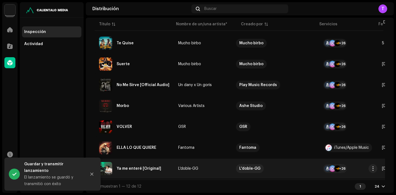
click at [130, 163] on div "Ya me enteré [Original]" at bounding box center [134, 168] width 70 height 13
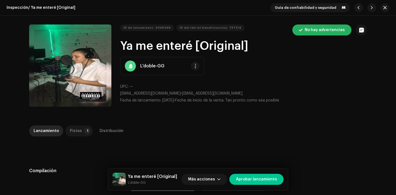
click at [79, 130] on p-tab "Pistas 1" at bounding box center [79, 130] width 28 height 11
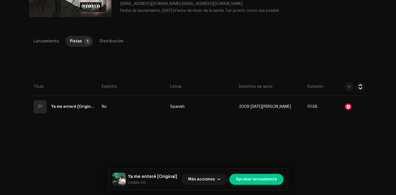
scroll to position [90, 0]
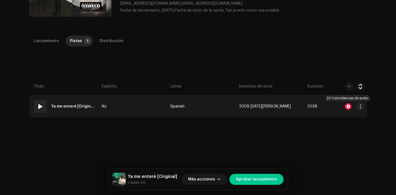
click at [348, 106] on div at bounding box center [348, 106] width 7 height 7
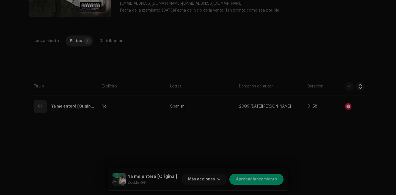
click at [297, 90] on div "Reconocimiento de audio por Remezclas o muestras 23 Todos los resultados requie…" at bounding box center [198, 97] width 396 height 195
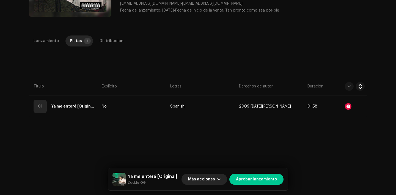
click at [215, 179] on span "Más acciones" at bounding box center [201, 179] width 27 height 11
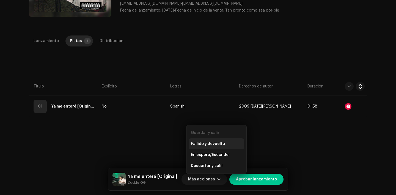
click at [214, 143] on span "Fallido y devuelto" at bounding box center [208, 144] width 34 height 4
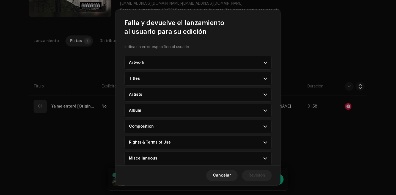
click at [152, 140] on p-accordion-header "Rights & Terms of Use" at bounding box center [197, 143] width 147 height 14
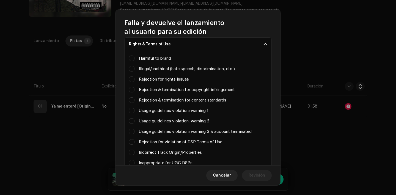
scroll to position [159, 0]
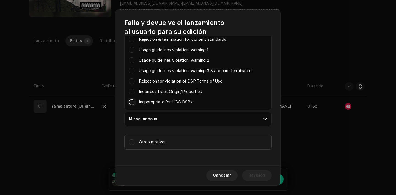
click at [132, 100] on input "Parental advisory on art, but not explicit in metadata" at bounding box center [132, 102] width 6 height 6
checkbox input "true"
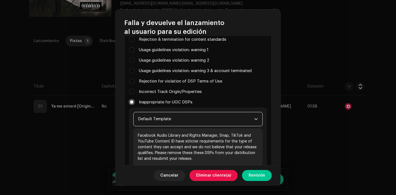
click at [154, 122] on span "Default Template" at bounding box center [196, 119] width 116 height 14
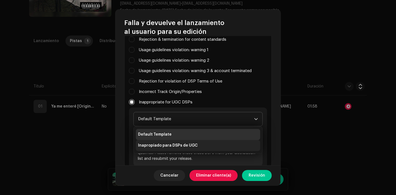
click at [166, 147] on span "Inapropiado para DSPs de UGC" at bounding box center [168, 146] width 60 height 6
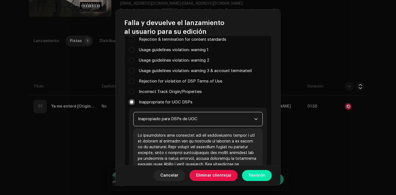
click at [248, 174] on button "Revisión" at bounding box center [257, 175] width 30 height 11
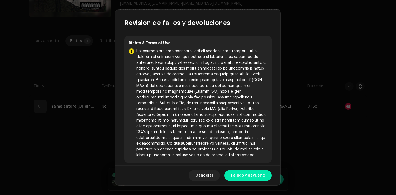
click at [265, 175] on button "Fallido y devuelto" at bounding box center [248, 175] width 47 height 11
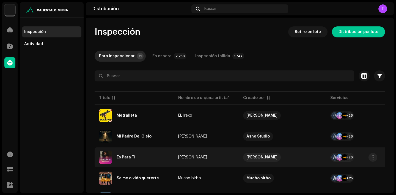
scroll to position [160, 0]
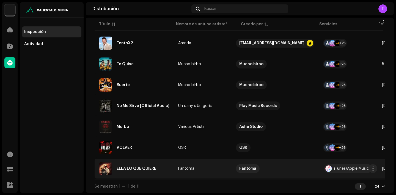
click at [138, 167] on div "ELLA LO QUE QUIERE" at bounding box center [137, 169] width 40 height 4
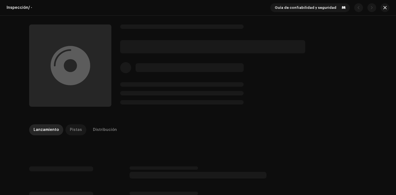
click at [76, 131] on div "Pistas" at bounding box center [76, 129] width 12 height 11
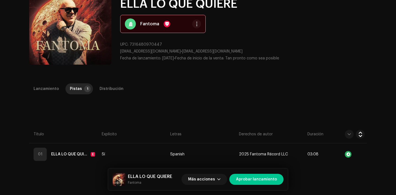
scroll to position [43, 0]
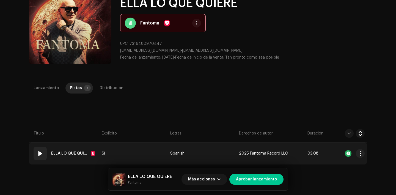
click at [37, 155] on span at bounding box center [40, 153] width 7 height 7
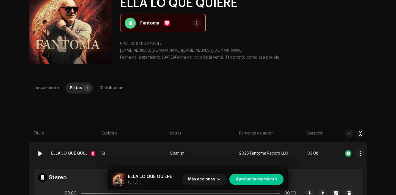
scroll to position [69, 0]
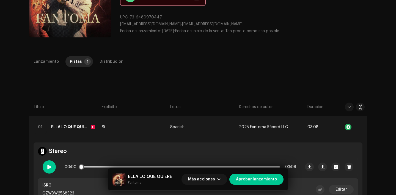
click at [48, 166] on span at bounding box center [49, 167] width 5 height 4
drag, startPoint x: 80, startPoint y: 167, endPoint x: 140, endPoint y: 155, distance: 60.8
click at [140, 156] on div "00:01 03:08" at bounding box center [198, 167] width 320 height 23
click at [52, 60] on div "Lanzamiento" at bounding box center [46, 61] width 25 height 11
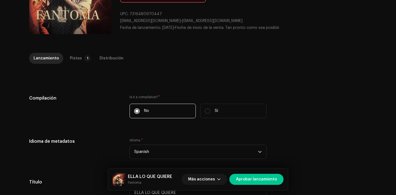
scroll to position [0, 0]
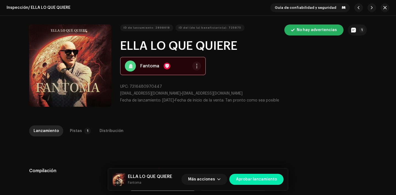
click at [261, 179] on span "Aprobar lanzamiento" at bounding box center [256, 179] width 41 height 11
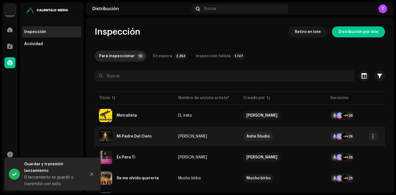
scroll to position [139, 0]
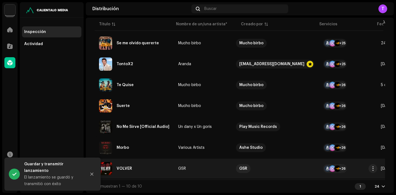
click at [128, 169] on div "VOLVER" at bounding box center [134, 168] width 70 height 13
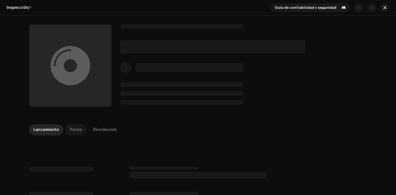
click at [73, 131] on div "Pistas" at bounding box center [76, 129] width 12 height 11
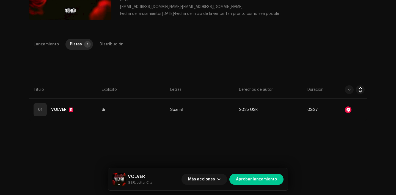
scroll to position [87, 0]
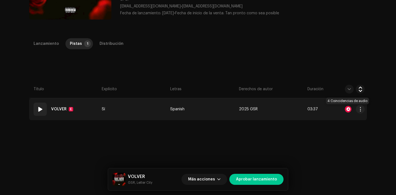
click at [346, 107] on div at bounding box center [348, 109] width 7 height 7
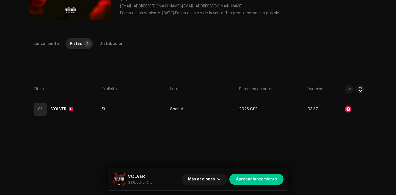
click at [315, 114] on div "Reconocimiento de audio por Remezclas o muestras 4 Todos los resultados requier…" at bounding box center [198, 97] width 396 height 195
click at [209, 176] on span "Más acciones" at bounding box center [201, 179] width 27 height 11
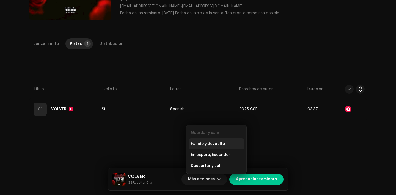
click at [207, 143] on span "Fallido y devuelto" at bounding box center [208, 144] width 34 height 4
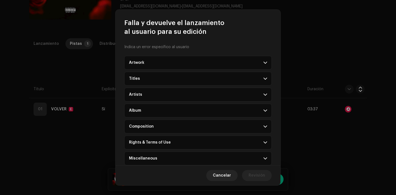
click at [146, 142] on div "Rights & Terms of Use" at bounding box center [150, 142] width 42 height 4
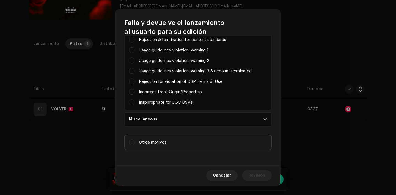
scroll to position [159, 0]
click at [130, 106] on div "Harmful to brand Illegal/unethical (hate speech, discrimination, etc.) Rejectio…" at bounding box center [198, 49] width 138 height 119
click at [131, 105] on div "Inappropriate for UGC DSPs" at bounding box center [198, 102] width 138 height 6
click at [132, 105] on div "Inappropriate for UGC DSPs" at bounding box center [198, 102] width 138 height 6
click at [132, 105] on input "Parental advisory on art, but not explicit in metadata" at bounding box center [132, 102] width 6 height 6
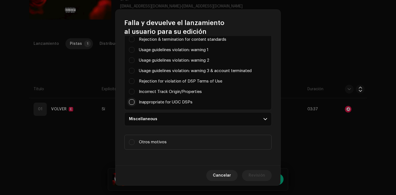
checkbox input "true"
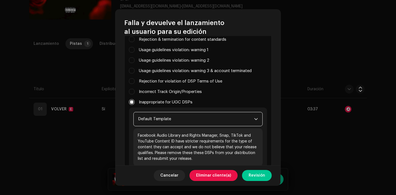
click at [148, 121] on span "Default Template" at bounding box center [196, 119] width 116 height 14
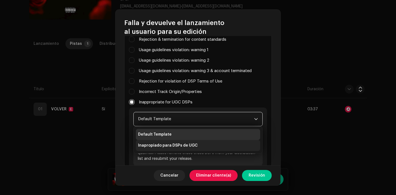
click at [162, 149] on li "Inapropiado para DSPs de UGC" at bounding box center [198, 145] width 124 height 11
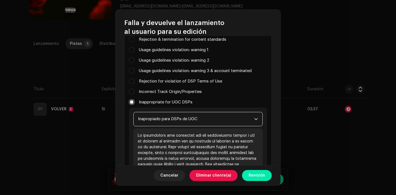
click at [258, 176] on span "Revisión" at bounding box center [257, 175] width 17 height 11
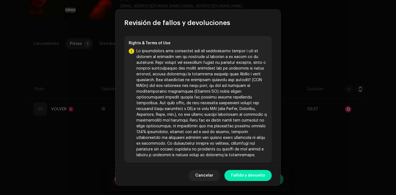
click at [257, 175] on span "Fallido y devuelto" at bounding box center [248, 175] width 34 height 11
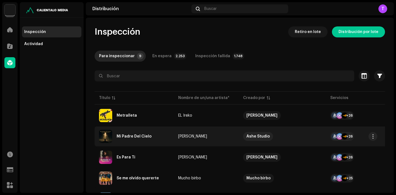
scroll to position [118, 0]
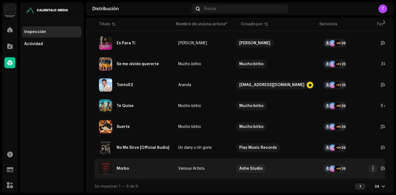
click at [119, 167] on div "Morbo" at bounding box center [123, 169] width 12 height 4
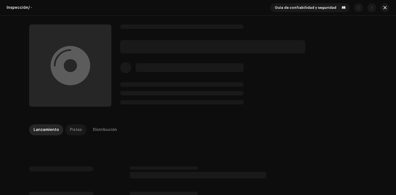
click at [70, 129] on div "Pistas" at bounding box center [76, 129] width 12 height 11
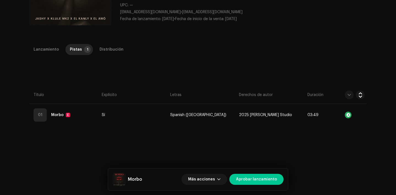
scroll to position [89, 0]
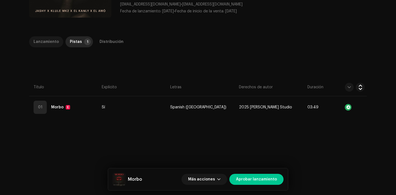
click at [52, 42] on div "Lanzamiento" at bounding box center [46, 41] width 25 height 11
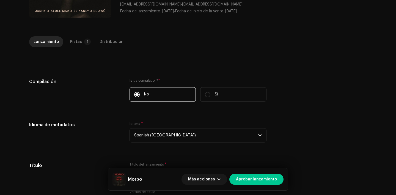
scroll to position [418, 0]
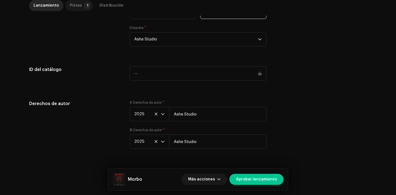
click at [77, 6] on div "Pistas" at bounding box center [76, 5] width 12 height 11
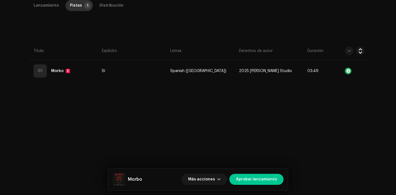
scroll to position [125, 0]
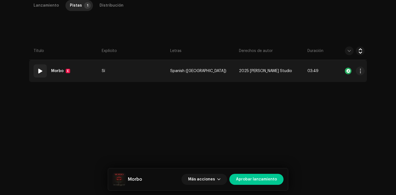
click at [37, 72] on span at bounding box center [40, 71] width 7 height 7
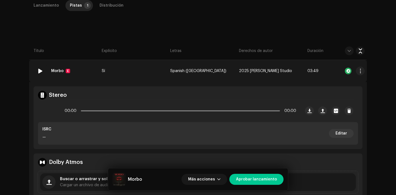
scroll to position [147, 0]
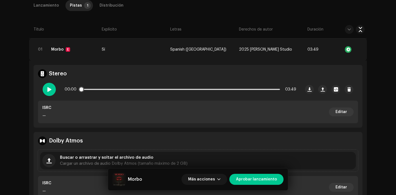
click at [48, 89] on span at bounding box center [49, 89] width 5 height 4
drag, startPoint x: 81, startPoint y: 90, endPoint x: 151, endPoint y: 90, distance: 69.3
click at [151, 90] on div "00:01 03:49" at bounding box center [181, 89] width 232 height 11
click at [255, 181] on span "Aprobar lanzamiento" at bounding box center [256, 179] width 41 height 11
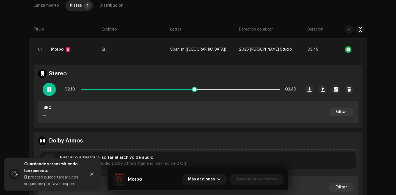
click at [53, 86] on div at bounding box center [49, 89] width 13 height 13
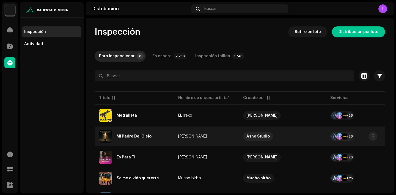
scroll to position [97, 0]
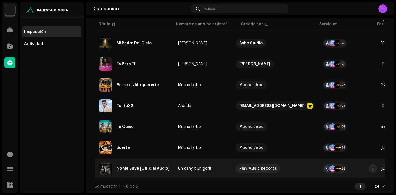
click at [129, 167] on div "No Me Sirve [Official Audio]" at bounding box center [143, 169] width 53 height 4
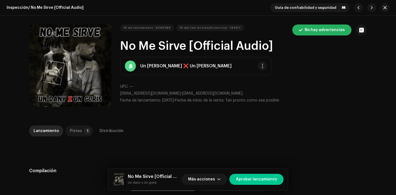
click at [85, 130] on p-badge "1" at bounding box center [87, 131] width 7 height 7
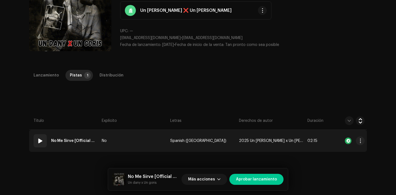
scroll to position [69, 0]
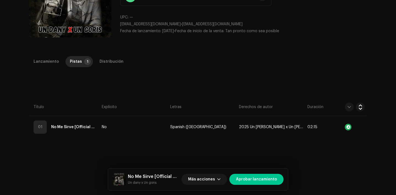
click at [39, 55] on div "Inspección / No Me Sirve [Official Audio] Guía de confiabilidad y seguridad ID …" at bounding box center [198, 97] width 396 height 195
click at [51, 62] on div "Lanzamiento" at bounding box center [46, 61] width 25 height 11
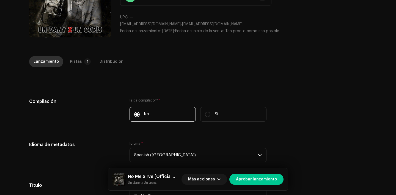
scroll to position [538, 0]
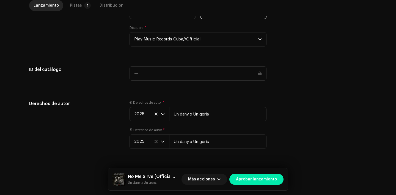
click at [240, 181] on span "Aprobar lanzamiento" at bounding box center [256, 179] width 41 height 11
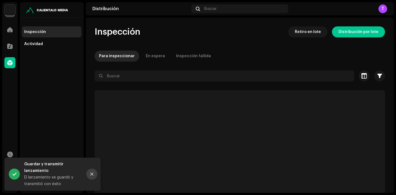
click at [92, 174] on icon "Close" at bounding box center [92, 174] width 4 height 4
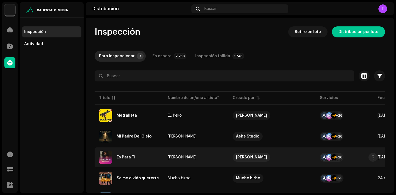
scroll to position [76, 0]
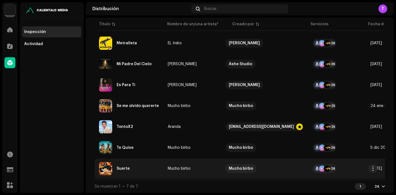
click at [124, 167] on div "Suerte" at bounding box center [123, 169] width 13 height 4
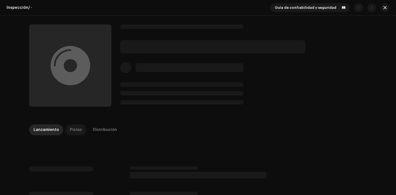
click at [76, 129] on div "Pistas" at bounding box center [76, 129] width 12 height 11
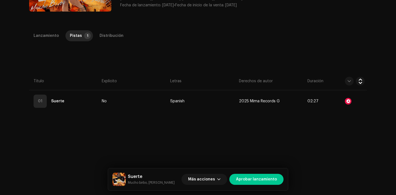
scroll to position [96, 0]
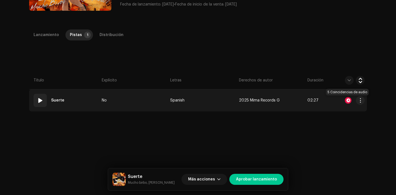
click at [348, 99] on div at bounding box center [348, 100] width 7 height 7
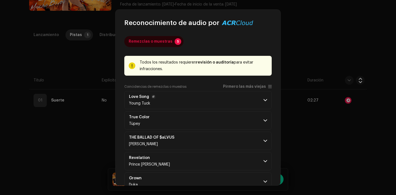
scroll to position [26, 0]
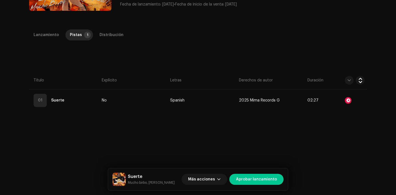
click at [338, 100] on div "Reconocimiento de audio por Remezclas o muestras 5 Todos los resultados requier…" at bounding box center [198, 97] width 396 height 195
click at [211, 184] on span "Más acciones" at bounding box center [201, 179] width 27 height 11
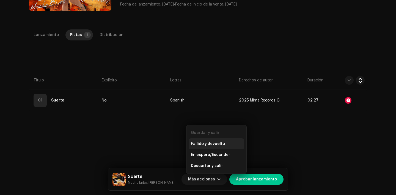
click at [207, 144] on span "Fallido y devuelto" at bounding box center [208, 144] width 34 height 4
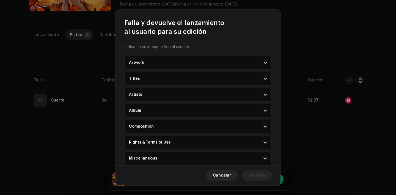
click at [159, 141] on div "Rights & Terms of Use" at bounding box center [150, 142] width 42 height 4
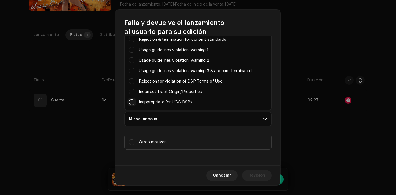
click at [133, 100] on input "Parental advisory on art, but not explicit in metadata" at bounding box center [132, 102] width 6 height 6
checkbox input "true"
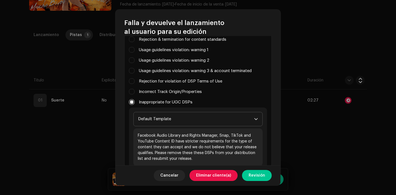
click at [150, 113] on span "Default Template" at bounding box center [196, 119] width 116 height 14
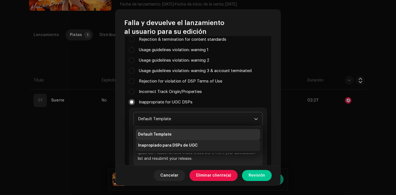
click at [162, 142] on li "Inapropiado para DSPs de UGC" at bounding box center [198, 145] width 124 height 11
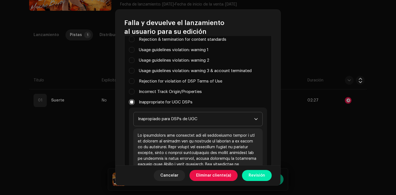
click at [261, 178] on span "Revisión" at bounding box center [257, 175] width 17 height 11
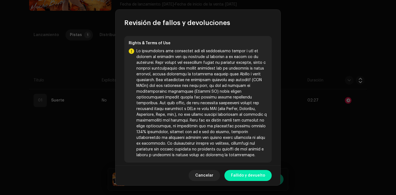
click at [256, 171] on span "Fallido y devuelto" at bounding box center [248, 175] width 34 height 11
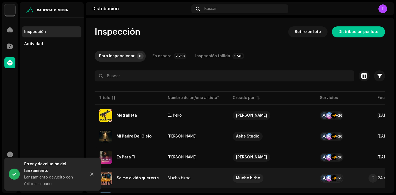
scroll to position [54, 0]
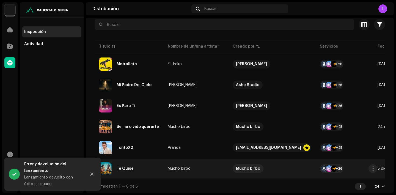
click at [122, 168] on div "Te Quise" at bounding box center [125, 169] width 17 height 4
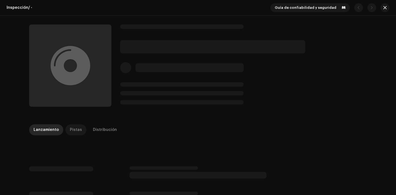
click at [74, 127] on div "Pistas" at bounding box center [76, 129] width 12 height 11
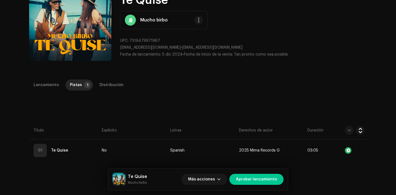
scroll to position [47, 0]
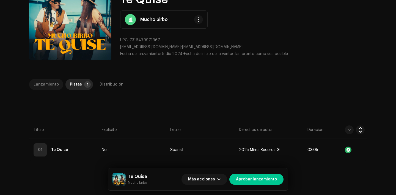
click at [54, 83] on div "Lanzamiento" at bounding box center [46, 84] width 25 height 11
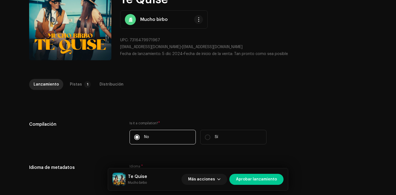
scroll to position [561, 0]
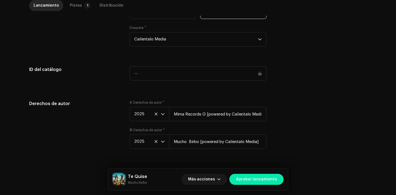
click at [273, 181] on span "Aprobar lanzamiento" at bounding box center [256, 179] width 41 height 11
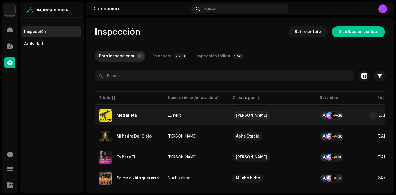
scroll to position [33, 0]
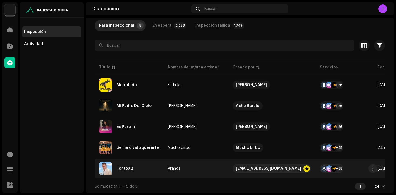
click at [123, 167] on div "TontoX2" at bounding box center [125, 169] width 17 height 4
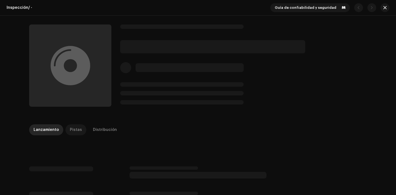
click at [76, 129] on div "Pistas" at bounding box center [76, 129] width 12 height 11
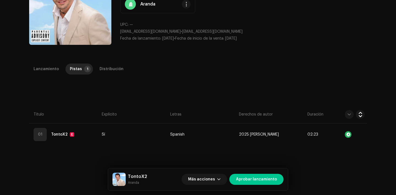
scroll to position [62, 0]
click at [95, 68] on p-tab "Distribución" at bounding box center [111, 69] width 33 height 11
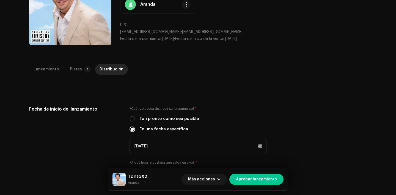
scroll to position [78, 0]
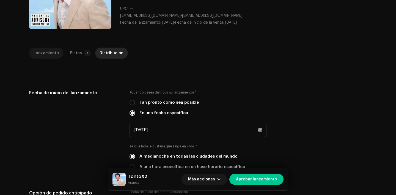
click at [45, 53] on div "Lanzamiento" at bounding box center [46, 53] width 25 height 11
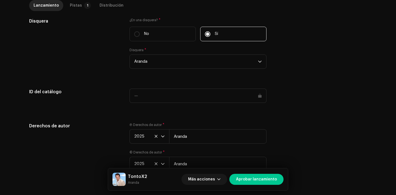
scroll to position [538, 0]
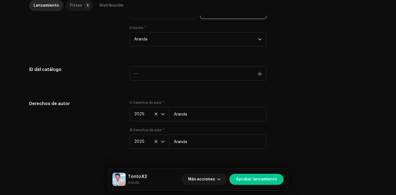
click at [84, 7] on p-badge "1" at bounding box center [87, 5] width 7 height 7
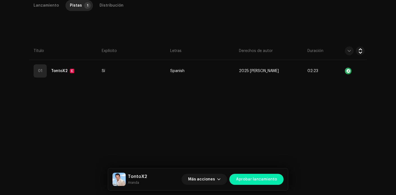
click at [259, 178] on span "Aprobar lanzamiento" at bounding box center [256, 179] width 41 height 11
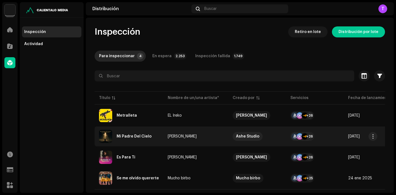
scroll to position [12, 0]
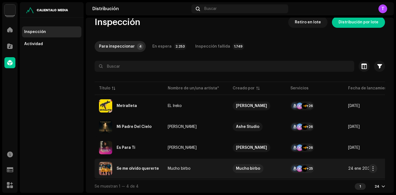
click at [141, 164] on div "Se me olvido quererte" at bounding box center [129, 168] width 60 height 13
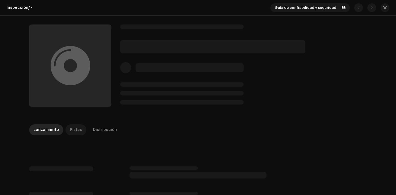
click at [70, 131] on div "Pistas" at bounding box center [76, 129] width 12 height 11
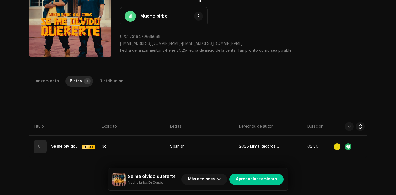
scroll to position [50, 0]
click at [48, 91] on div "Lanzamiento Pistas 1 Distribución" at bounding box center [198, 83] width 338 height 16
click at [48, 84] on div "Lanzamiento" at bounding box center [46, 80] width 25 height 11
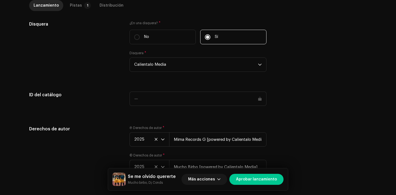
scroll to position [561, 0]
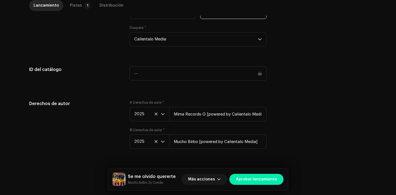
click at [246, 182] on span "Aprobar lanzamiento" at bounding box center [256, 179] width 41 height 11
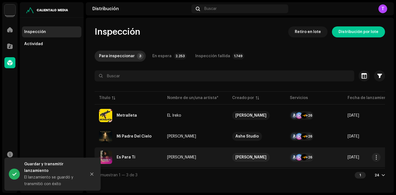
click at [131, 155] on div "Es Para Ti" at bounding box center [126, 157] width 19 height 4
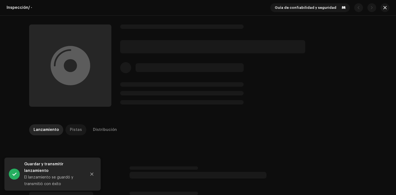
click at [71, 131] on div "Pistas" at bounding box center [76, 129] width 12 height 11
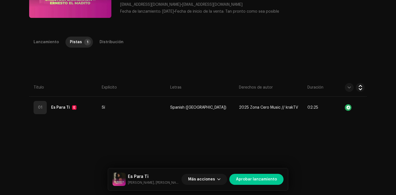
scroll to position [90, 0]
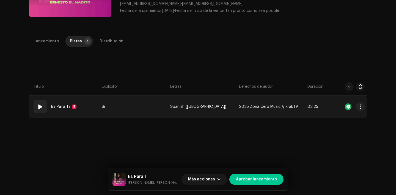
click at [37, 105] on span at bounding box center [40, 106] width 7 height 7
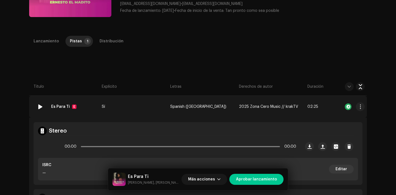
scroll to position [135, 0]
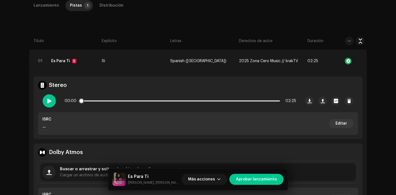
click at [50, 99] on span at bounding box center [49, 101] width 5 height 4
drag, startPoint x: 80, startPoint y: 100, endPoint x: 128, endPoint y: 100, distance: 48.2
click at [123, 100] on span at bounding box center [120, 101] width 6 height 6
click at [48, 6] on div "Lanzamiento" at bounding box center [46, 5] width 25 height 11
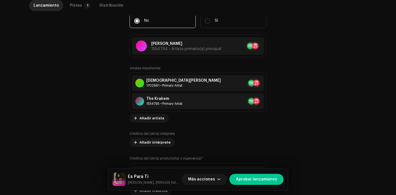
scroll to position [579, 0]
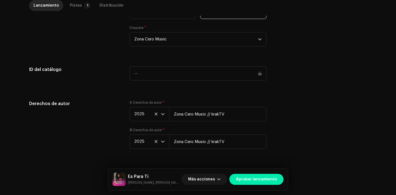
click at [253, 179] on span "Aprobar lanzamiento" at bounding box center [256, 179] width 41 height 11
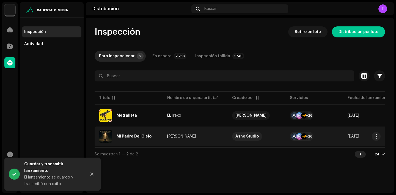
click at [124, 132] on div "Mi Padre Del Cielo" at bounding box center [128, 136] width 59 height 13
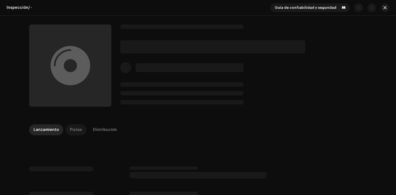
click at [73, 131] on div "Pistas" at bounding box center [76, 129] width 12 height 11
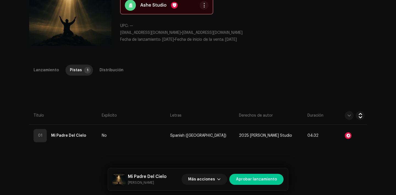
scroll to position [61, 0]
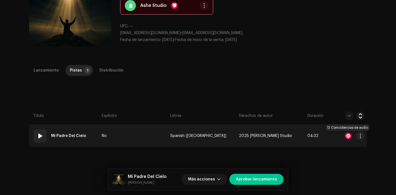
click at [346, 135] on div at bounding box center [348, 136] width 7 height 7
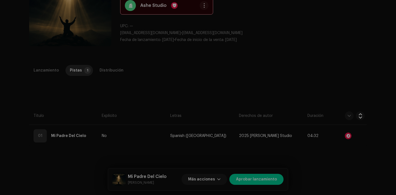
click at [315, 97] on div "Reconocimiento de audio por Remezclas o muestras 12 Todos los resultados requie…" at bounding box center [198, 97] width 396 height 195
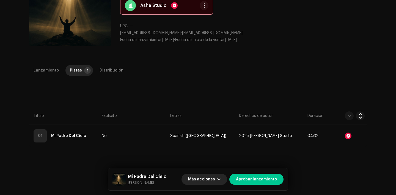
click at [215, 176] on span "Más acciones" at bounding box center [201, 179] width 27 height 11
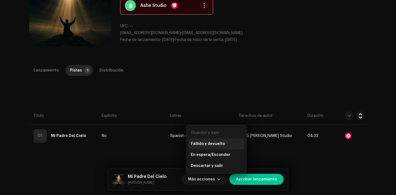
click at [212, 141] on div "Fallido y devuelto" at bounding box center [217, 143] width 56 height 11
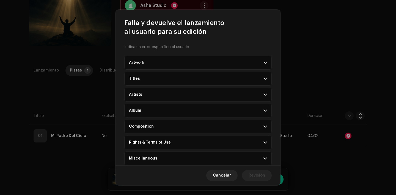
click at [163, 147] on p-accordion-header "Rights & Terms of Use" at bounding box center [197, 143] width 147 height 14
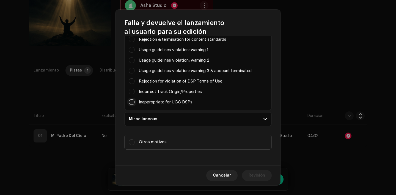
click at [130, 103] on input "Parental advisory on art, but not explicit in metadata" at bounding box center [132, 102] width 6 height 6
checkbox input "true"
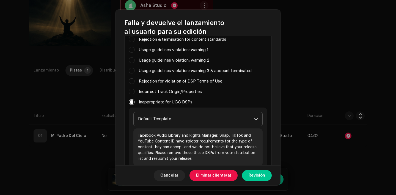
click at [158, 120] on span "Default Template" at bounding box center [196, 119] width 116 height 14
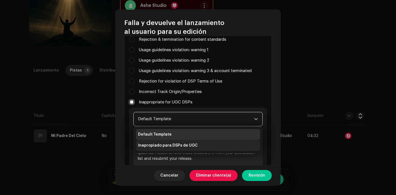
click at [169, 144] on span "Inapropiado para DSPs de UGC" at bounding box center [168, 146] width 60 height 6
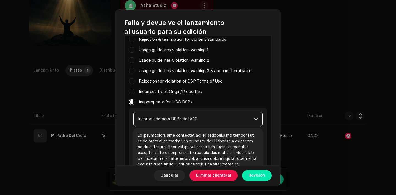
click at [259, 179] on span "Revisión" at bounding box center [257, 175] width 17 height 11
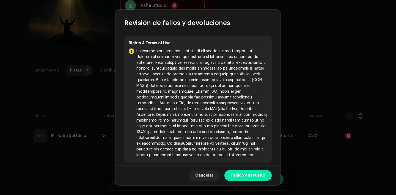
click at [250, 174] on span "Fallido y devuelto" at bounding box center [248, 175] width 34 height 11
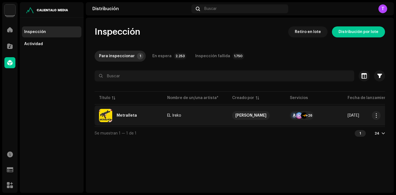
click at [119, 114] on div "Metralleta" at bounding box center [127, 116] width 20 height 4
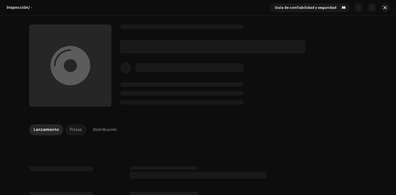
click at [75, 131] on div "Pistas" at bounding box center [76, 129] width 12 height 11
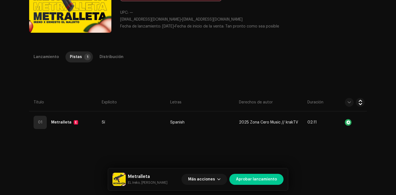
scroll to position [75, 0]
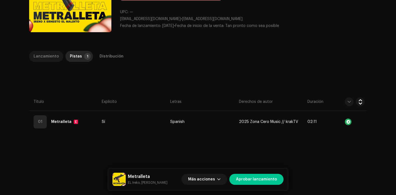
click at [50, 54] on div "Lanzamiento" at bounding box center [46, 56] width 25 height 11
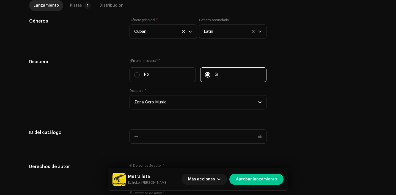
scroll to position [561, 0]
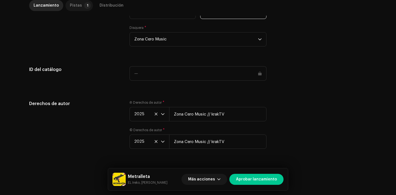
click at [79, 9] on p-tab "Pistas 1" at bounding box center [79, 5] width 28 height 11
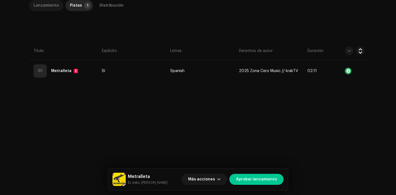
click at [54, 4] on div "Lanzamiento" at bounding box center [46, 5] width 25 height 11
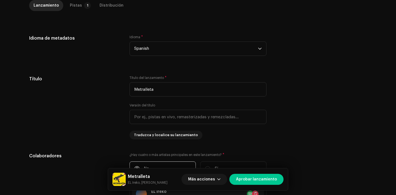
scroll to position [561, 0]
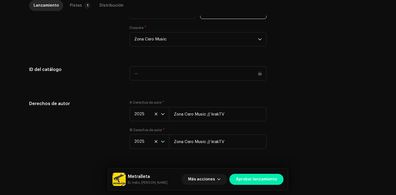
click at [273, 182] on span "Aprobar lanzamiento" at bounding box center [256, 179] width 41 height 11
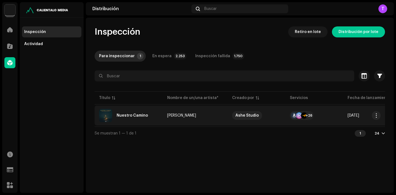
click at [145, 112] on div "Nuestro Camino" at bounding box center [128, 115] width 59 height 13
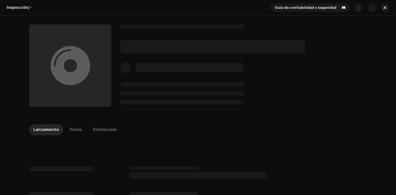
click at [80, 137] on div "Lanzamiento Pistas Distribución" at bounding box center [198, 132] width 338 height 16
click at [74, 131] on div "Pistas" at bounding box center [76, 129] width 12 height 11
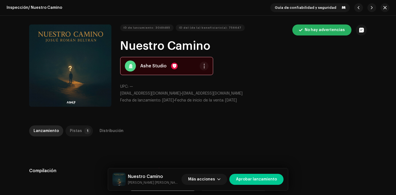
click at [81, 135] on p-tab "Pistas 1" at bounding box center [79, 130] width 28 height 11
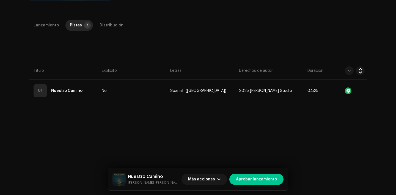
scroll to position [109, 0]
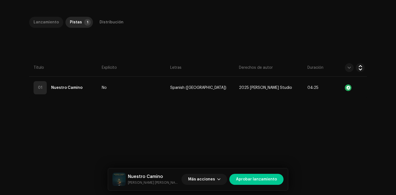
click at [43, 24] on div "Lanzamiento" at bounding box center [46, 22] width 25 height 11
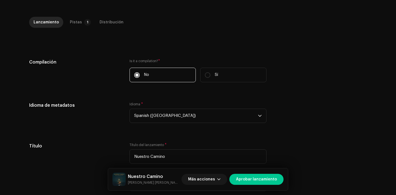
scroll to position [538, 0]
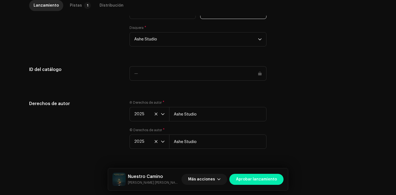
click at [259, 184] on span "Aprobar lanzamiento" at bounding box center [256, 179] width 41 height 11
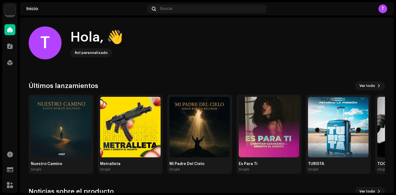
click at [13, 11] on img at bounding box center [9, 9] width 11 height 11
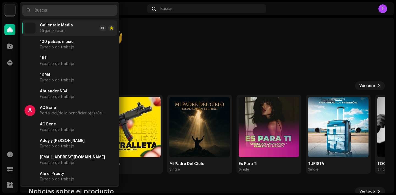
click at [57, 13] on input "text" at bounding box center [69, 10] width 95 height 11
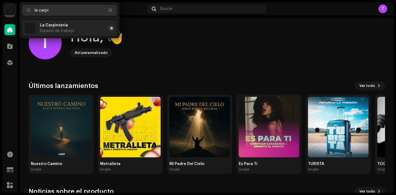
type input "la carpi"
click at [60, 25] on span "La Carpinteria" at bounding box center [54, 25] width 28 height 4
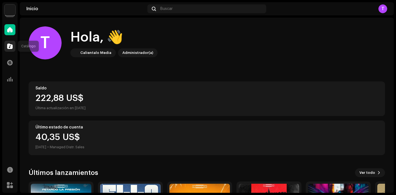
click at [9, 45] on span at bounding box center [10, 46] width 6 height 4
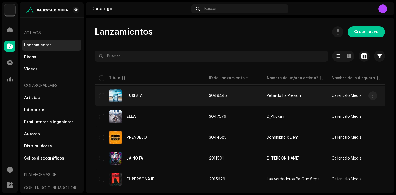
click at [138, 98] on div "TURISTA" at bounding box center [149, 95] width 101 height 13
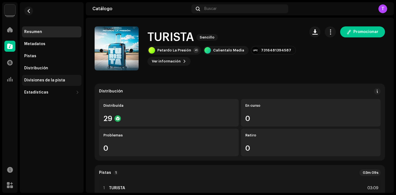
click at [54, 82] on div "Divisiones de la pista" at bounding box center [44, 80] width 41 height 4
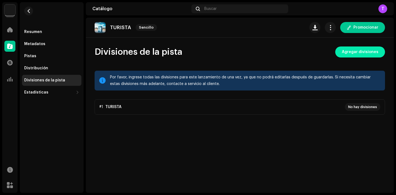
click at [367, 50] on span "Agregar divisiones" at bounding box center [360, 52] width 37 height 11
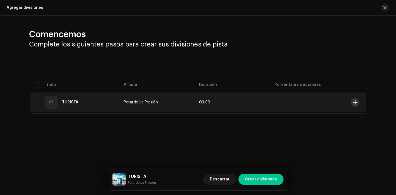
click at [355, 103] on span at bounding box center [355, 102] width 4 height 4
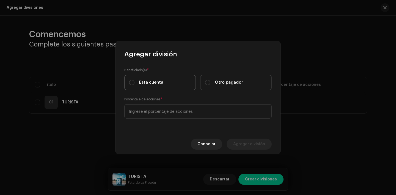
click at [157, 83] on span "Esta cuenta" at bounding box center [151, 83] width 24 height 6
click at [135, 83] on input "Esta cuenta" at bounding box center [132, 83] width 6 height 6
radio input "true"
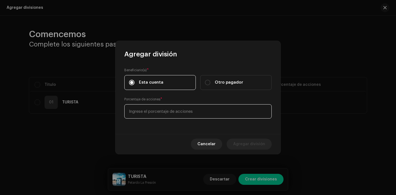
click at [170, 115] on input at bounding box center [197, 111] width 147 height 14
type input "70,00"
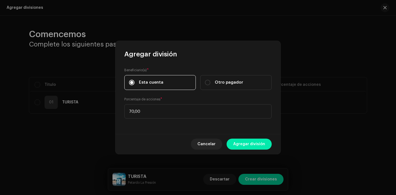
click at [251, 143] on span "Agregar división" at bounding box center [249, 144] width 32 height 11
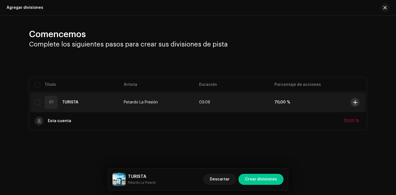
click at [356, 100] on span at bounding box center [355, 102] width 4 height 4
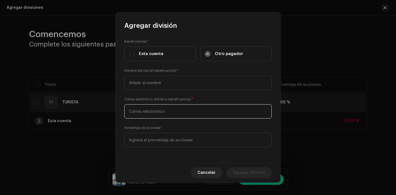
click at [173, 114] on input "text" at bounding box center [197, 111] width 147 height 14
paste input "[EMAIL_ADDRESS][DOMAIN_NAME]"
type input "[EMAIL_ADDRESS][DOMAIN_NAME]"
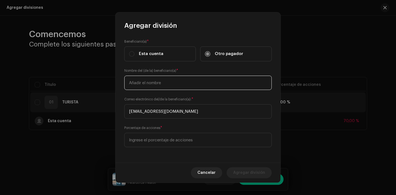
click at [151, 81] on input "text" at bounding box center [197, 83] width 147 height 14
type input "[PERSON_NAME]"
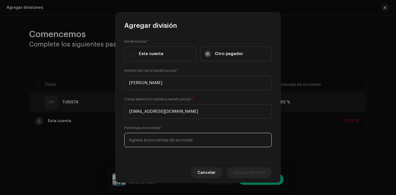
click at [165, 138] on input at bounding box center [197, 140] width 147 height 14
type input "20,00"
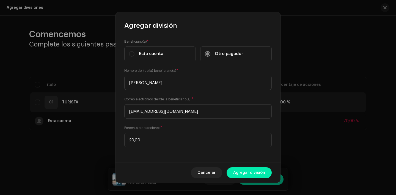
click at [245, 174] on span "Agregar división" at bounding box center [249, 172] width 32 height 11
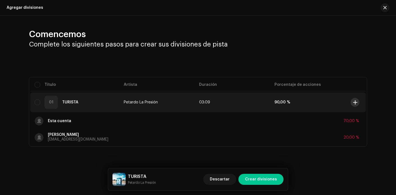
click at [353, 101] on button at bounding box center [355, 102] width 9 height 9
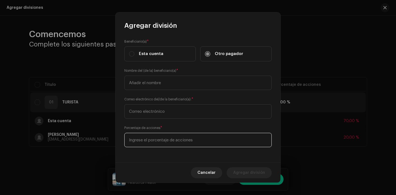
click at [181, 141] on input at bounding box center [197, 140] width 147 height 14
type input "10,00"
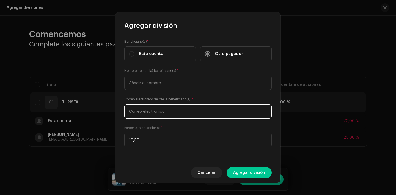
click at [162, 114] on input "text" at bounding box center [197, 111] width 147 height 14
type input "[EMAIL_ADDRESS][DOMAIN_NAME]"
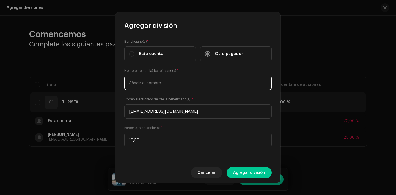
click at [149, 84] on input "text" at bounding box center [197, 83] width 147 height 14
type input "[PERSON_NAME] [PERSON_NAME]"
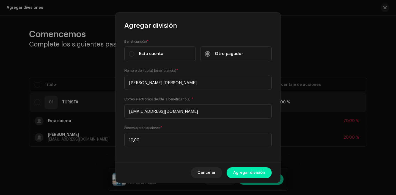
click at [255, 174] on span "Agregar división" at bounding box center [249, 172] width 32 height 11
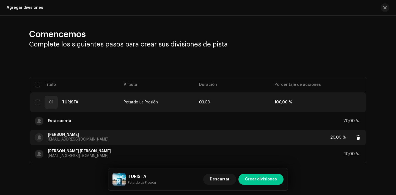
scroll to position [11, 0]
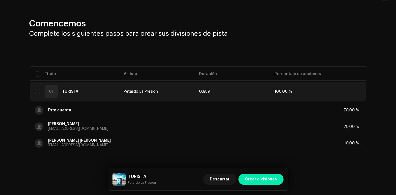
click at [255, 175] on span "Crear divisiones" at bounding box center [261, 179] width 32 height 11
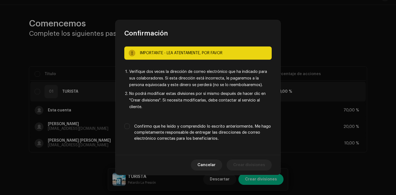
click at [204, 136] on label "Confirmo que he leído y comprendido lo escrito anteriormente. Me hago completam…" at bounding box center [203, 133] width 138 height 18
click at [130, 129] on input "Confirmo que he leído y comprendido lo escrito anteriormente. Me hago completam…" at bounding box center [127, 127] width 6 height 6
checkbox input "true"
click at [247, 163] on span "Crear divisiones" at bounding box center [249, 165] width 32 height 11
